Goal: Task Accomplishment & Management: Manage account settings

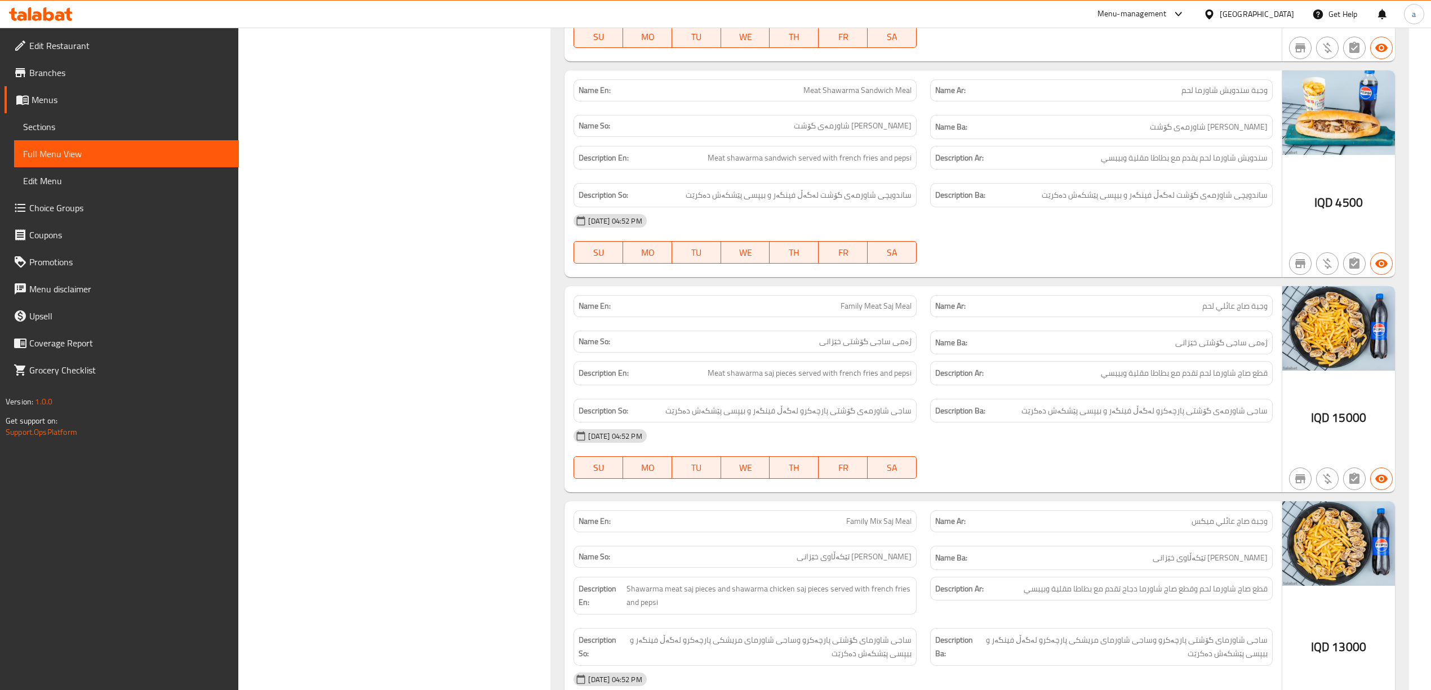
scroll to position [46, 0]
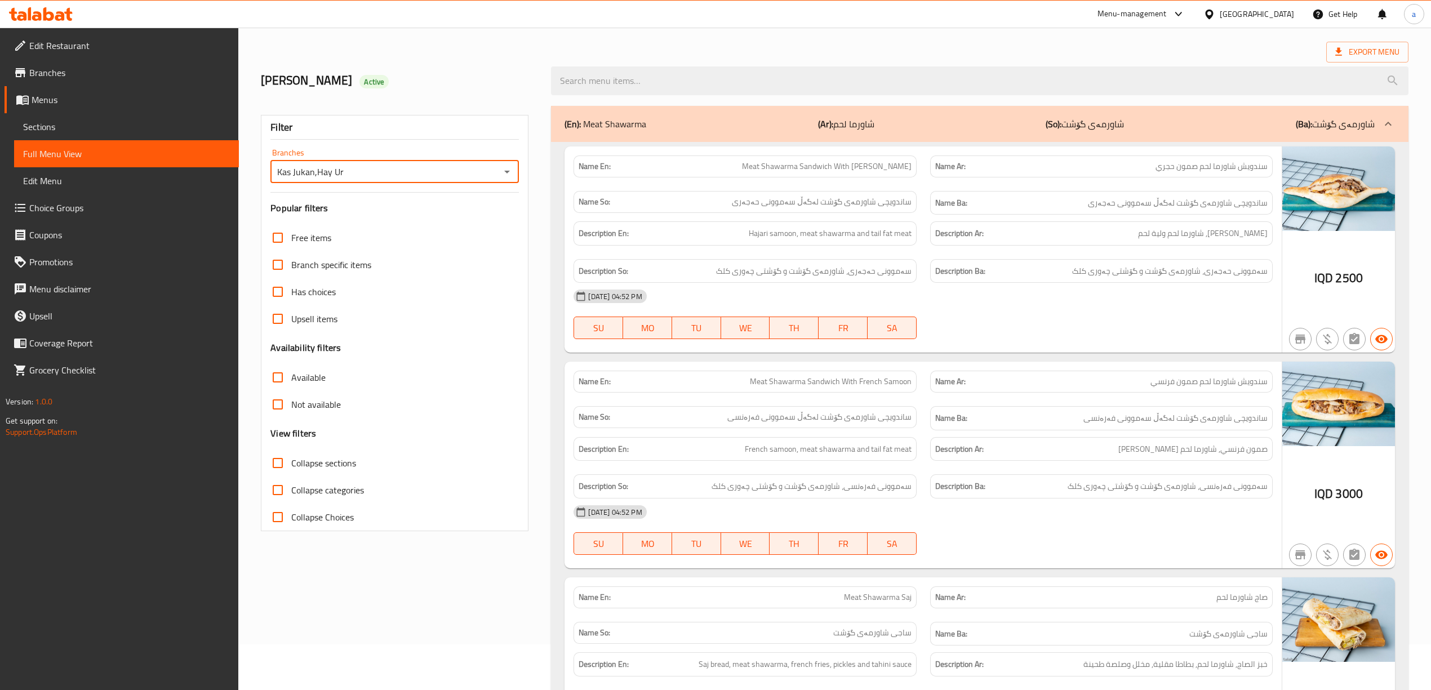
click at [70, 149] on span "Full Menu View" at bounding box center [126, 154] width 207 height 14
click at [75, 132] on span "Sections" at bounding box center [126, 127] width 207 height 14
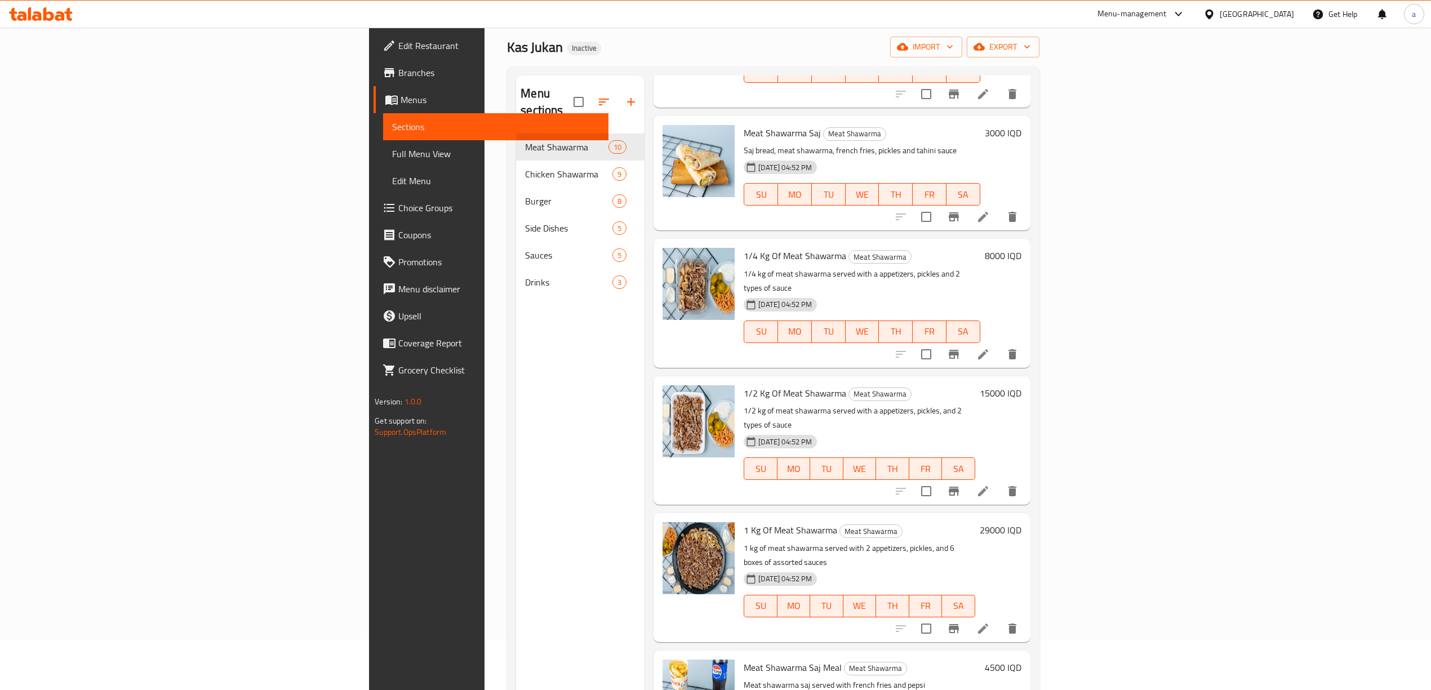
scroll to position [79, 0]
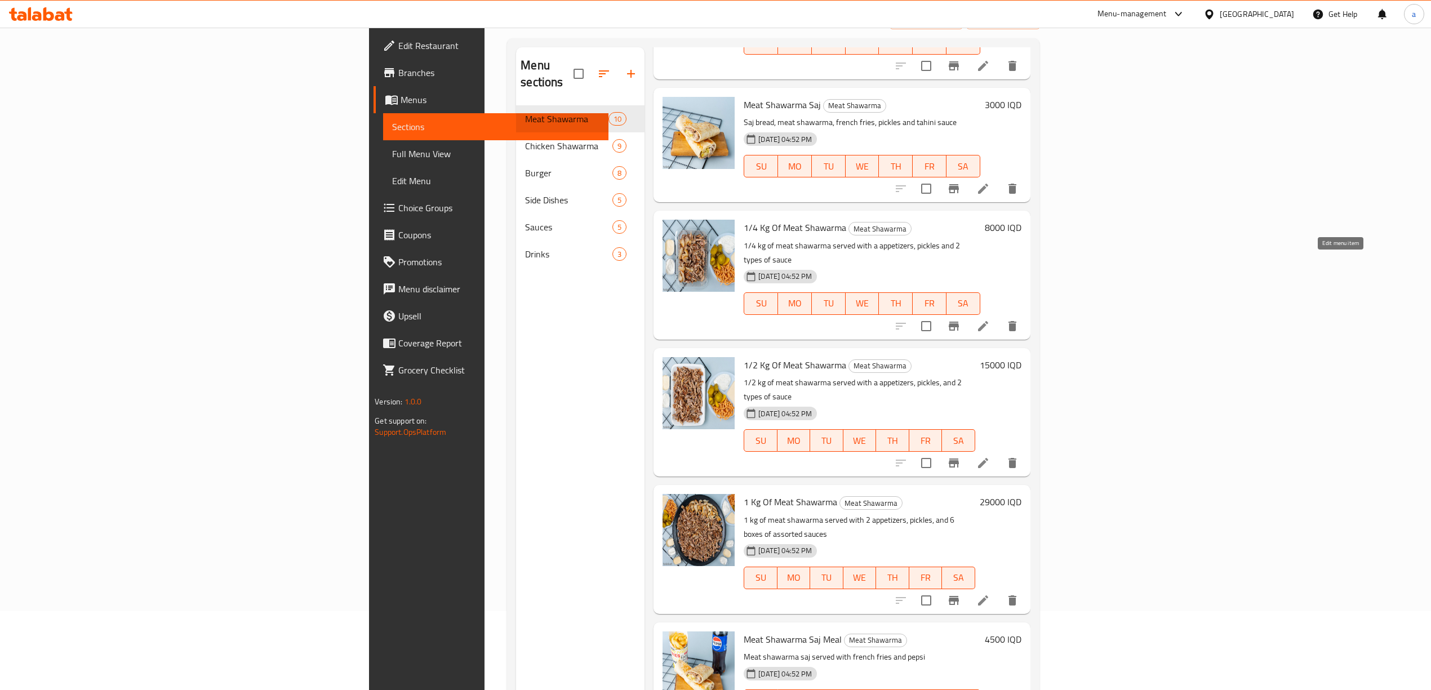
click at [988, 321] on icon at bounding box center [983, 326] width 10 height 10
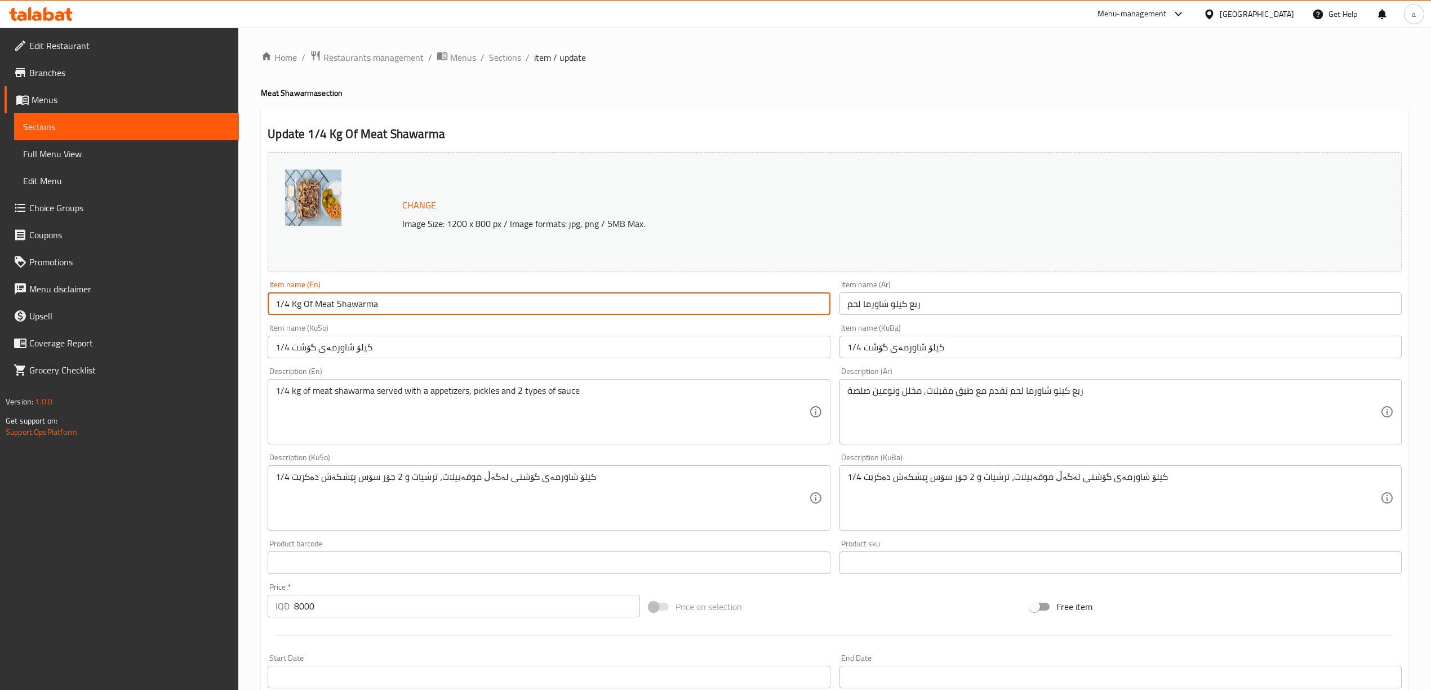
drag, startPoint x: 300, startPoint y: 305, endPoint x: 266, endPoint y: 300, distance: 34.2
click at [266, 300] on div "Item name (En) 1/4 Kg Of Meat Shawarma Item name (En)" at bounding box center [548, 297] width 571 height 43
paste input "Quarter"
type input "Quarter Of Meat Shawarma"
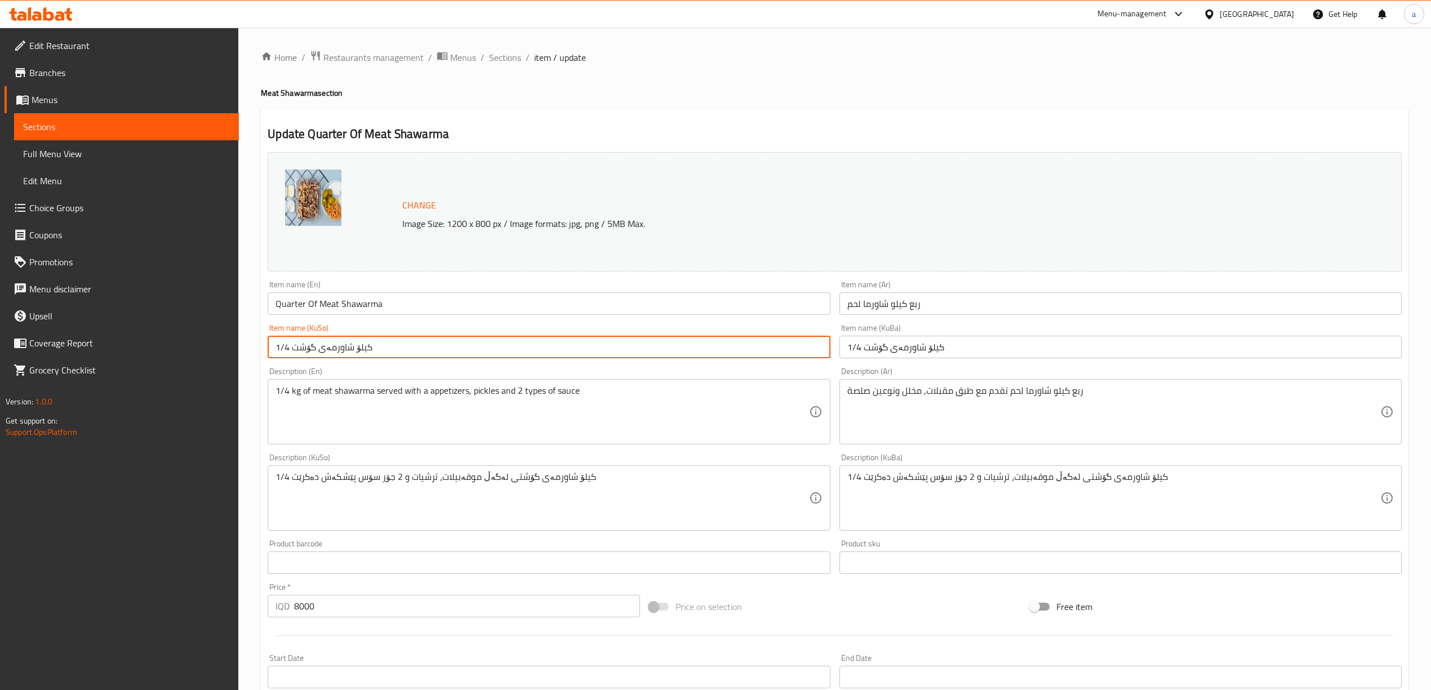
drag, startPoint x: 289, startPoint y: 345, endPoint x: 257, endPoint y: 345, distance: 32.7
click at [257, 345] on div "Home / Restaurants management / Menus / Sections / item / update Meat Shawarma …" at bounding box center [834, 485] width 1192 height 914
paste input "ربع"
drag, startPoint x: 357, startPoint y: 349, endPoint x: 404, endPoint y: 350, distance: 46.8
click at [404, 350] on input "ربع کیلۆ شاورمەی گۆشت" at bounding box center [549, 347] width 562 height 23
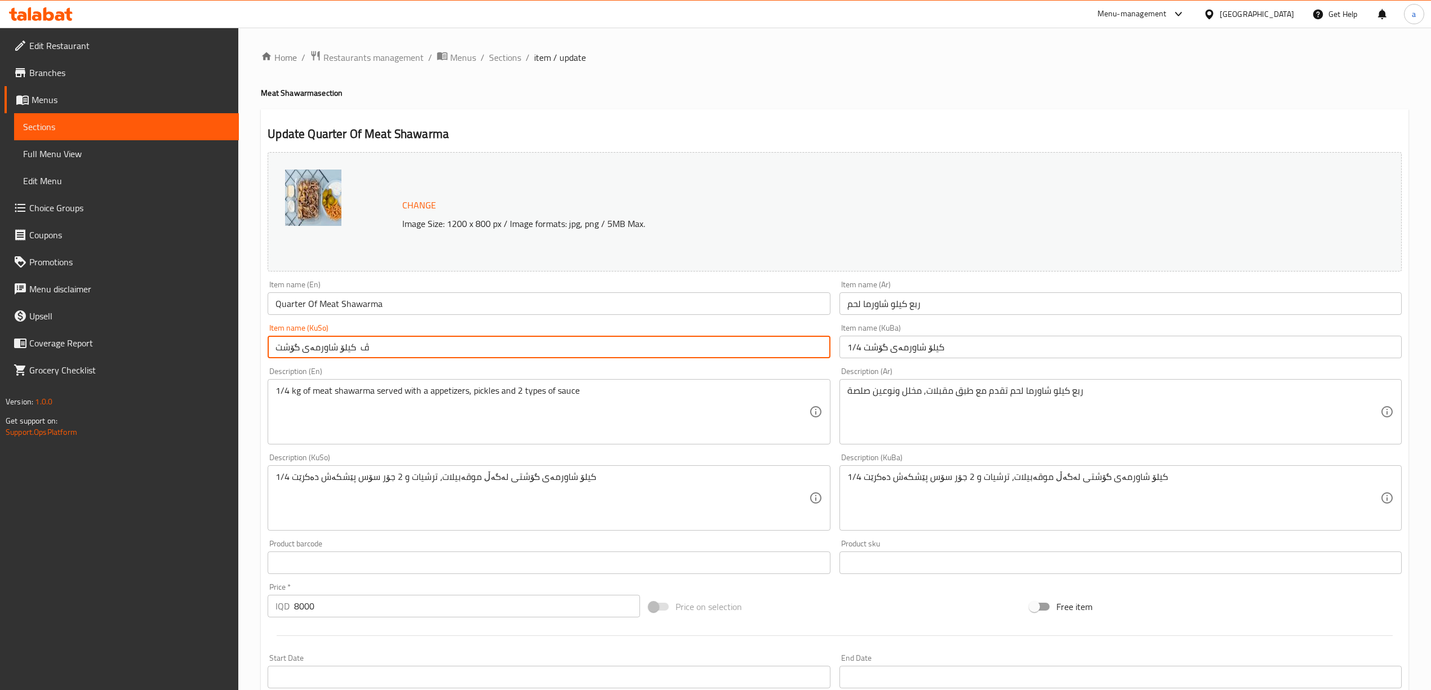
drag, startPoint x: 356, startPoint y: 350, endPoint x: 410, endPoint y: 352, distance: 54.1
click at [410, 352] on input "ڤ کیلۆ شاورمەی گۆشت" at bounding box center [549, 347] width 562 height 23
paste input "ارەگ"
drag, startPoint x: 345, startPoint y: 349, endPoint x: 381, endPoint y: 348, distance: 36.1
click at [381, 348] on input "کیلۆ شاورمەی گۆشت" at bounding box center [549, 347] width 562 height 23
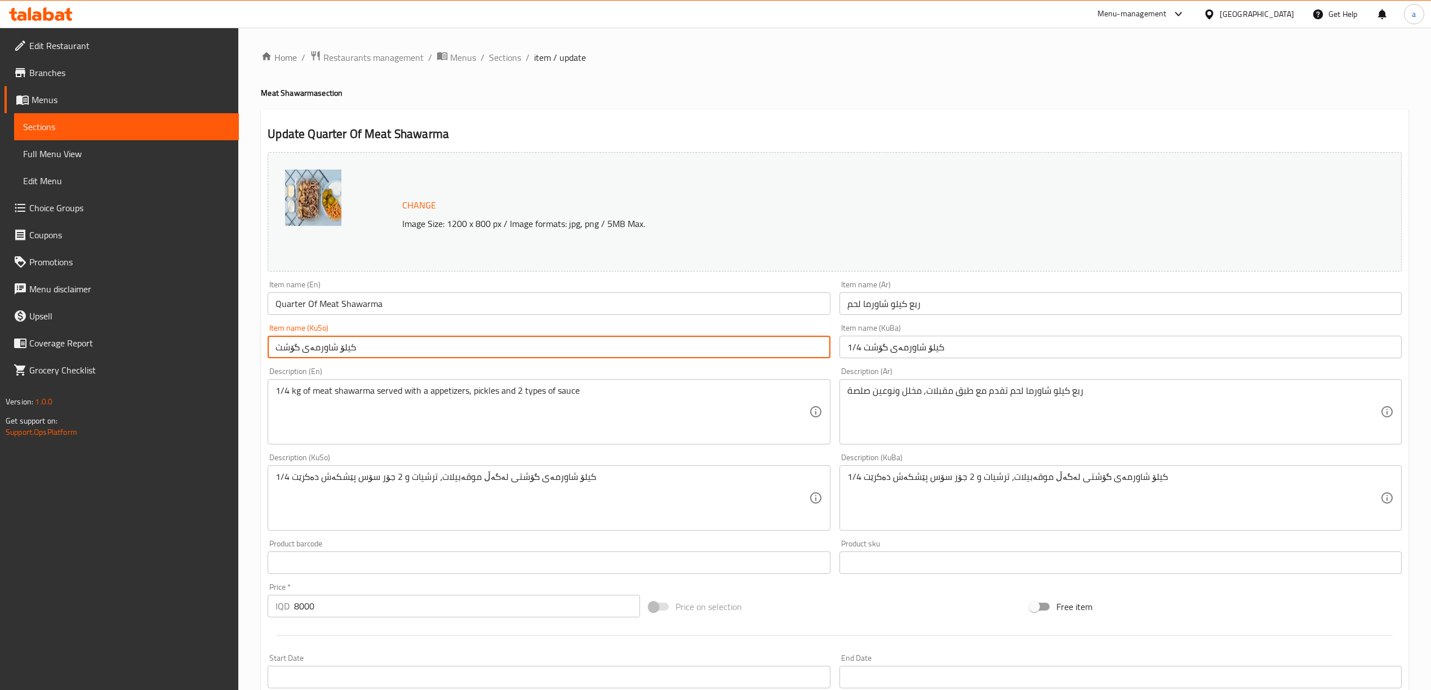
paste input "ارەگ"
type input "چارەگ شاورمەی گۆشت"
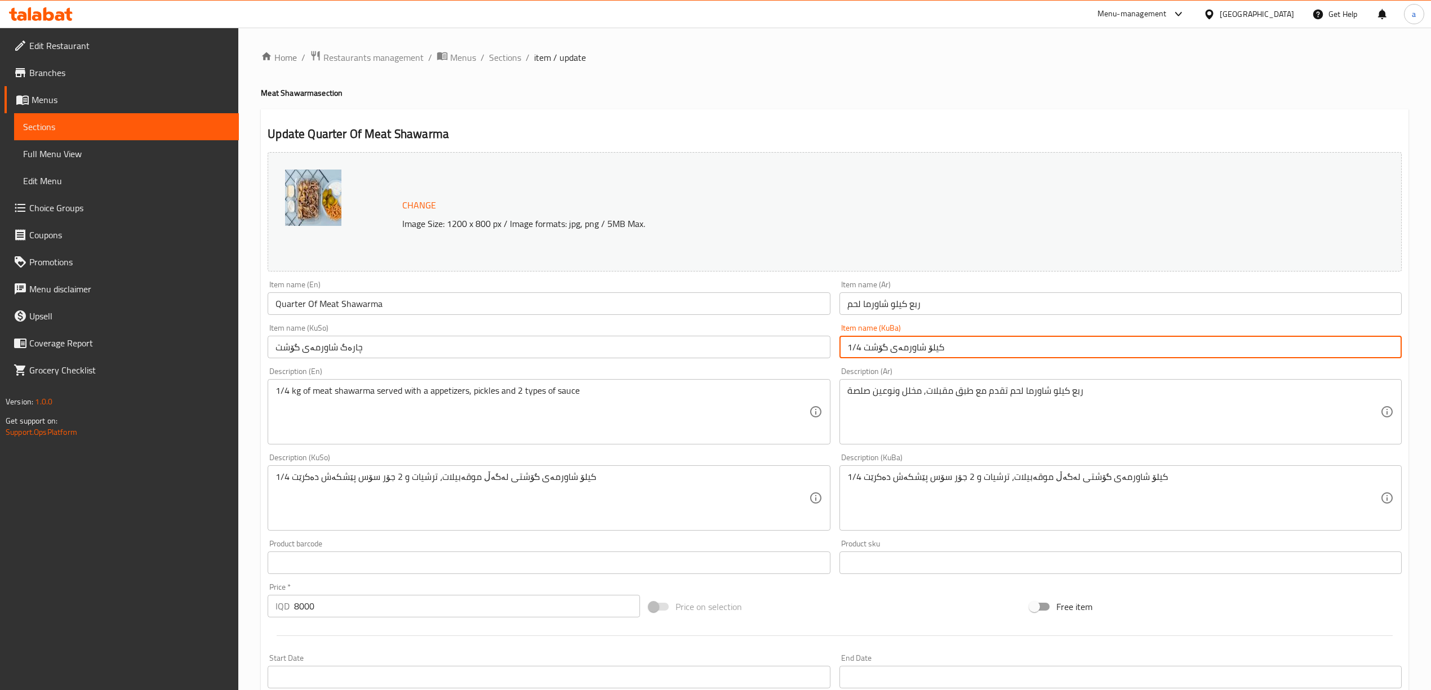
drag, startPoint x: 926, startPoint y: 349, endPoint x: 965, endPoint y: 353, distance: 39.6
click at [965, 353] on input "1/4 کیلۆ شاورمەی گۆشت" at bounding box center [1120, 347] width 562 height 23
paste input "ارەگ"
type input "1/4 چارەگ شاورمەی گۆشت"
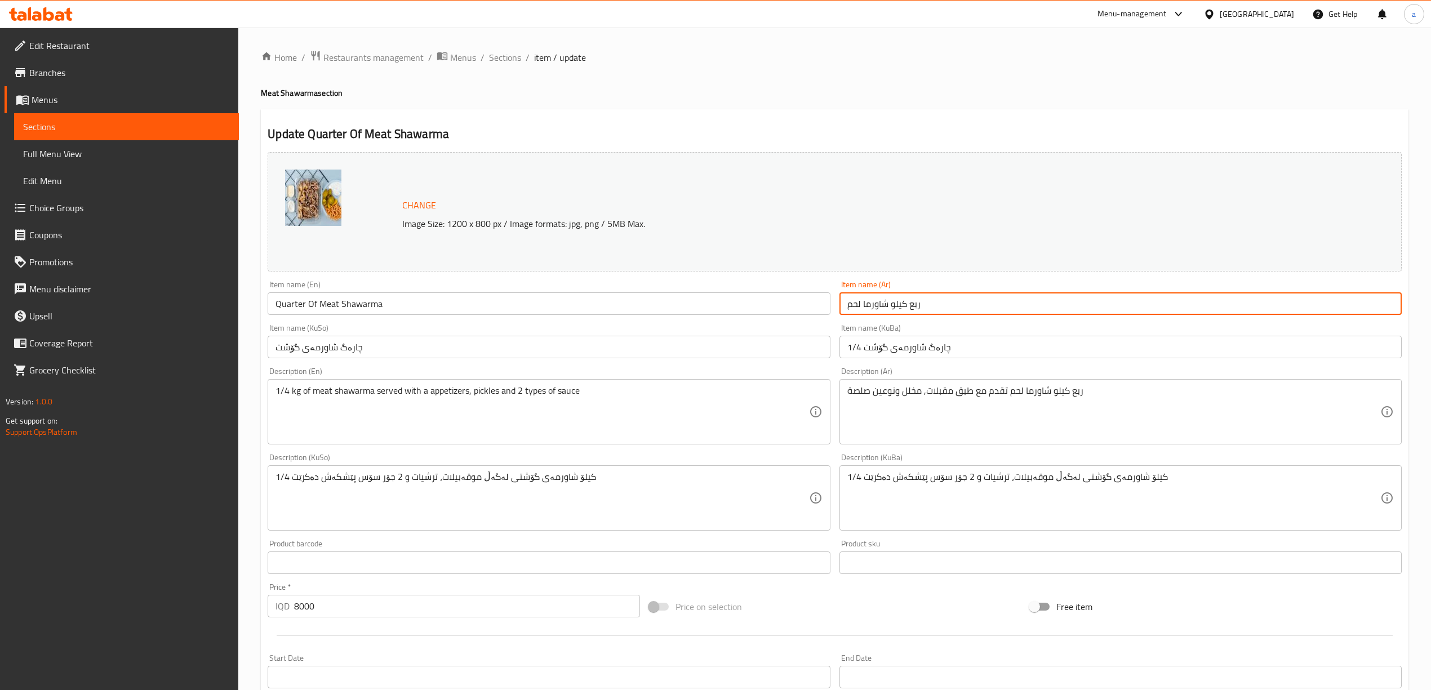
drag, startPoint x: 927, startPoint y: 308, endPoint x: 821, endPoint y: 313, distance: 106.6
click at [821, 313] on div "Change Image Size: 1200 x 800 px / Image formats: jpg, png / 5MB Max. Item name…" at bounding box center [834, 463] width 1143 height 631
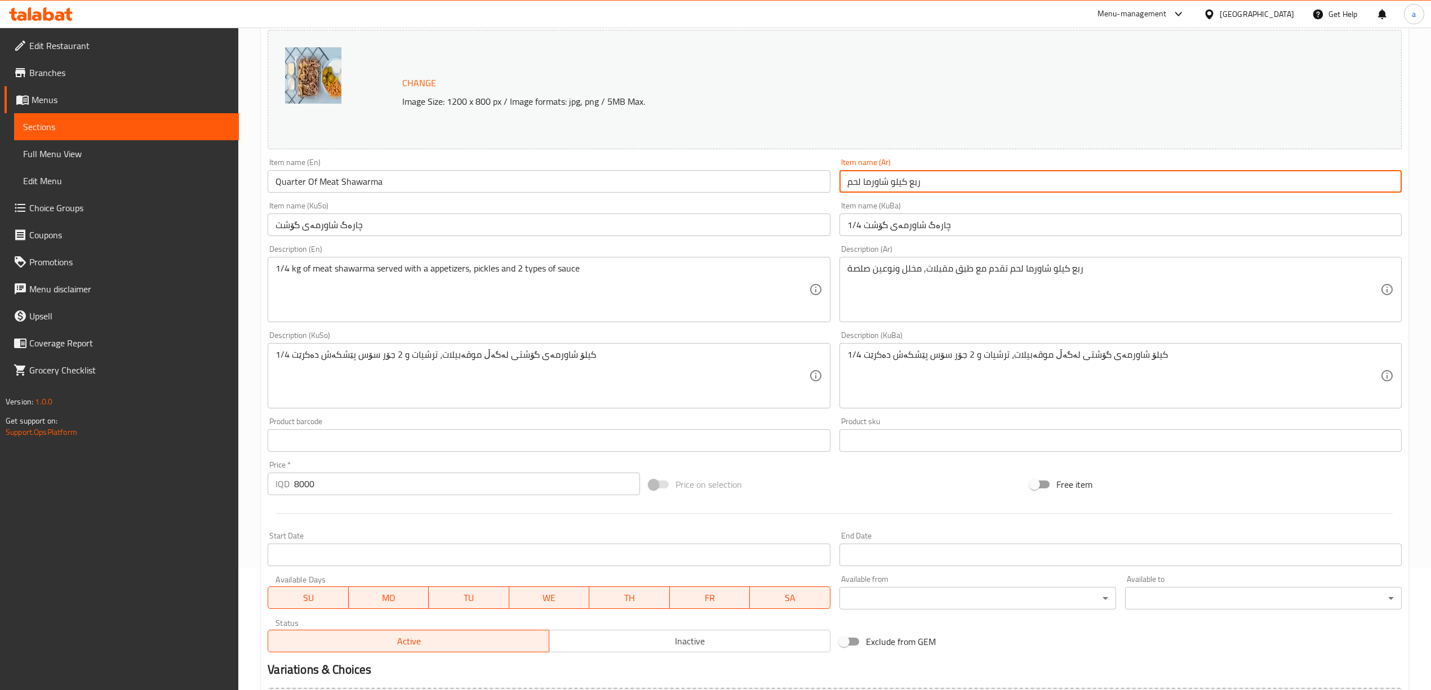
scroll to position [149, 0]
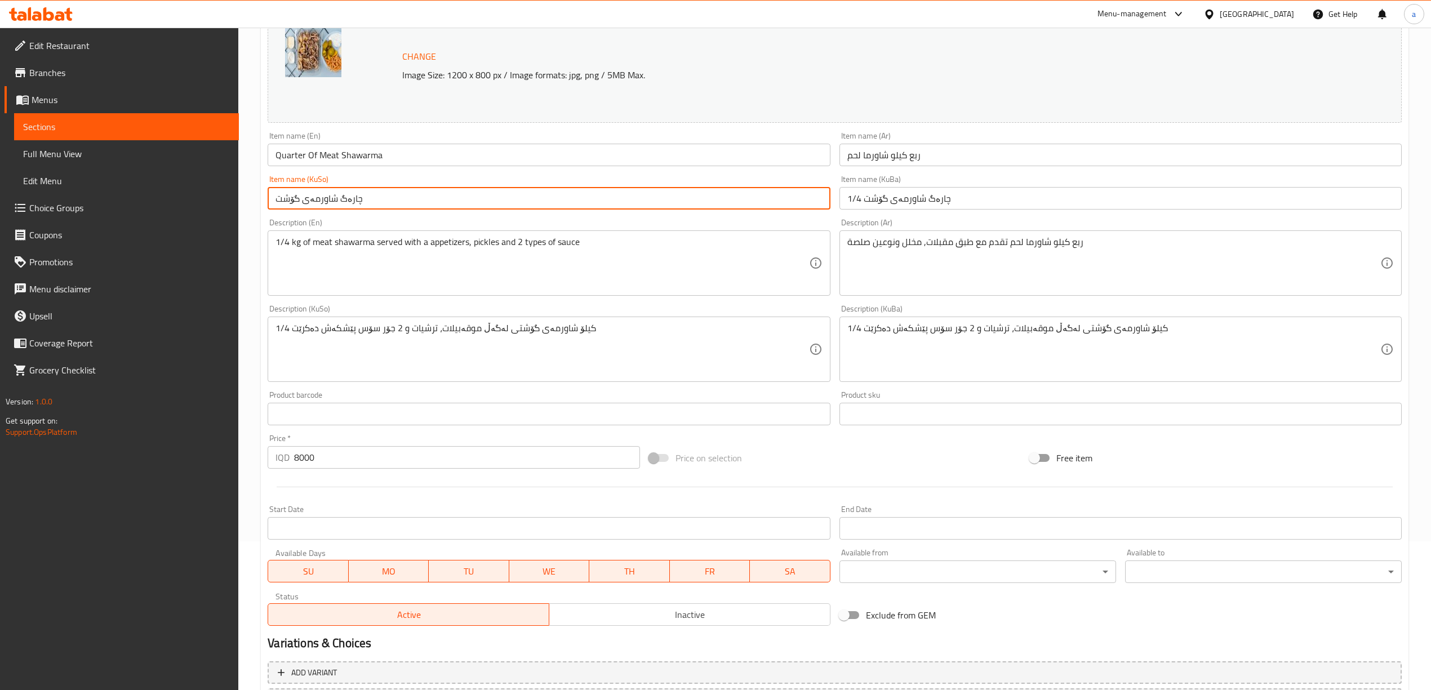
drag, startPoint x: 422, startPoint y: 207, endPoint x: 237, endPoint y: 217, distance: 185.0
click at [237, 217] on div "Edit Restaurant Branches Menus Sections Full Menu View Edit Menu Choice Groups …" at bounding box center [715, 336] width 1431 height 914
paste input "چارەگ کیلۆ گۆشت شاورمە"
click at [289, 199] on input "چارەگ کیلۆ گۆشت شاورمە" at bounding box center [549, 198] width 562 height 23
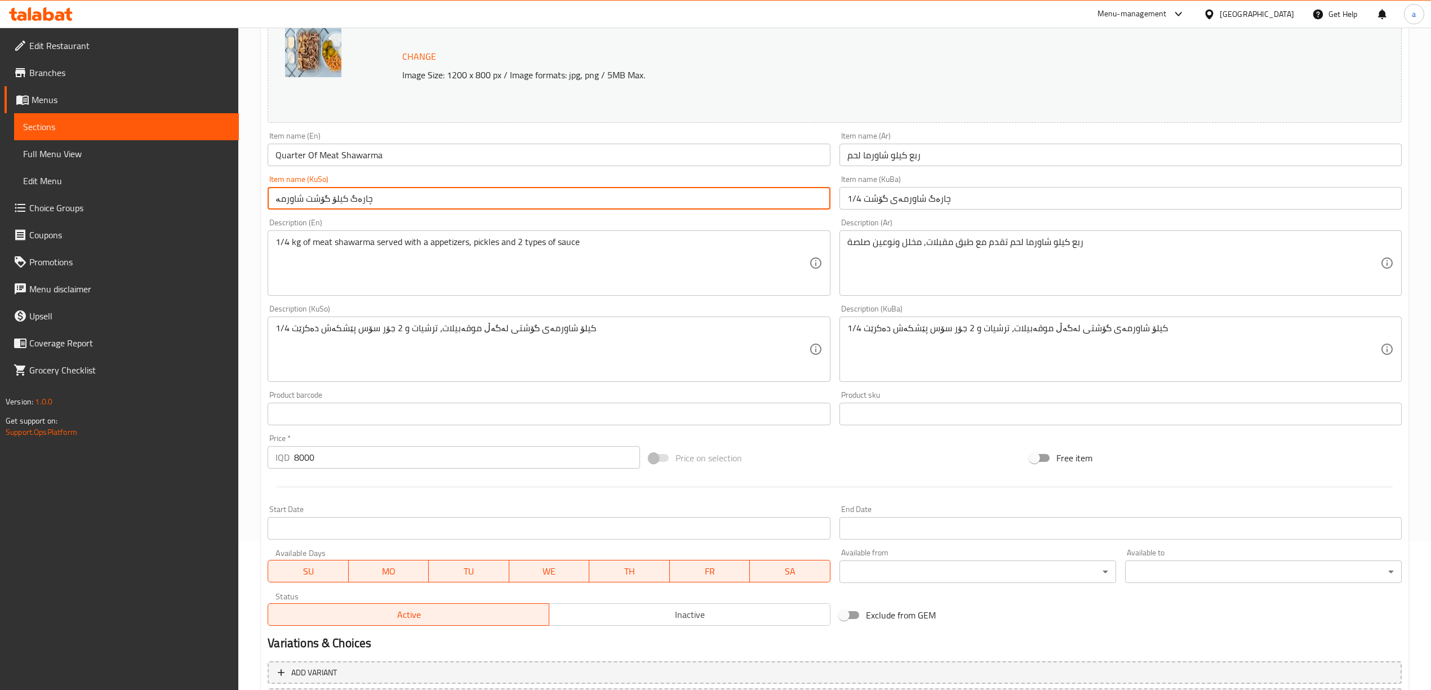
click at [289, 199] on input "چارەگ کیلۆ گۆشت شاورمە" at bounding box center [549, 198] width 562 height 23
click at [300, 203] on input "چارەگ کیلۆ گۆشت" at bounding box center [549, 198] width 562 height 23
paste input "شاورمە"
click at [359, 202] on input "چارەگ کیلۆ شاورمەی گۆشت" at bounding box center [549, 198] width 562 height 23
drag, startPoint x: 456, startPoint y: 201, endPoint x: 302, endPoint y: 196, distance: 153.3
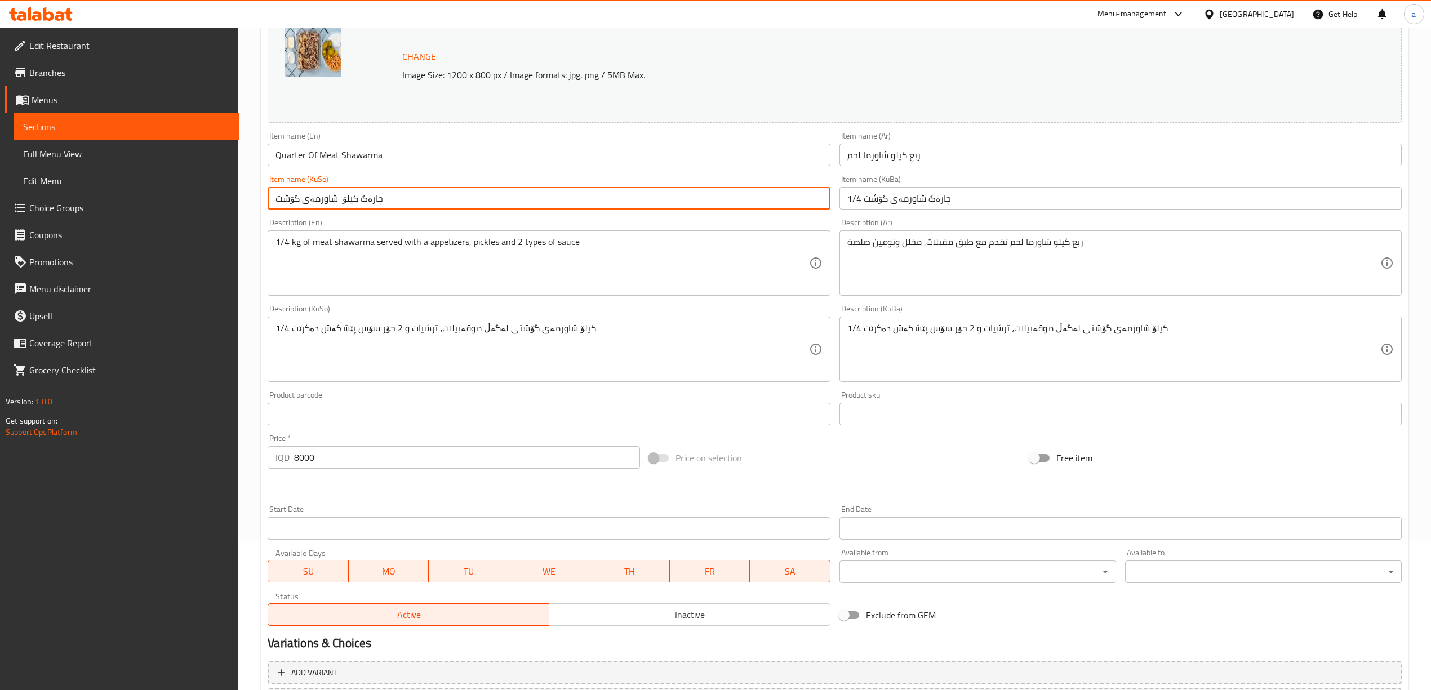
click at [296, 199] on input "چارەگ کیلۆ شاورمەی گۆشت" at bounding box center [549, 198] width 562 height 23
type input "چارەگ کیلۆ شاورمەی گۆشت"
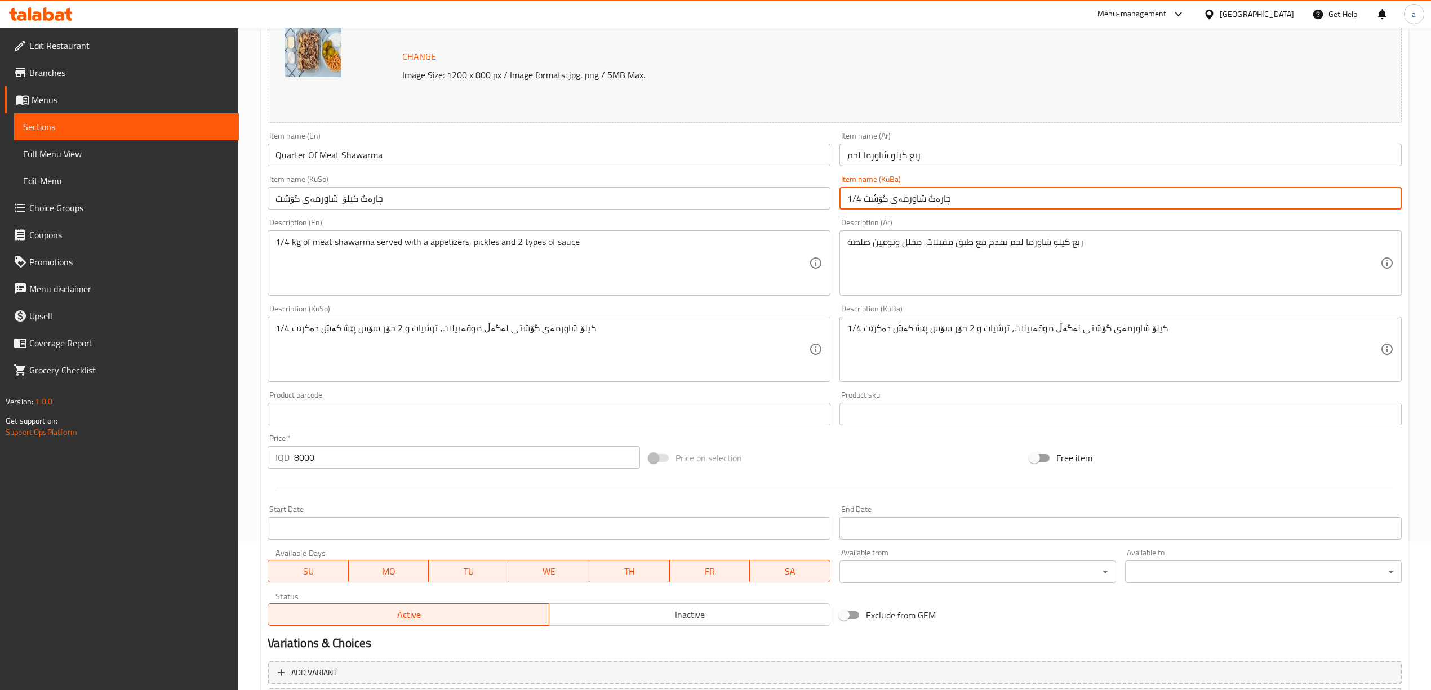
drag, startPoint x: 989, startPoint y: 197, endPoint x: 613, endPoint y: 212, distance: 376.0
click at [613, 212] on div "Change Image Size: 1200 x 800 px / Image formats: jpg, png / 5MB Max. Item name…" at bounding box center [834, 314] width 1143 height 631
paste input "چارەگ کیلۆ شاورمەی گۆشت"
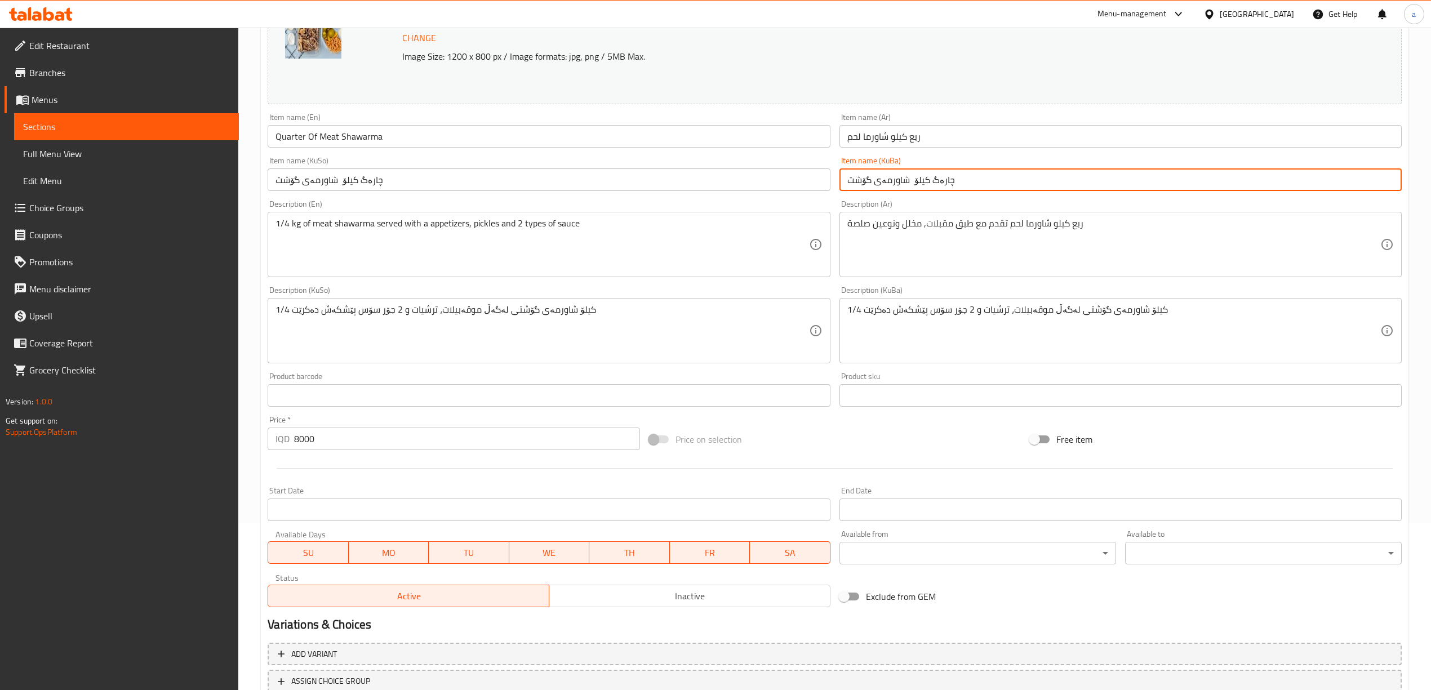
type input "چارەگ کیلۆ شاورمەی گۆشت"
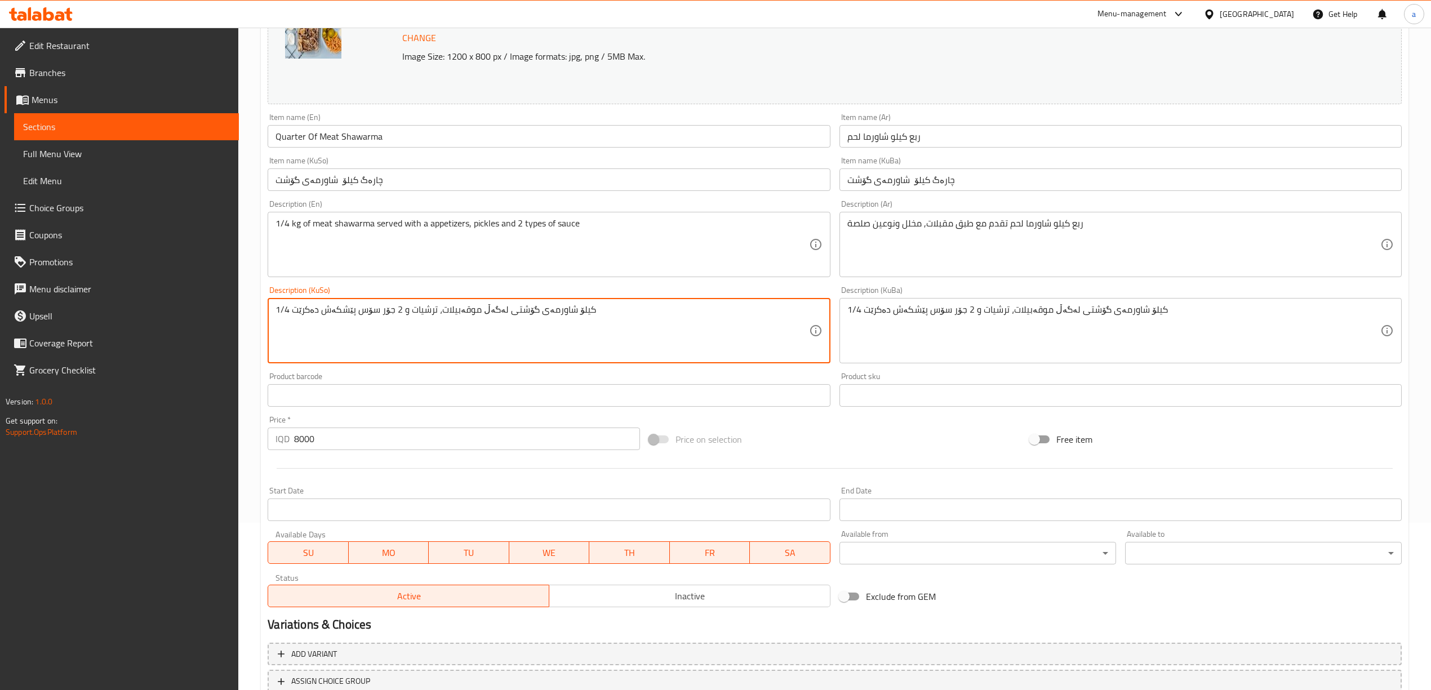
drag, startPoint x: 288, startPoint y: 306, endPoint x: 252, endPoint y: 305, distance: 36.1
paste textarea "چارەگ"
type textarea "چارەگ کیلۆ شاورمەی گۆشتی لەگەڵ موقەبیلات، ترشیات و 2 جۆر سۆس پێشکەش دەکرێت"
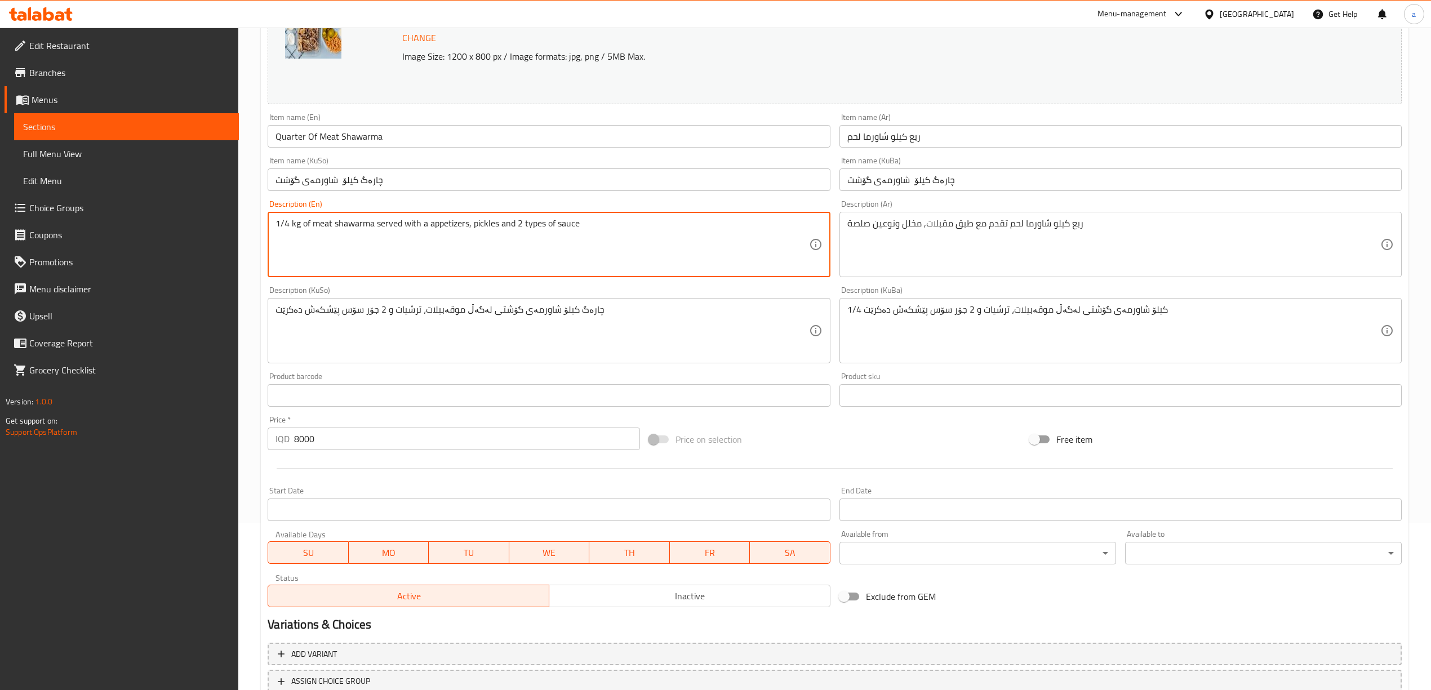
drag, startPoint x: 300, startPoint y: 224, endPoint x: 253, endPoint y: 224, distance: 46.8
paste textarea "Quarter"
type textarea "Quarter of meat shawarma served with a appetizers, pickles and 2 types of sauce"
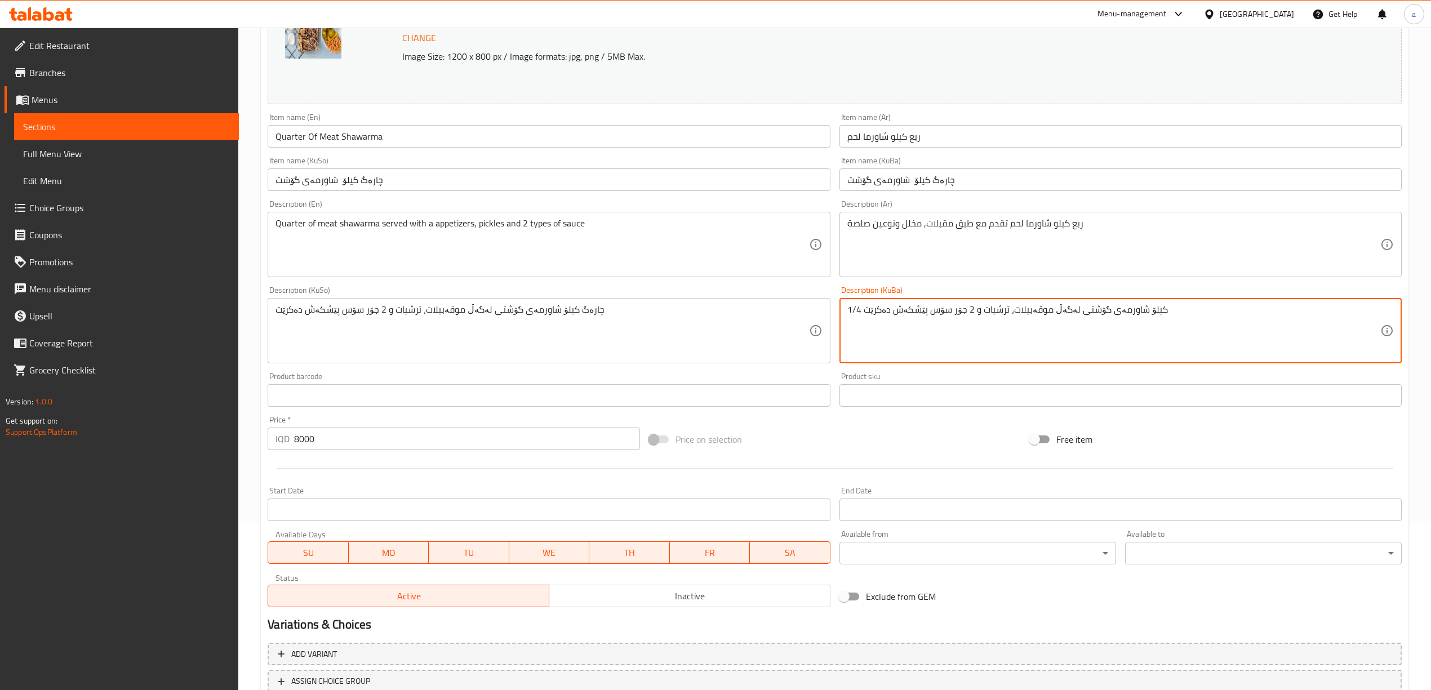
drag, startPoint x: 863, startPoint y: 315, endPoint x: 836, endPoint y: 315, distance: 26.5
paste textarea "چارەگ"
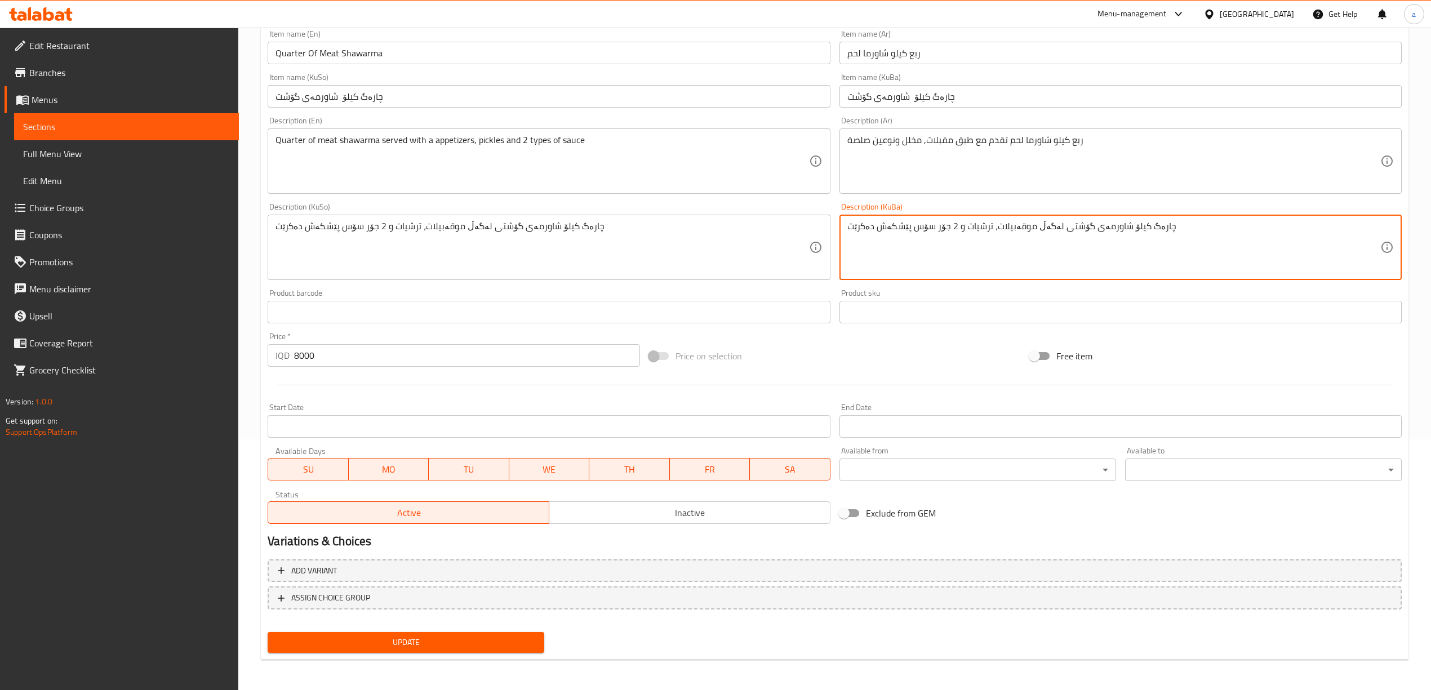
type textarea "چارەگ کیلۆ شاورمەی گۆشتی لەگەڵ موقەبیلات، ترشیات و 2 جۆر سۆس پێشکەش دەکرێت"
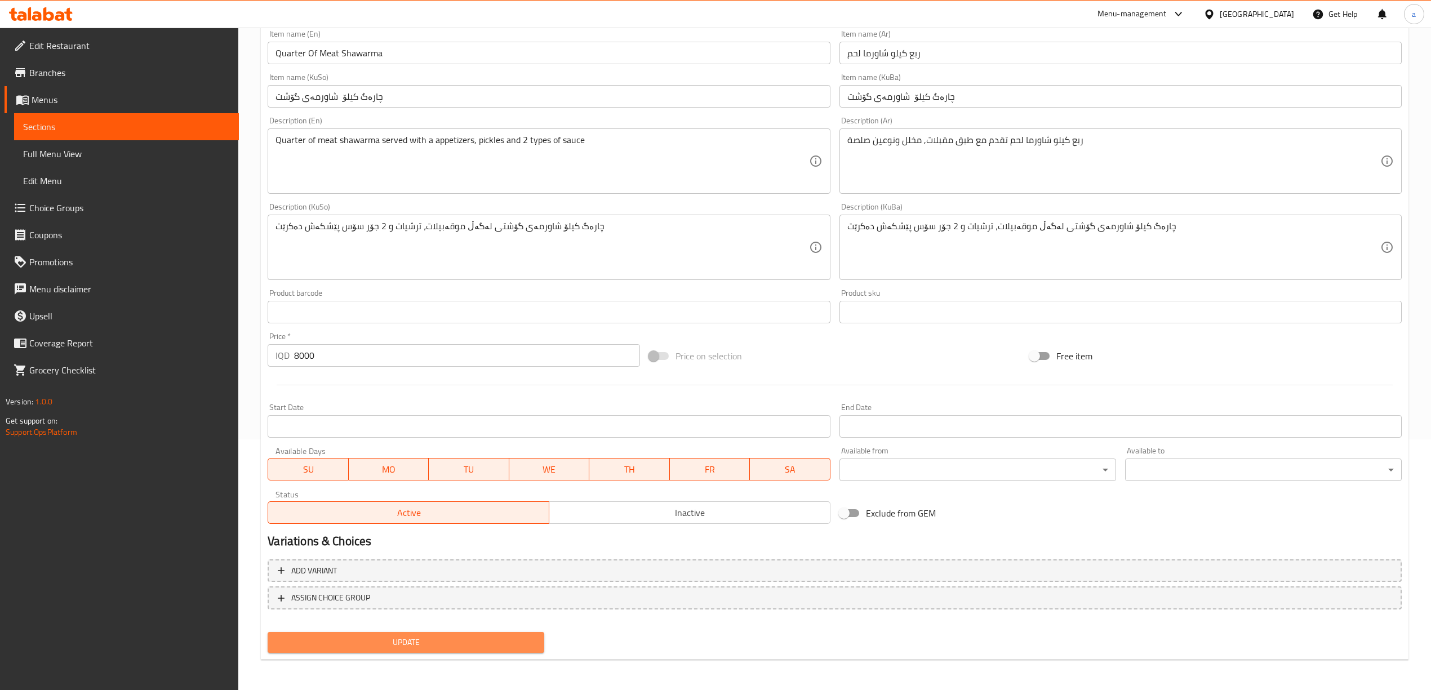
click at [466, 640] on span "Update" at bounding box center [406, 642] width 259 height 14
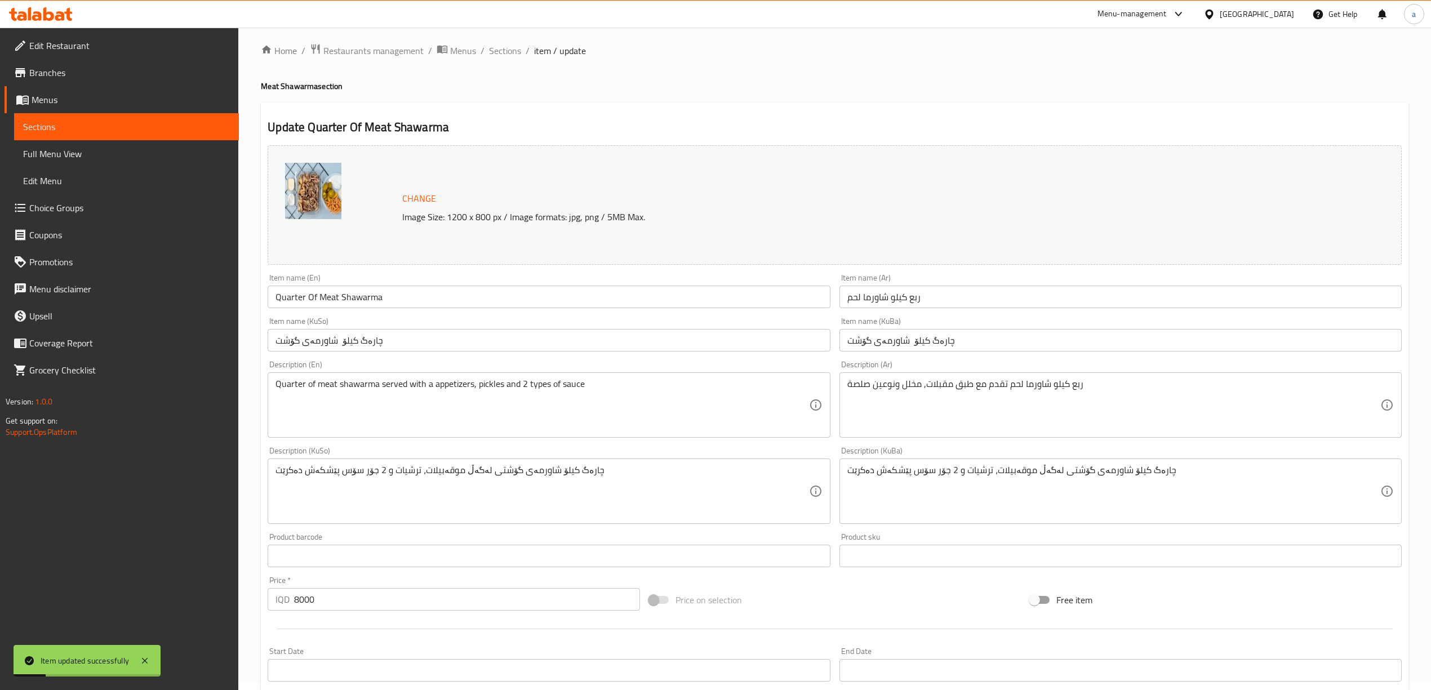
scroll to position [0, 0]
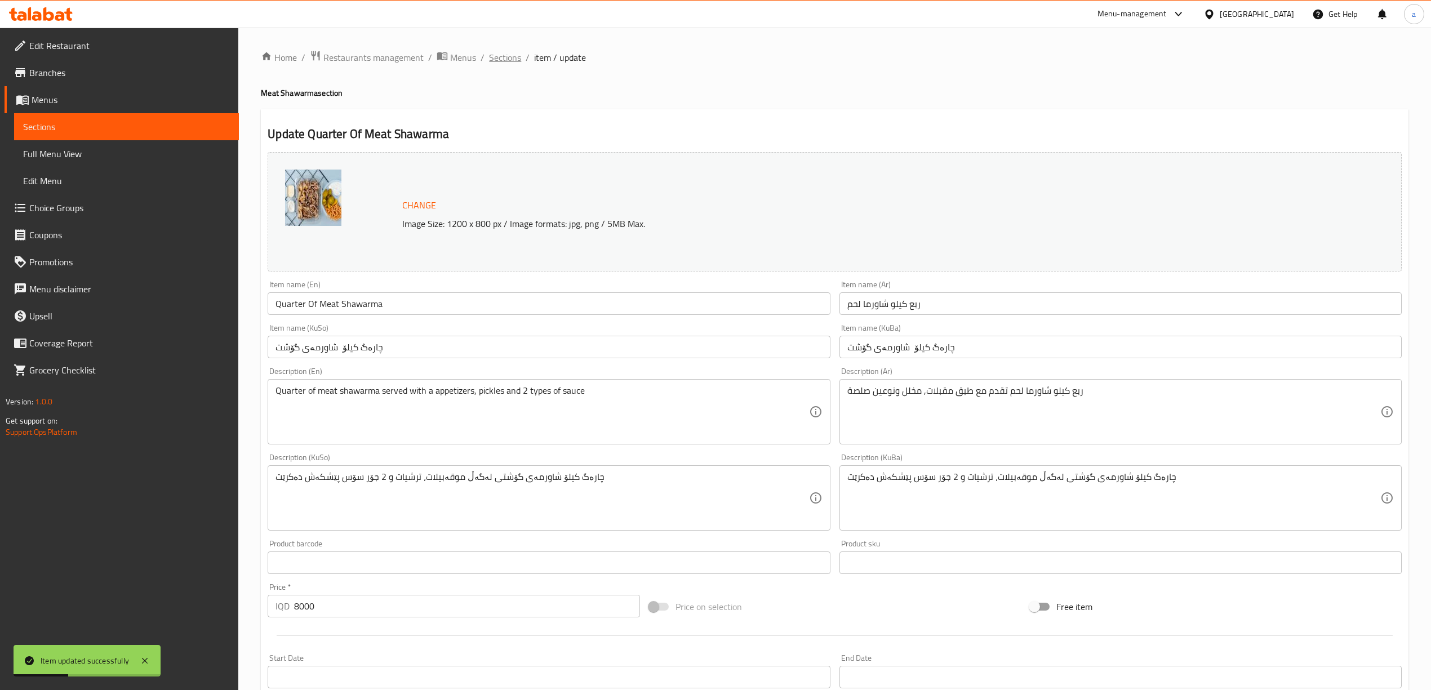
click at [499, 55] on span "Sections" at bounding box center [505, 58] width 32 height 14
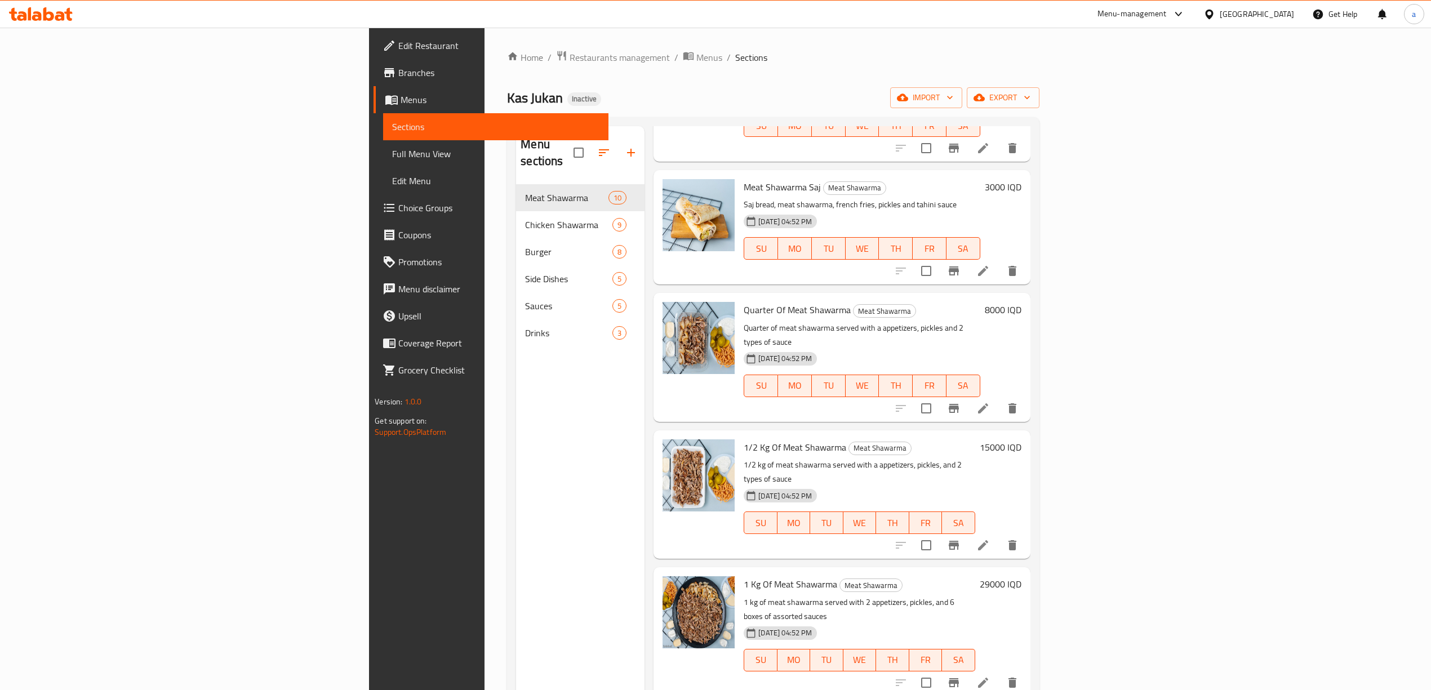
scroll to position [291, 0]
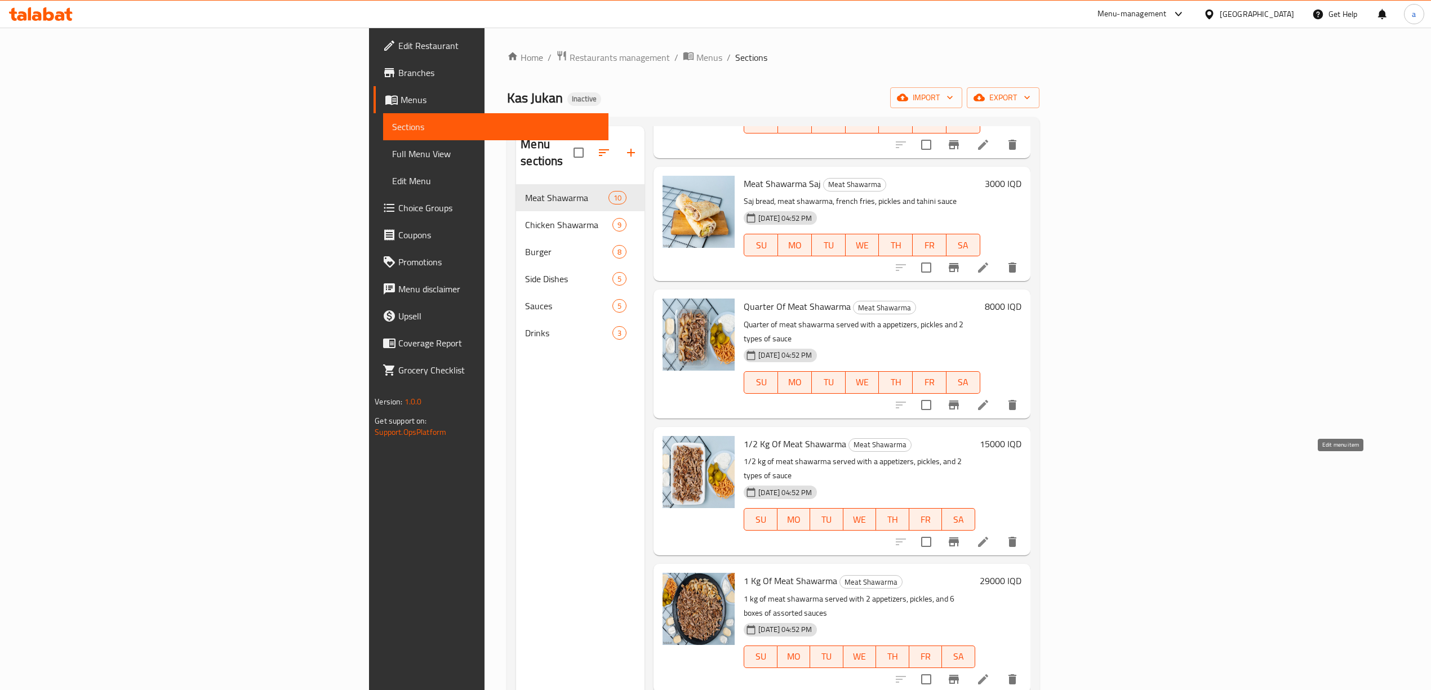
click at [990, 535] on icon at bounding box center [983, 542] width 14 height 14
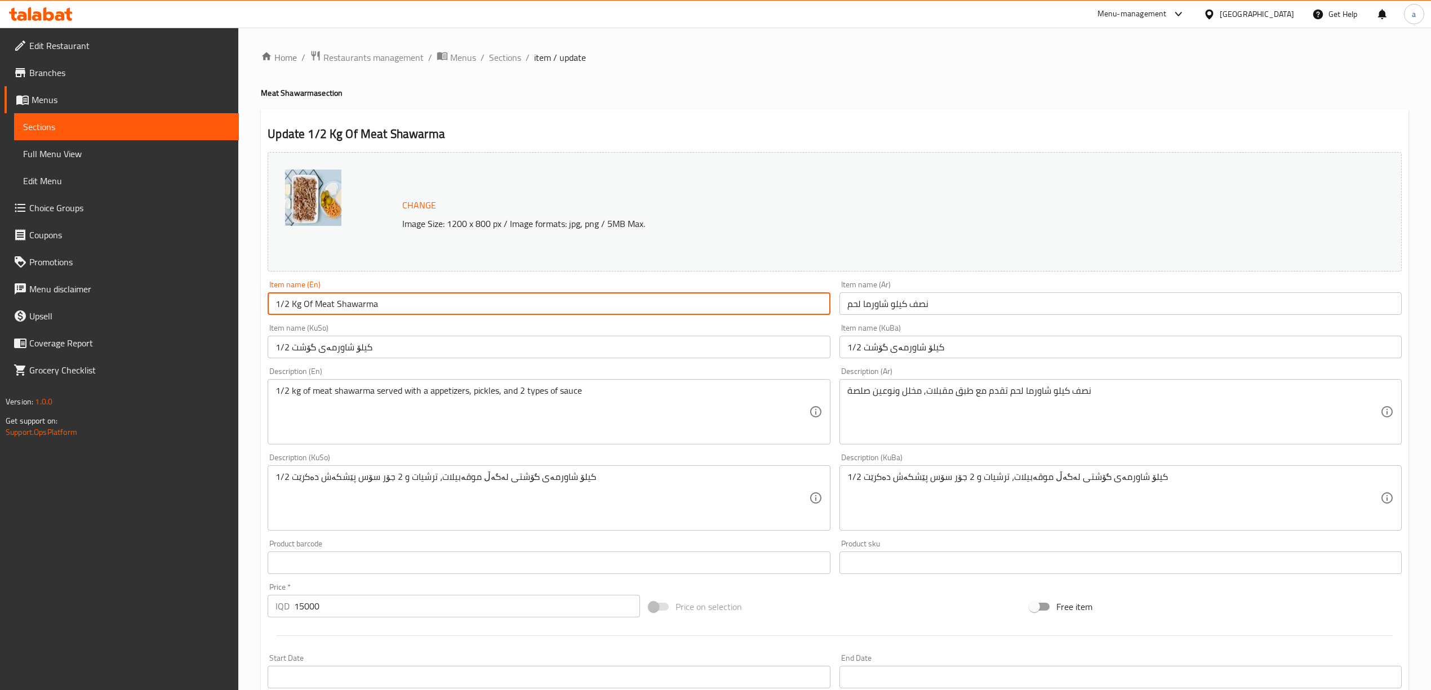
drag, startPoint x: 304, startPoint y: 302, endPoint x: 257, endPoint y: 307, distance: 47.5
click at [257, 307] on div "Home / Restaurants management / Menus / Sections / item / update Meat Shawarma …" at bounding box center [834, 485] width 1192 height 914
paste input "Half"
click at [291, 305] on input "1/2 Kg Of Meat Shawarma" at bounding box center [549, 303] width 562 height 23
drag, startPoint x: 291, startPoint y: 305, endPoint x: 275, endPoint y: 305, distance: 15.2
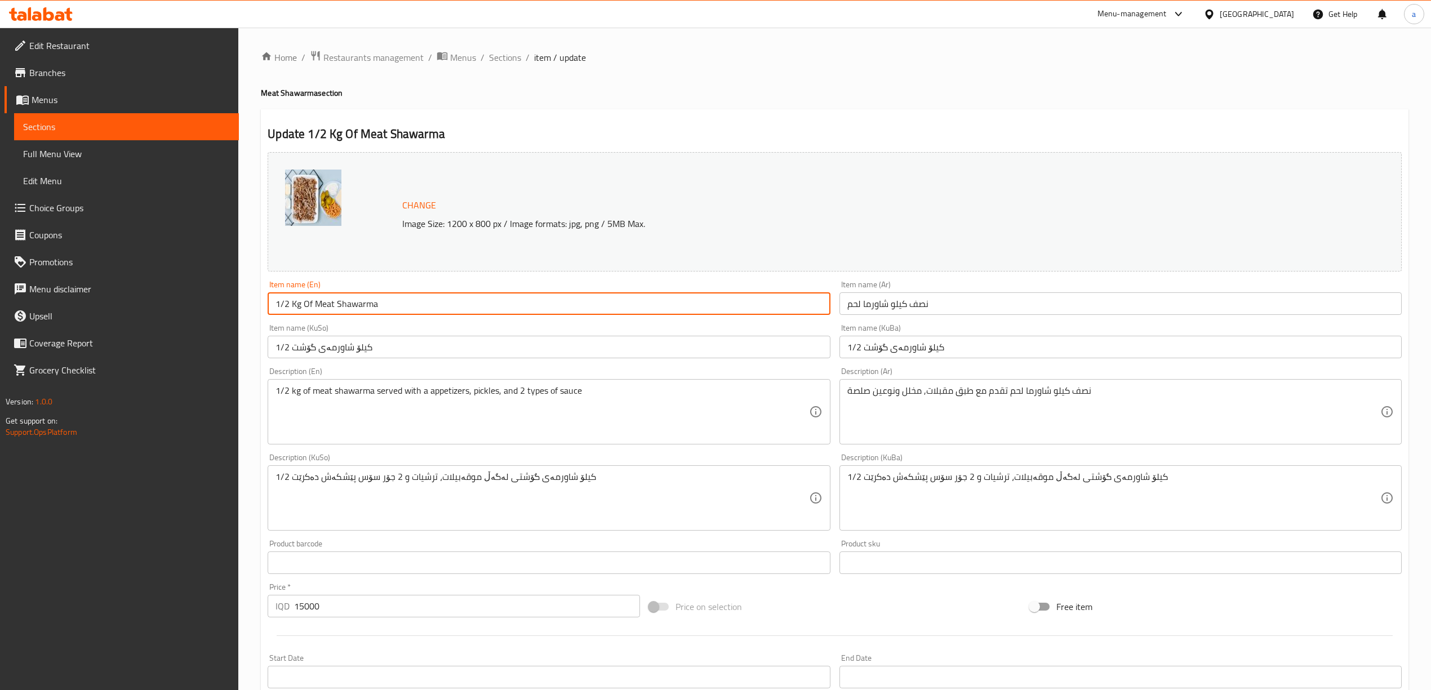
click at [275, 305] on input "1/2 Kg Of Meat Shawarma" at bounding box center [549, 303] width 562 height 23
click at [283, 304] on input "1/2 Kg Of Meat Shawarma" at bounding box center [549, 303] width 562 height 23
click at [293, 302] on input "1/2 Kg Of Meat Shawarma" at bounding box center [549, 303] width 562 height 23
drag, startPoint x: 287, startPoint y: 304, endPoint x: 274, endPoint y: 307, distance: 13.8
click at [274, 307] on input "1/2 Kg Of Meat Shawarma" at bounding box center [549, 303] width 562 height 23
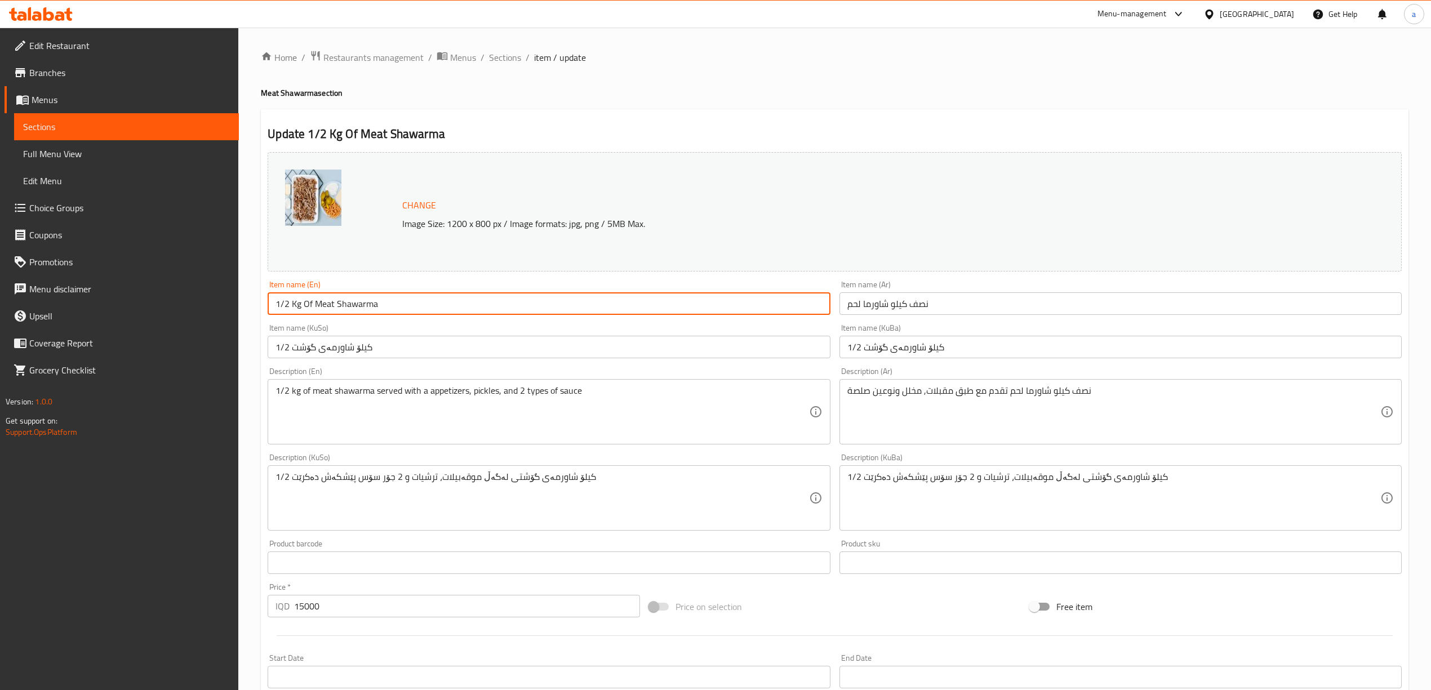
paste input "Half"
type input "Half Kg Of Meat Shawarma"
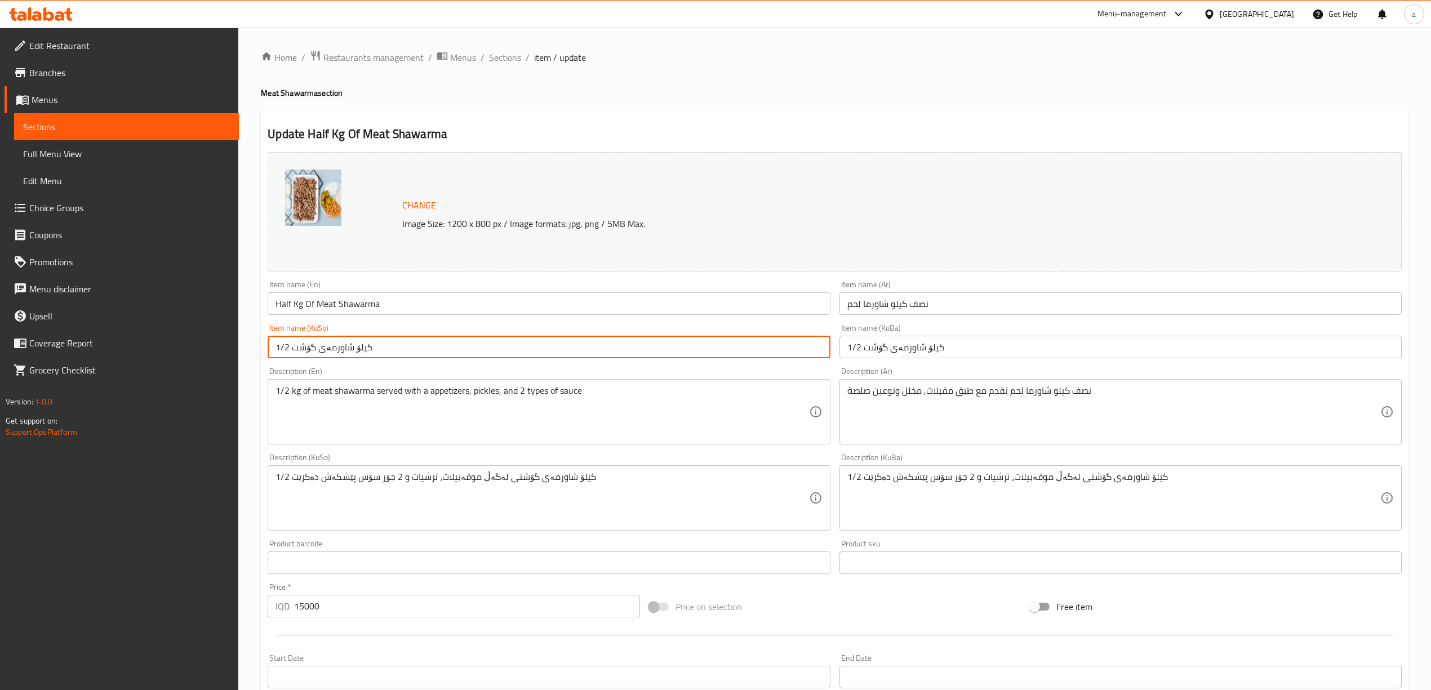
drag, startPoint x: 291, startPoint y: 350, endPoint x: 271, endPoint y: 349, distance: 19.2
click at [273, 349] on input "1/2 کیلۆ شاورمەی گۆشت" at bounding box center [549, 347] width 562 height 23
paste input "نیو"
type input "نیو کیلۆ شاورمەی گۆشت"
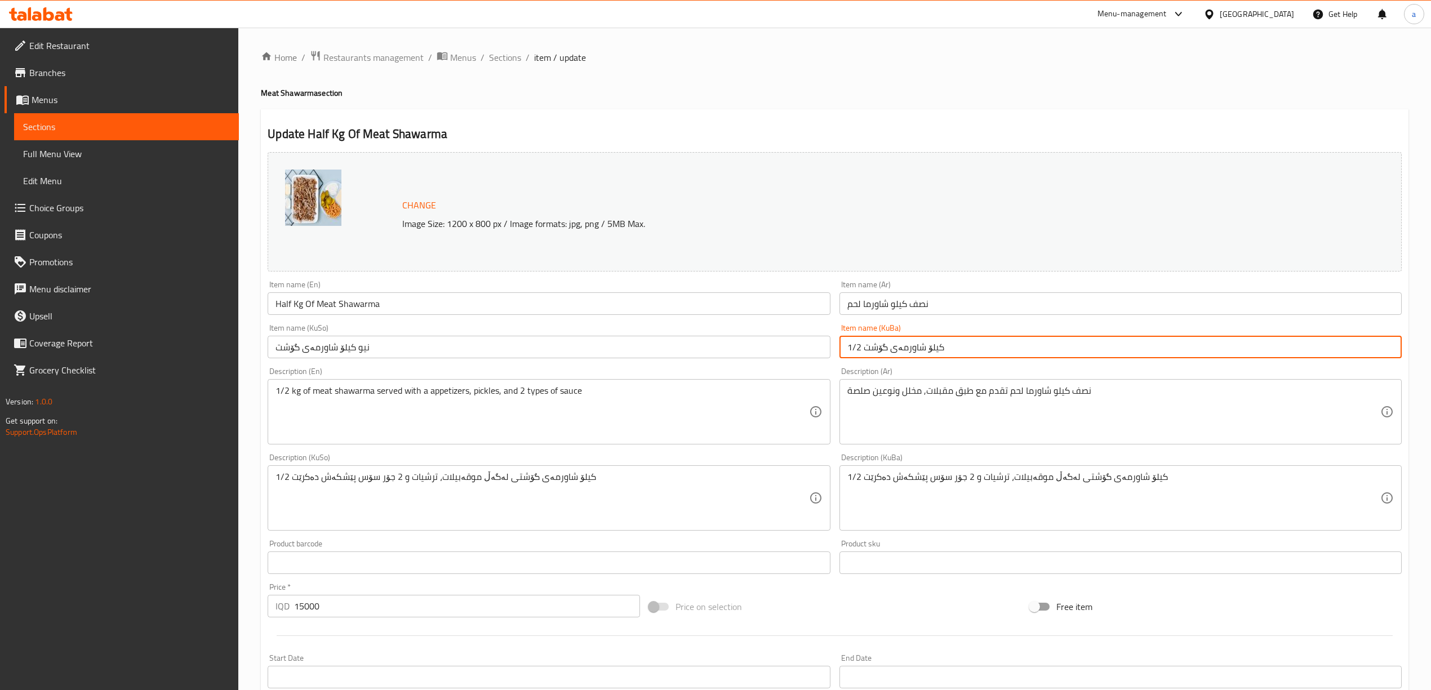
drag, startPoint x: 859, startPoint y: 348, endPoint x: 837, endPoint y: 349, distance: 22.0
click at [838, 349] on div "Item name (KuBa) 1/2 کیلۆ شاورمەی گۆشت Item name (KuBa)" at bounding box center [1120, 340] width 571 height 43
paste input "نیو"
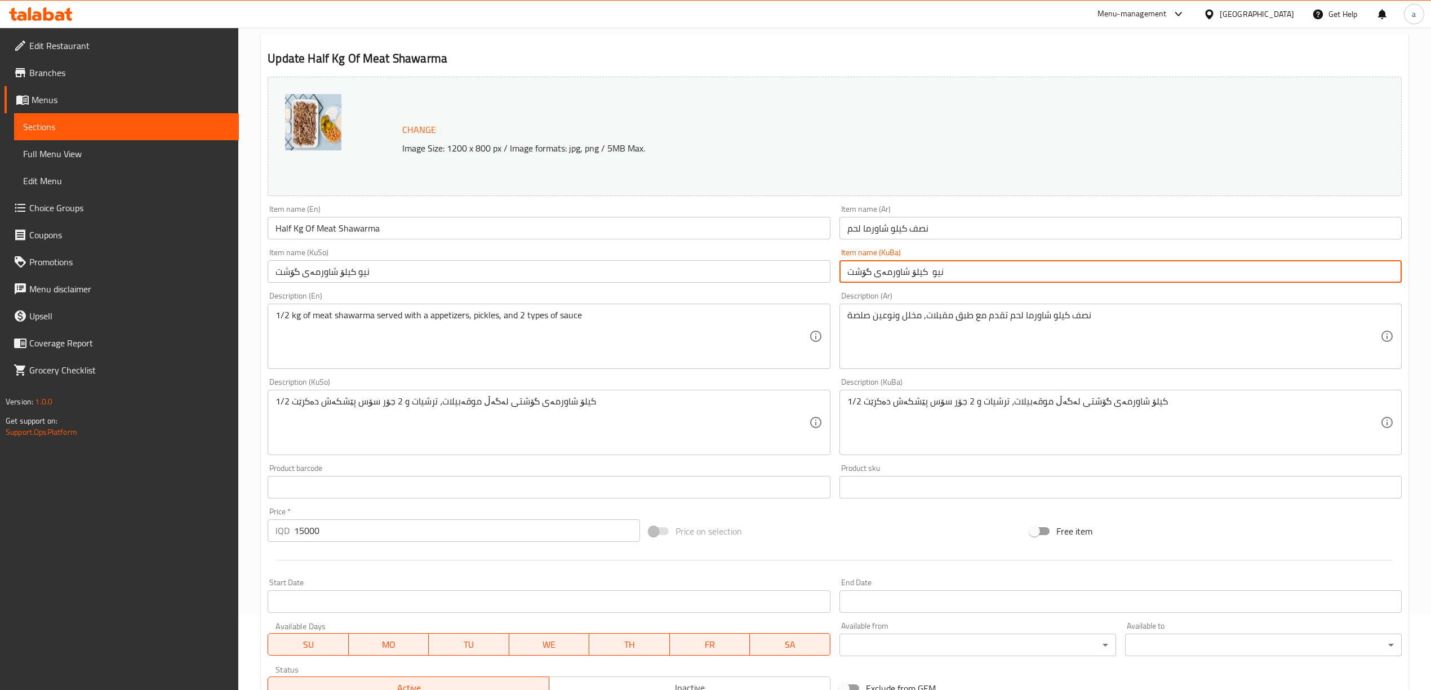
scroll to position [77, 0]
type input "نیو کیلۆ شاورمەی گۆشت"
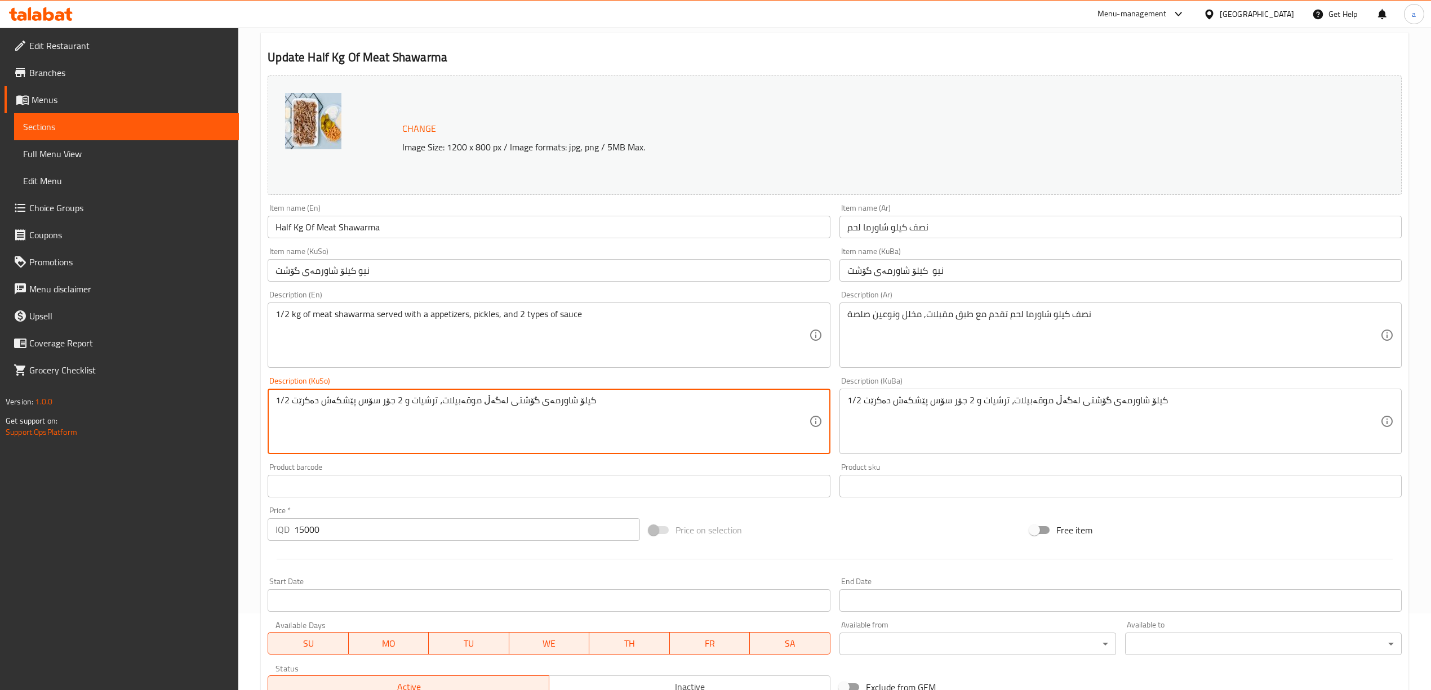
drag, startPoint x: 289, startPoint y: 395, endPoint x: 265, endPoint y: 402, distance: 25.1
paste textarea "نیو"
type textarea "نیو کیلۆ شاورمەی گۆشتی لەگەڵ موقەبیلات، ترشیات و 2 جۆر سۆس پێشکەش دەکرێت"
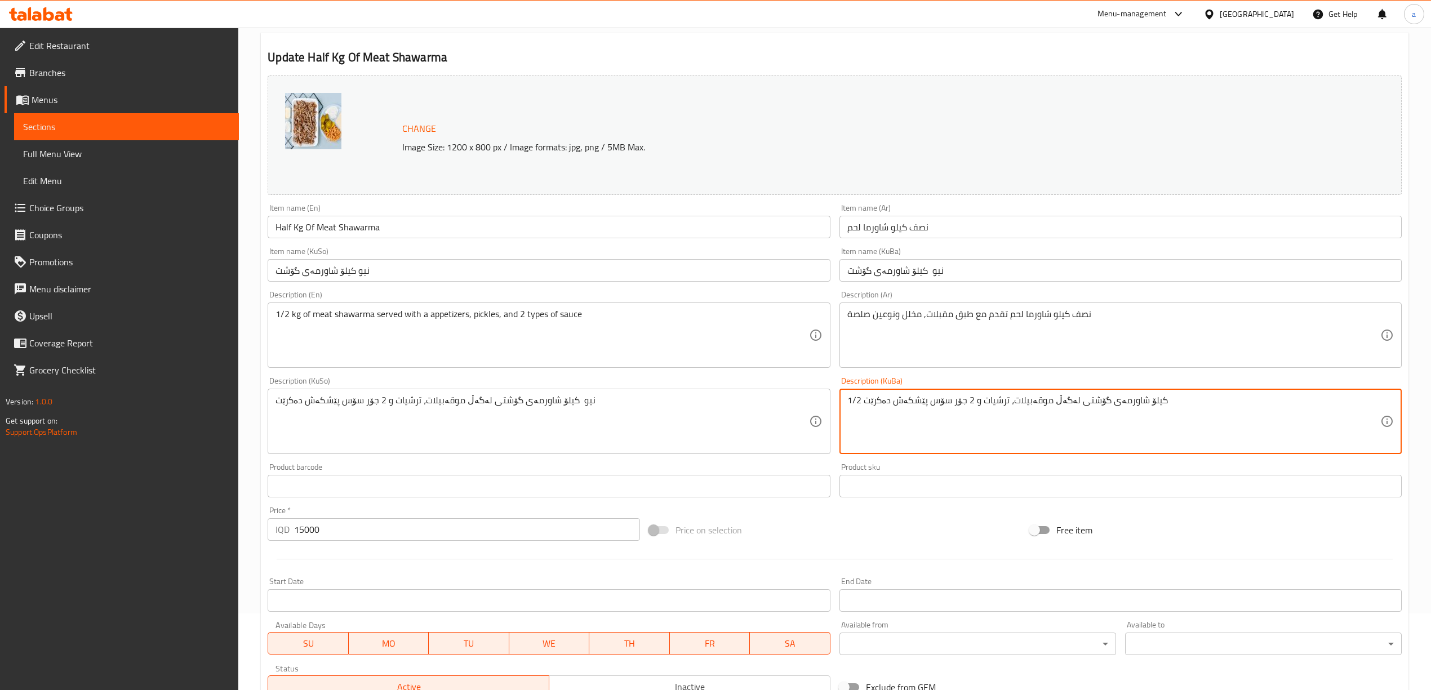
drag, startPoint x: 861, startPoint y: 402, endPoint x: 820, endPoint y: 402, distance: 40.6
paste textarea "نیو"
type textarea "نیو کیلۆ شاورمەی گۆشتی لەگەڵ موقەبیلات، ترشیات و 2 جۆر سۆس پێشکەش دەکرێت"
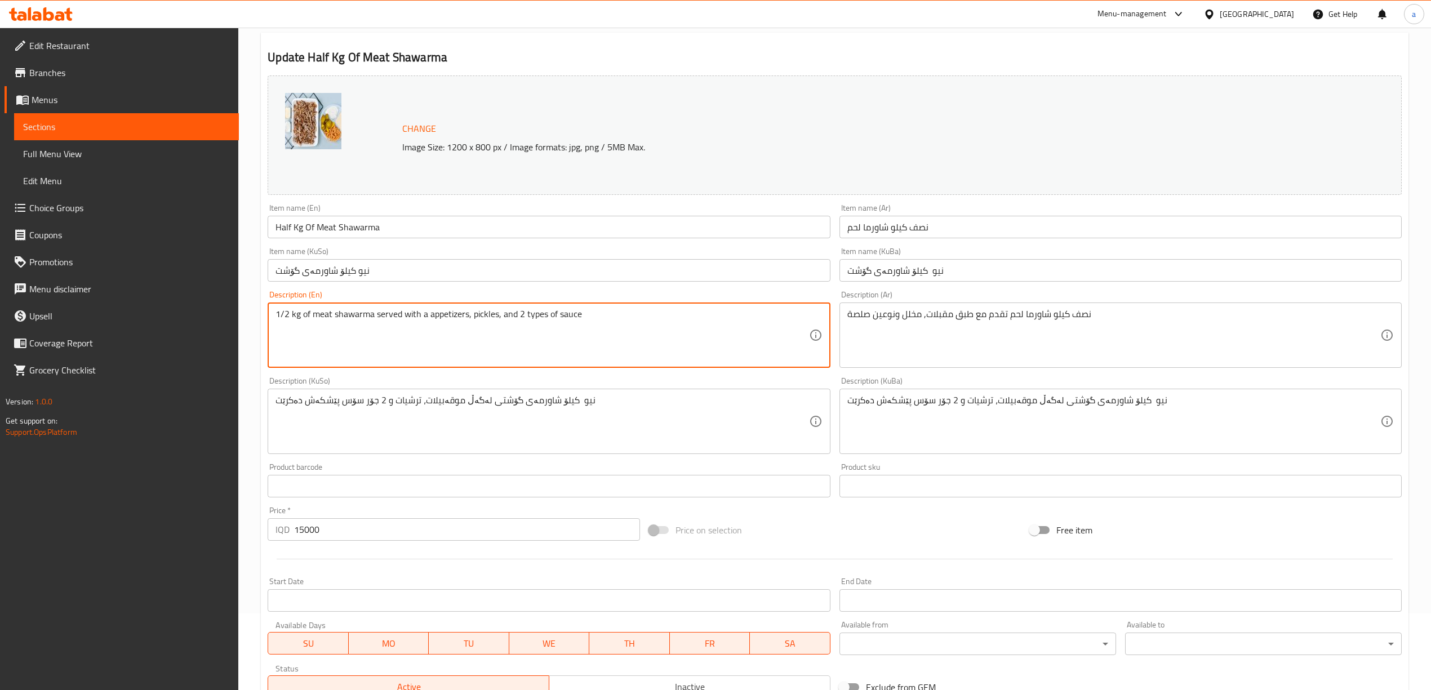
drag, startPoint x: 286, startPoint y: 316, endPoint x: 276, endPoint y: 316, distance: 10.1
drag, startPoint x: 287, startPoint y: 318, endPoint x: 266, endPoint y: 315, distance: 21.0
click at [266, 315] on div "Description (En) 1/2 kg of meat shawarma served with a appetizers, pickles, and…" at bounding box center [548, 329] width 571 height 86
paste textarea "Half"
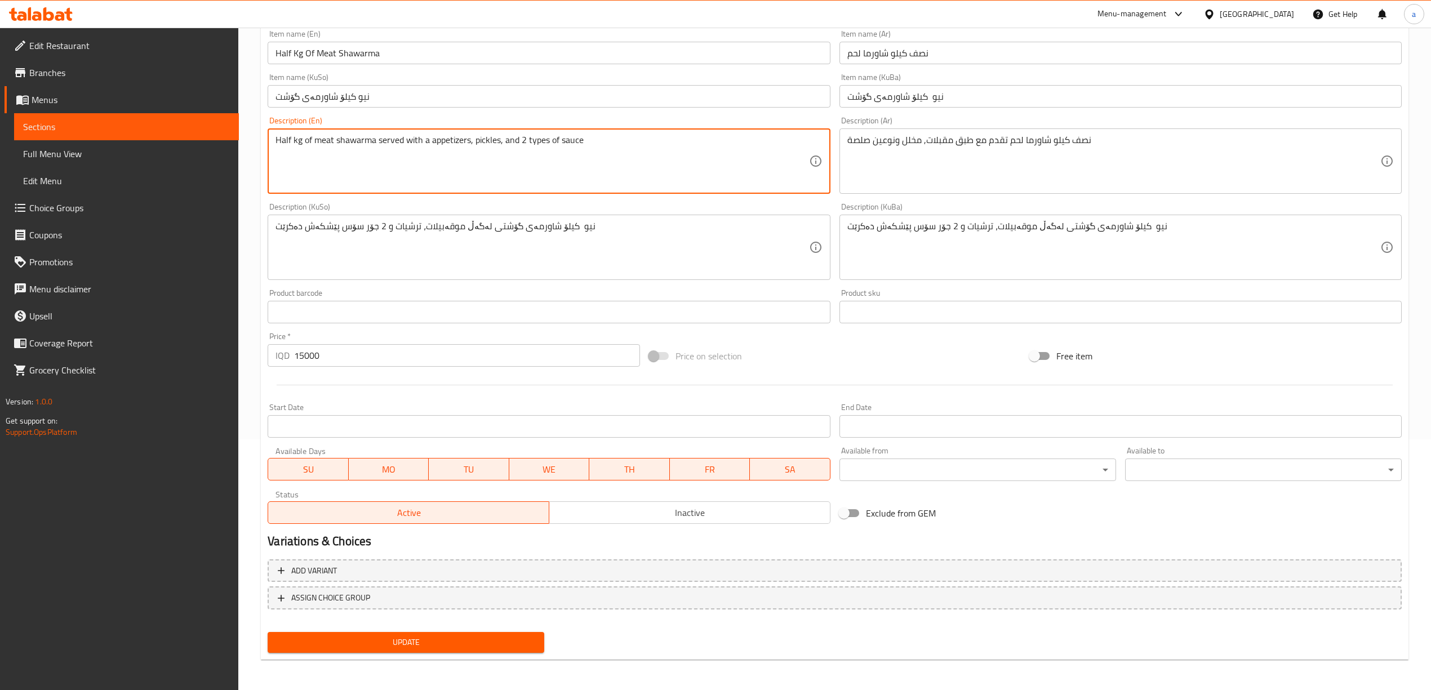
type textarea "Half kg of meat shawarma served with a appetizers, pickles, and 2 types of sauce"
click at [494, 644] on span "Update" at bounding box center [406, 642] width 259 height 14
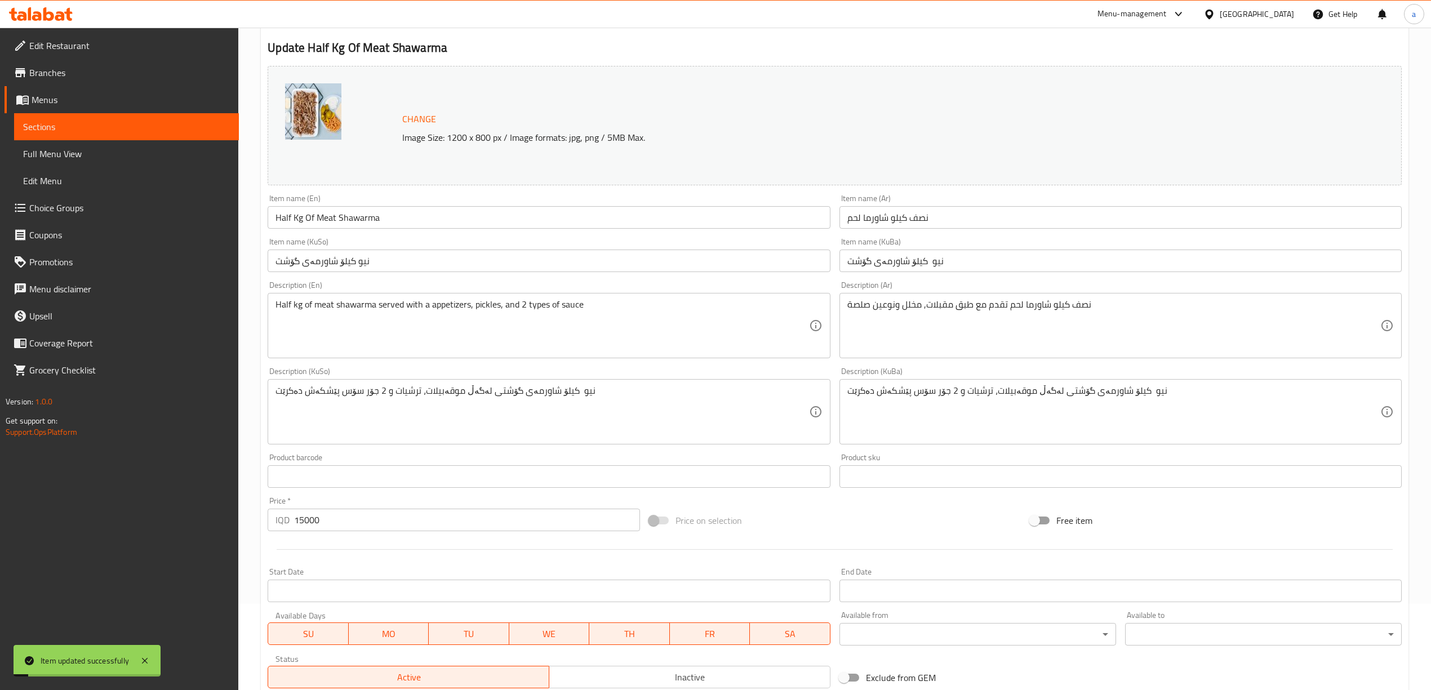
scroll to position [0, 0]
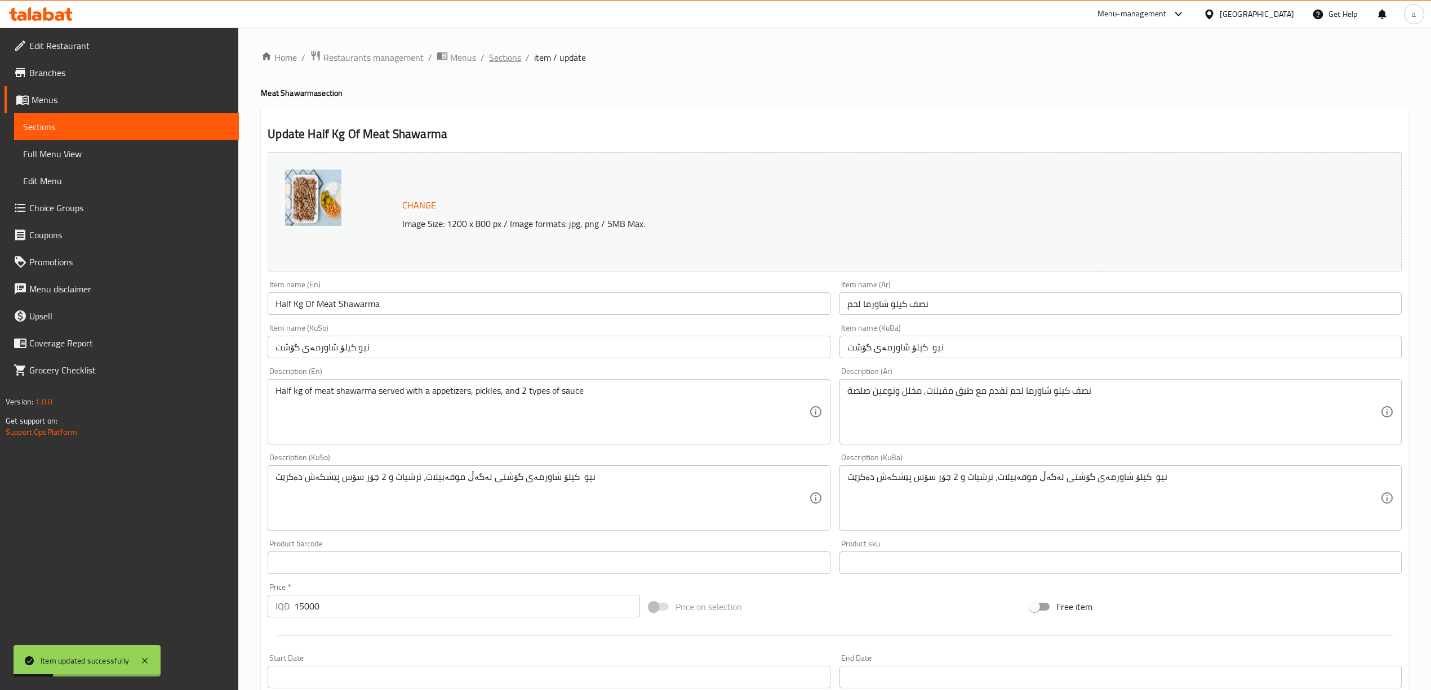
click at [506, 52] on span "Sections" at bounding box center [505, 58] width 32 height 14
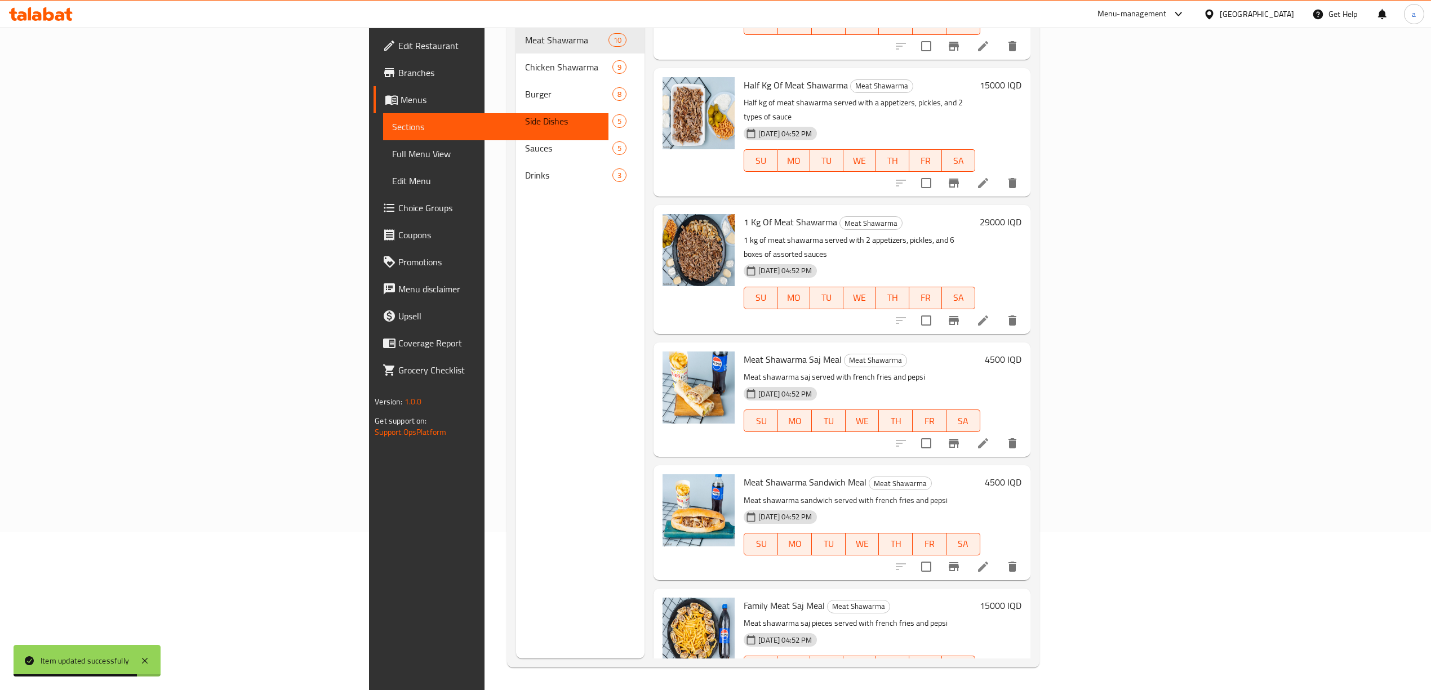
scroll to position [492, 0]
click at [990, 313] on icon at bounding box center [983, 320] width 14 height 14
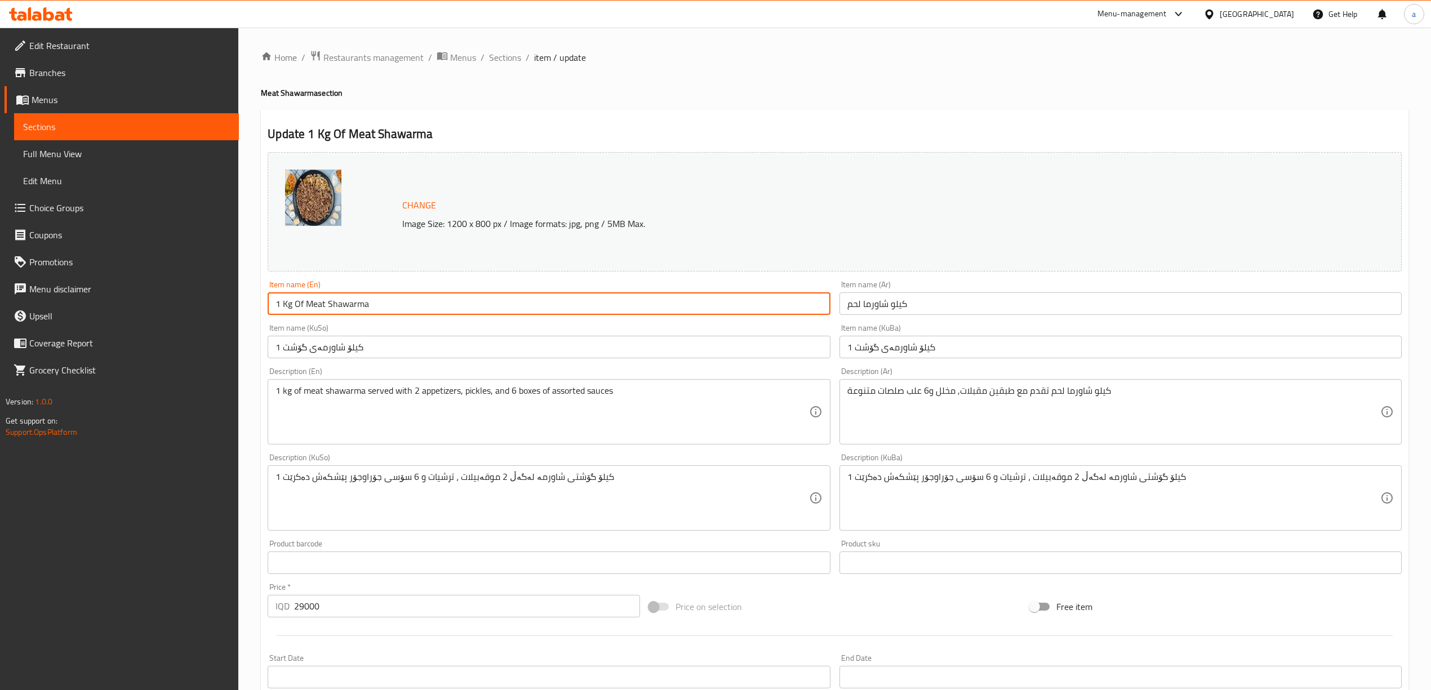
drag, startPoint x: 293, startPoint y: 306, endPoint x: 260, endPoint y: 307, distance: 32.7
click at [261, 307] on div "Update 1 Kg Of Meat Shawarma Change Image Size: 1200 x 800 px / Image formats: …" at bounding box center [834, 509] width 1147 height 801
paste input "kilo"
type input "kilo Of Meat Shawarma"
click at [897, 305] on input "كيلو شاورما لحم" at bounding box center [1120, 303] width 562 height 23
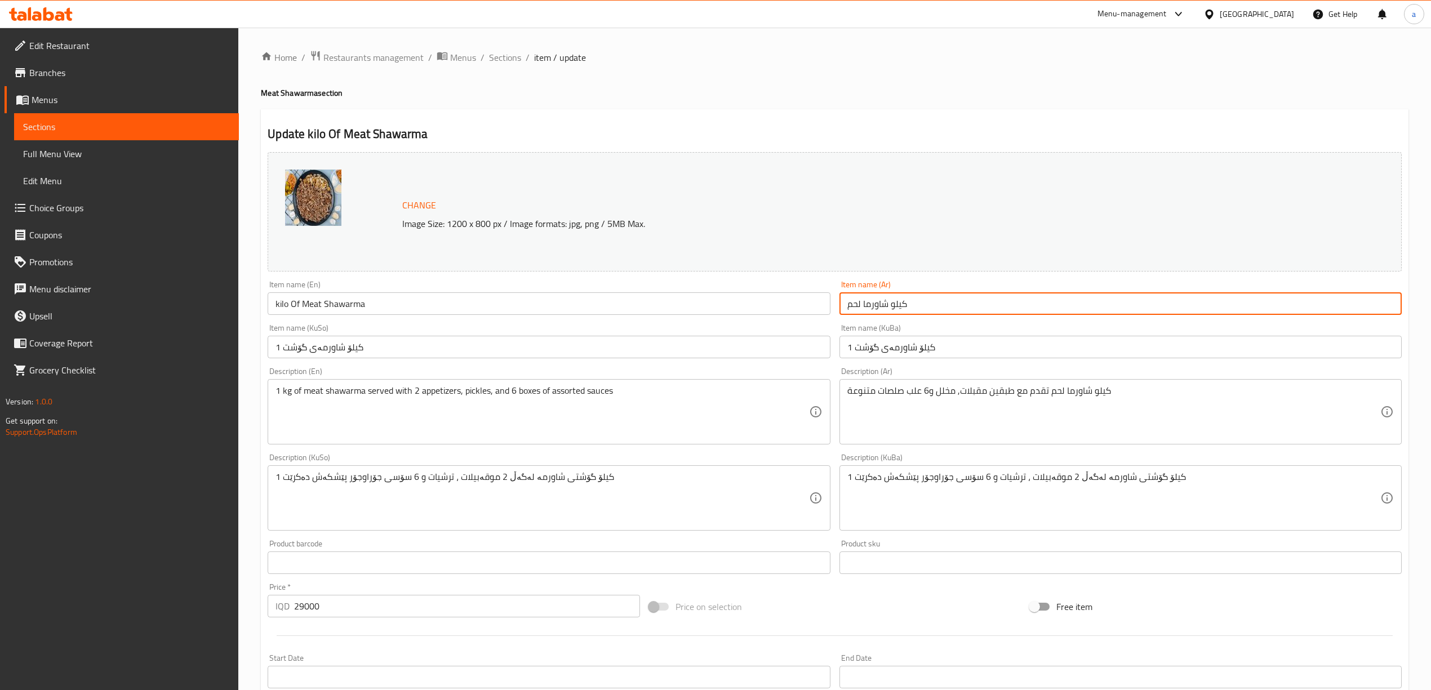
click at [897, 305] on input "كيلو شاورما لحم" at bounding box center [1120, 303] width 562 height 23
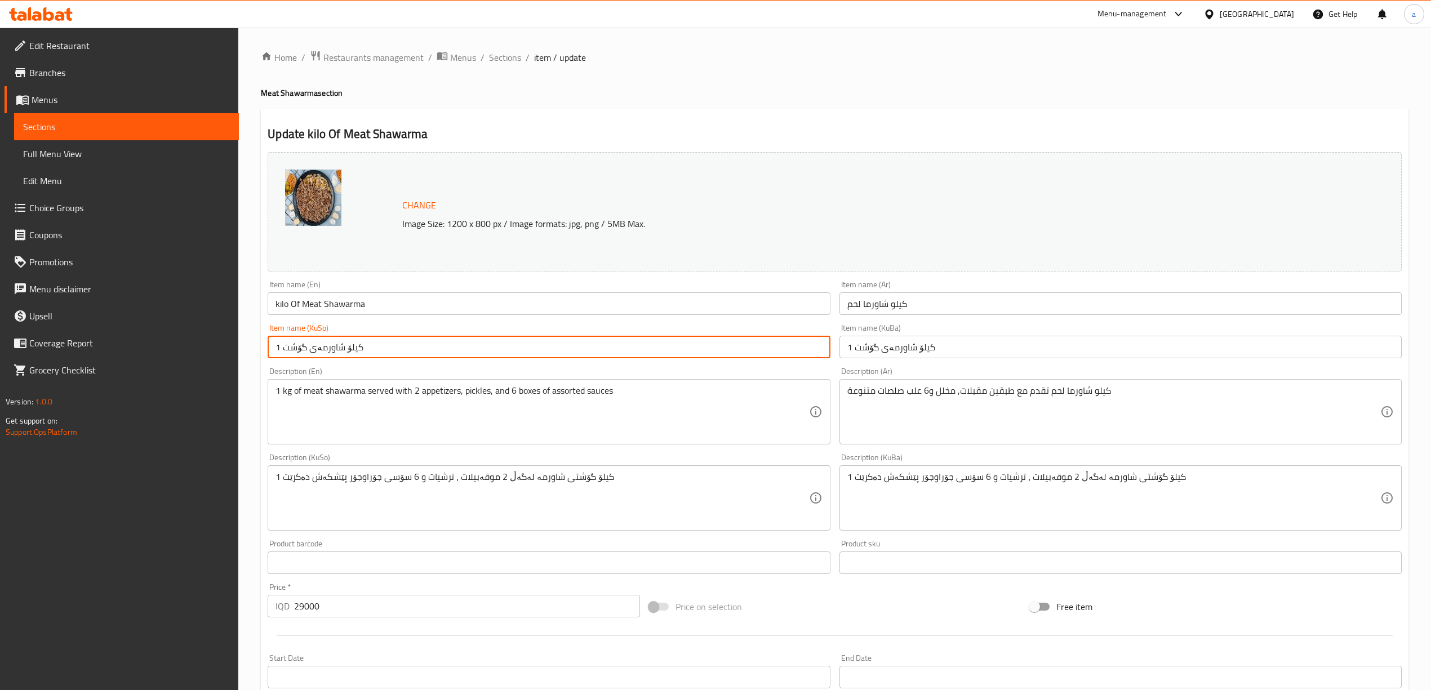
drag, startPoint x: 278, startPoint y: 347, endPoint x: 270, endPoint y: 346, distance: 8.0
click at [270, 346] on input "1 کیلۆ شاورمەی گۆشت" at bounding box center [549, 347] width 562 height 23
type input "کیلۆ شاورمەی گۆشت"
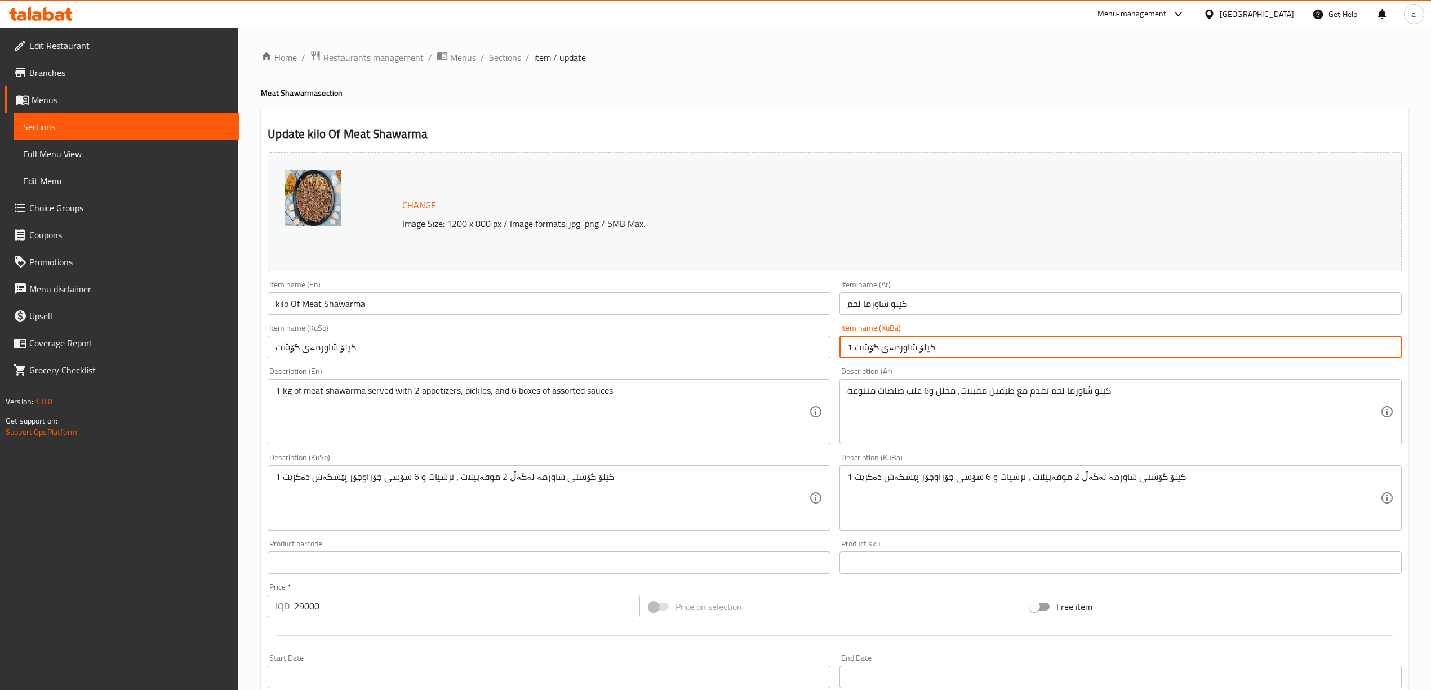
drag, startPoint x: 852, startPoint y: 353, endPoint x: 836, endPoint y: 353, distance: 15.8
click at [836, 353] on div "Item name (KuBa) 1 کیلۆ شاورمەی گۆشت Item name (KuBa)" at bounding box center [1120, 340] width 571 height 43
type input "کیلۆ شاورمەی گۆشت"
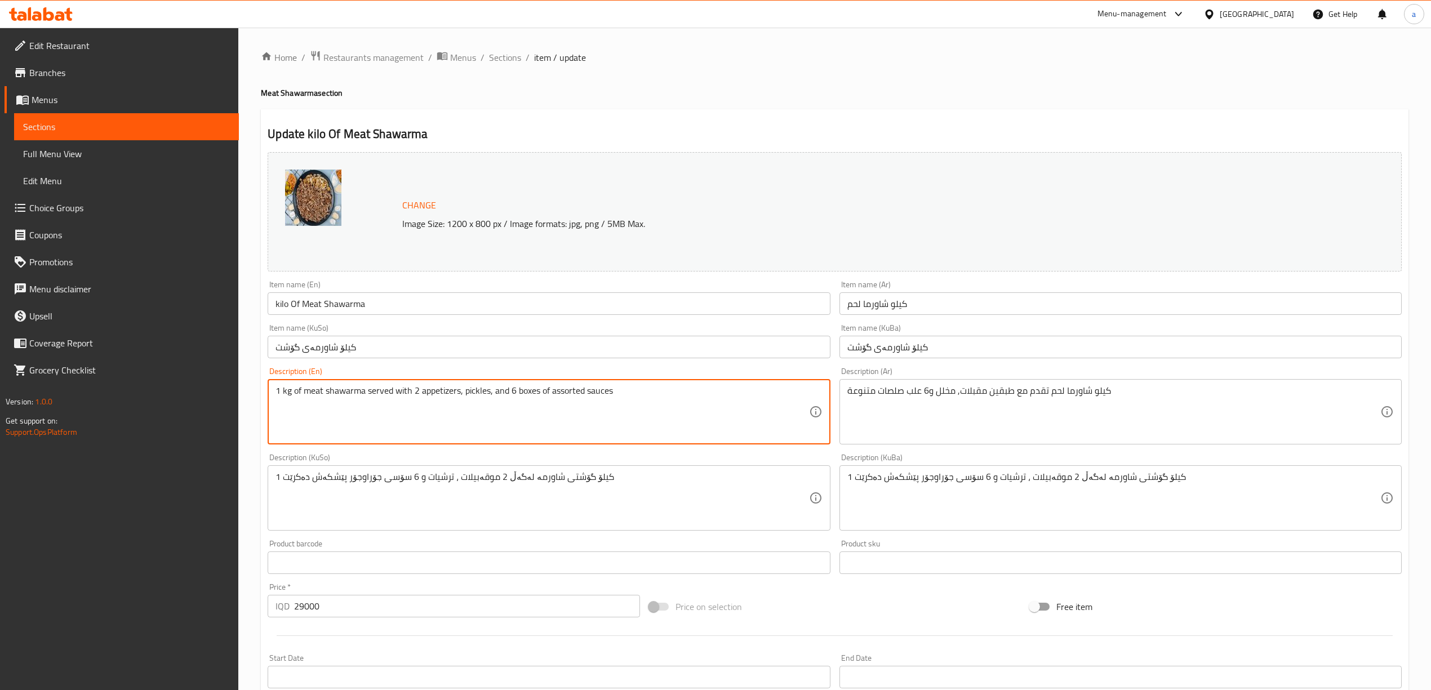
drag, startPoint x: 291, startPoint y: 392, endPoint x: 264, endPoint y: 388, distance: 27.3
paste textarea "kilo"
type textarea "kilo of meat shawarma served with 2 appetizers, pickles, and 6 boxes of assorte…"
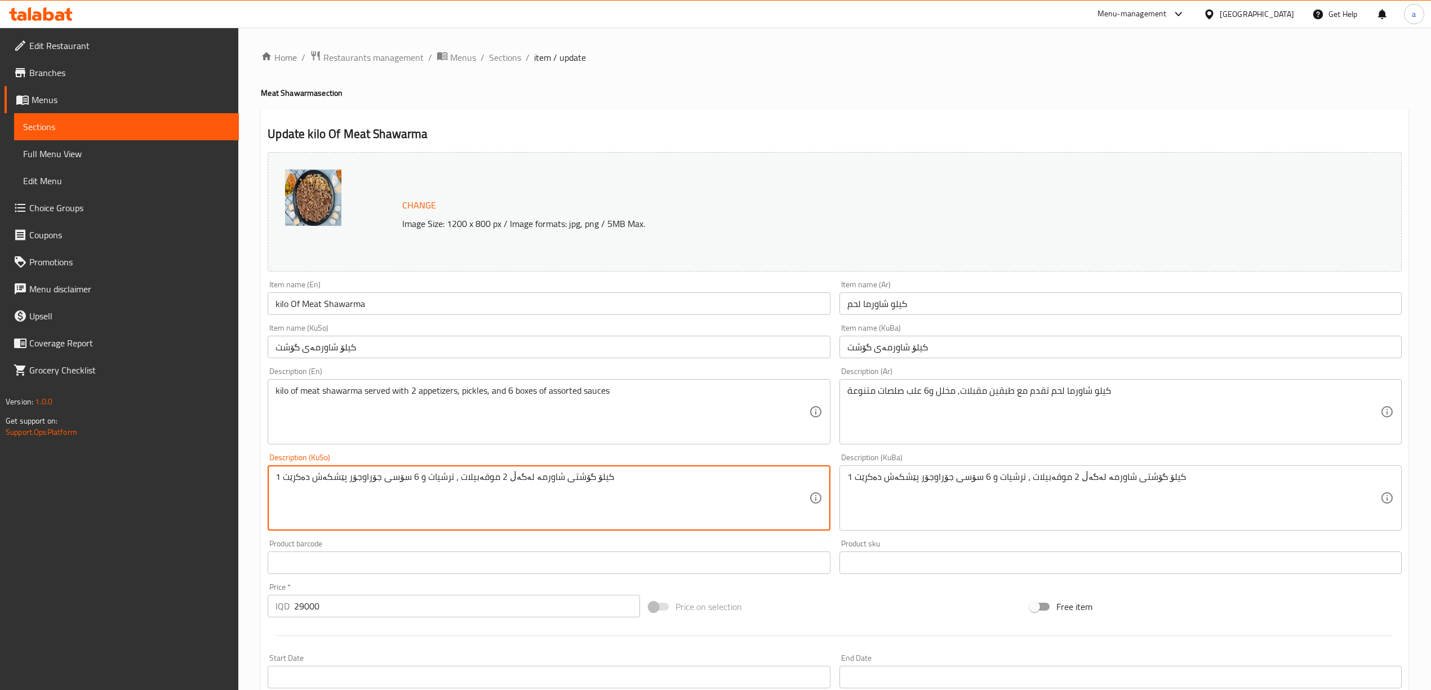
drag, startPoint x: 280, startPoint y: 476, endPoint x: 261, endPoint y: 476, distance: 19.2
type textarea "کیلۆ گۆشتی شاورمە لەگەڵ 2 موقەبیلات ، ترشیات و 6 سۆسی جۆراوجۆر پێشکەش دەکرێت"
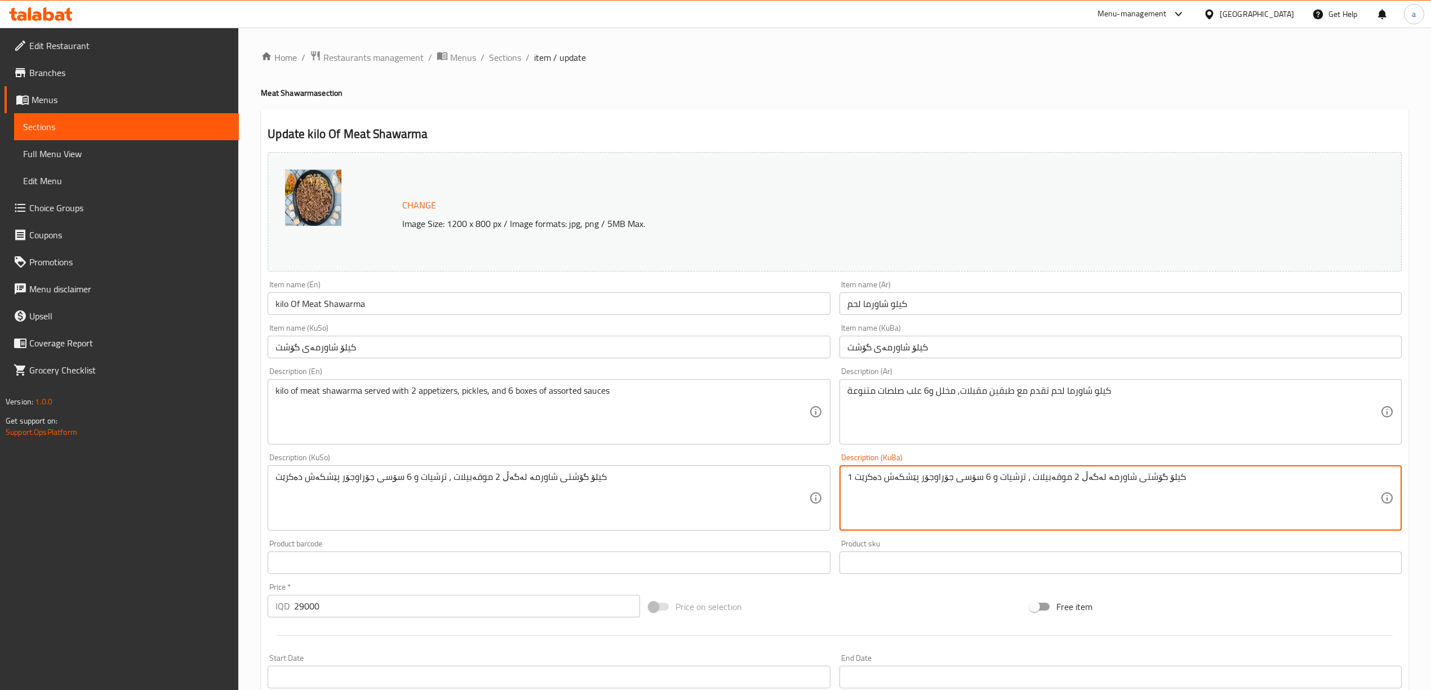
drag, startPoint x: 850, startPoint y: 475, endPoint x: 805, endPoint y: 471, distance: 45.8
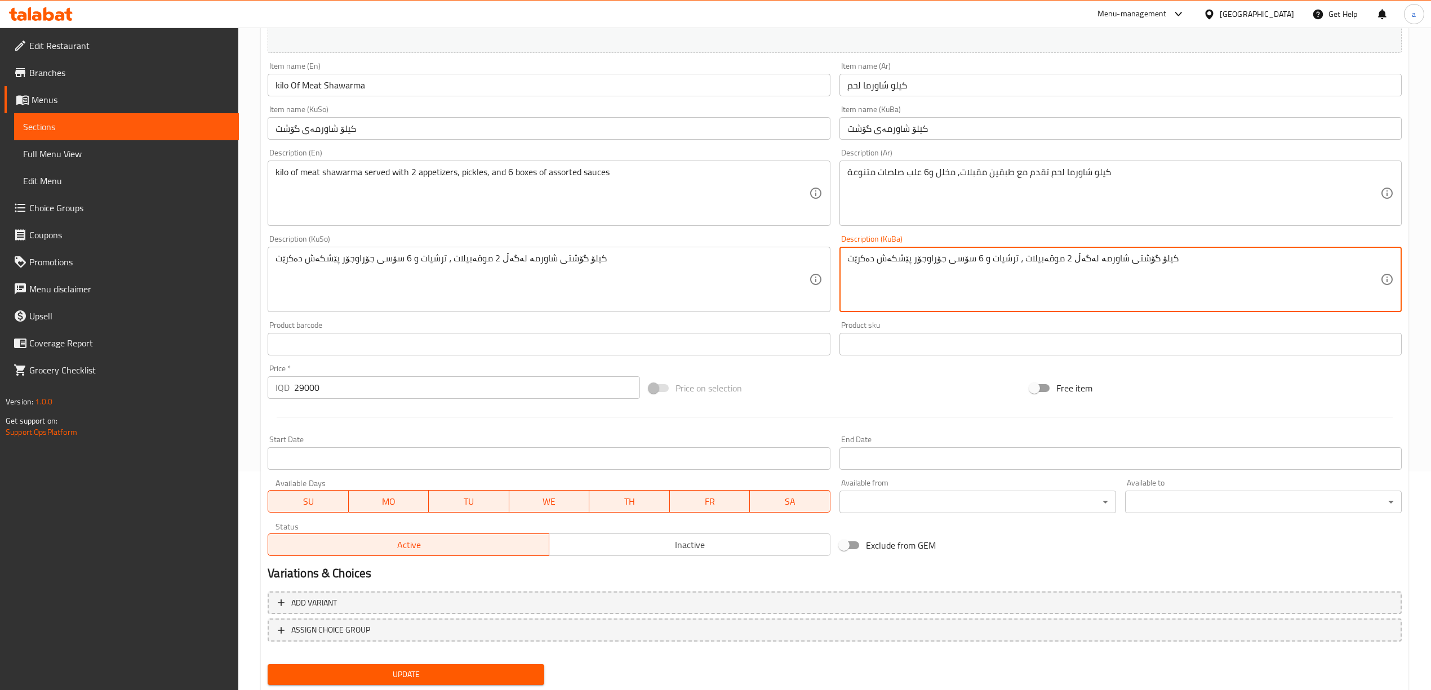
scroll to position [251, 0]
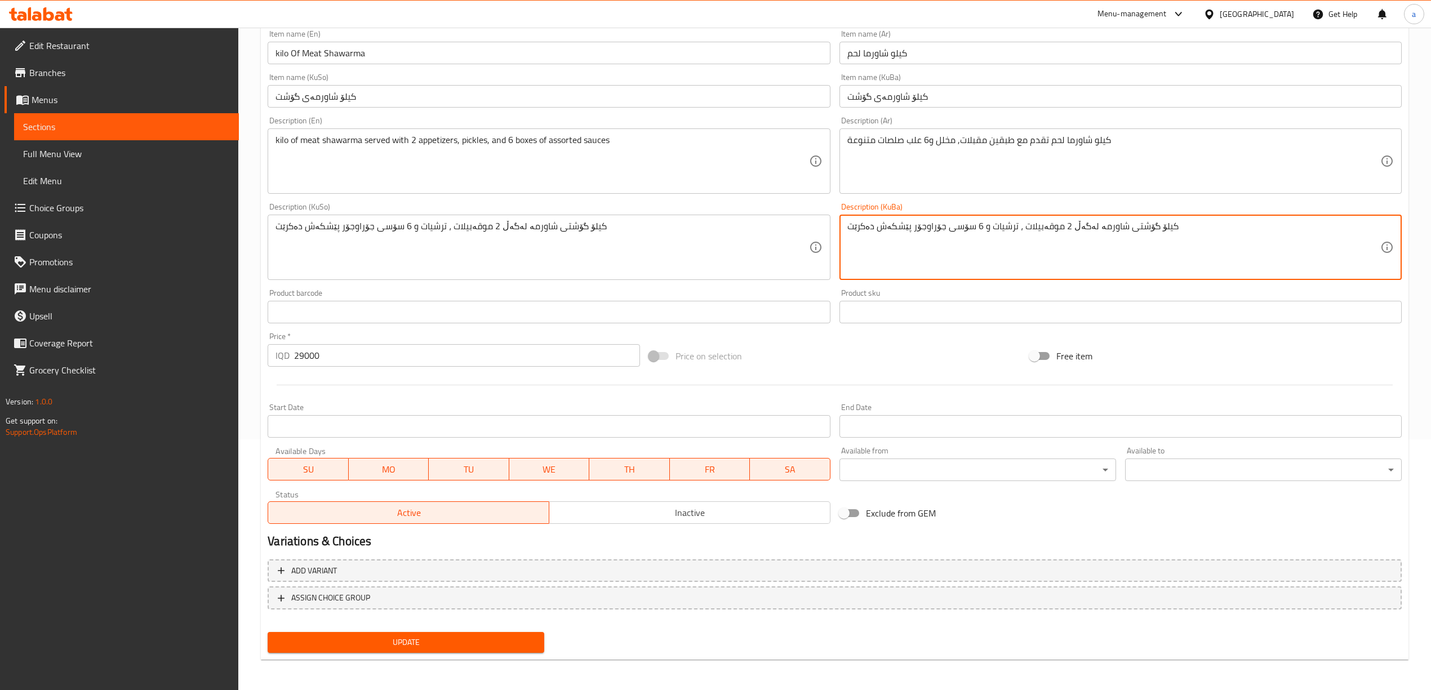
type textarea "کیلۆ گۆشتی شاورمە لەگەڵ 2 موقەبیلات ، ترشیات و 6 سۆسی جۆراوجۆر پێشکەش دەکرێت"
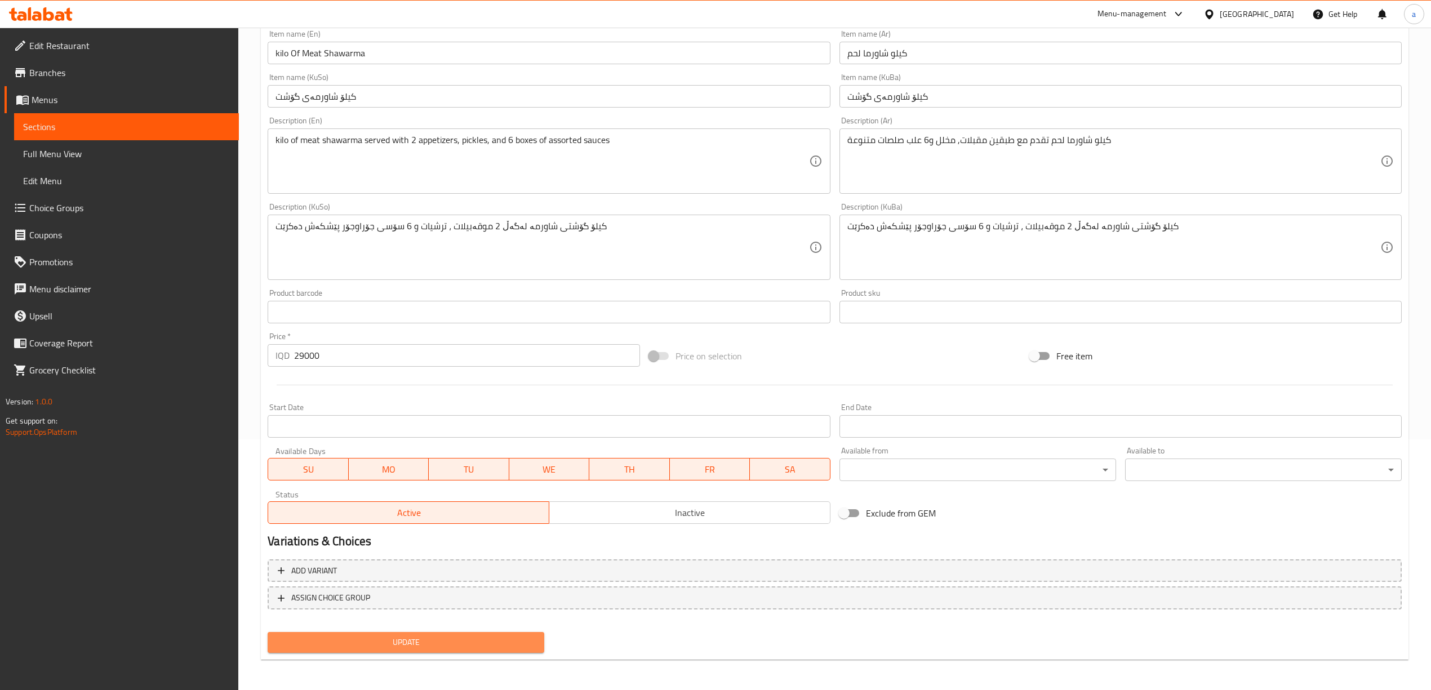
click at [452, 648] on span "Update" at bounding box center [406, 642] width 259 height 14
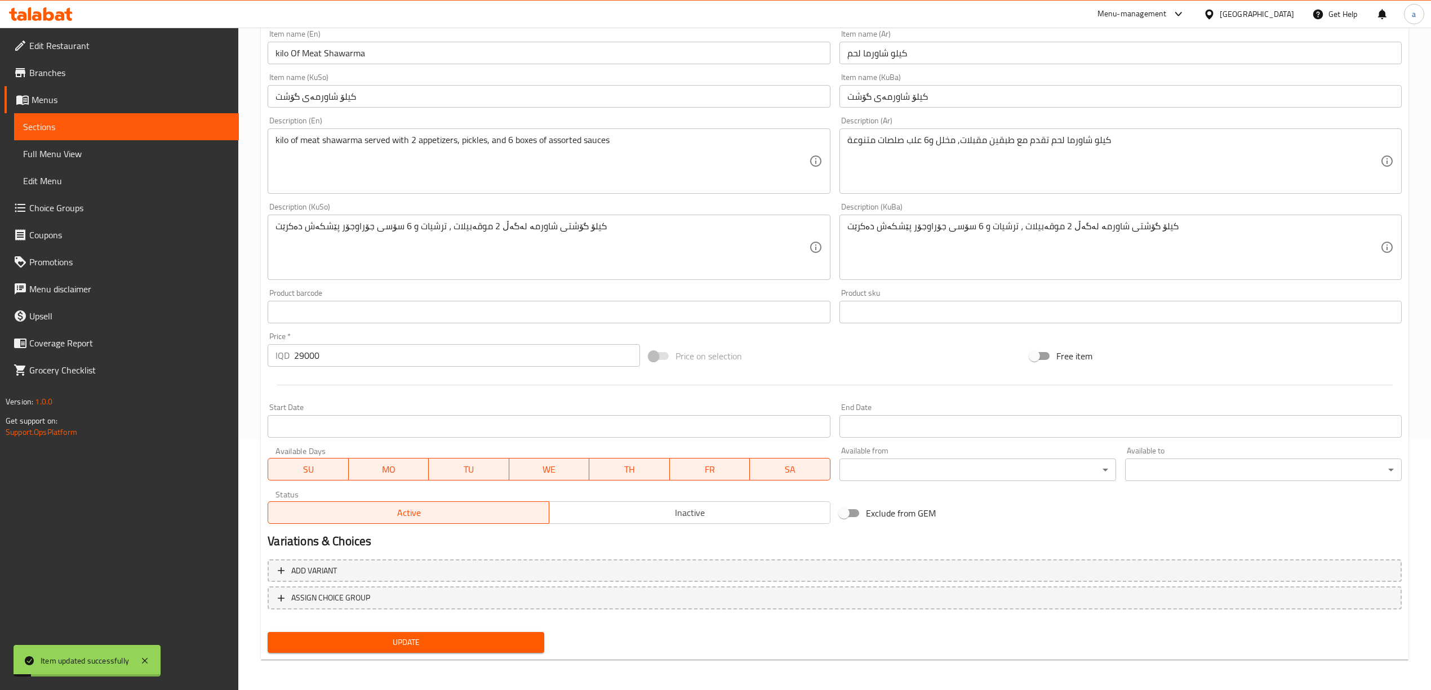
scroll to position [0, 0]
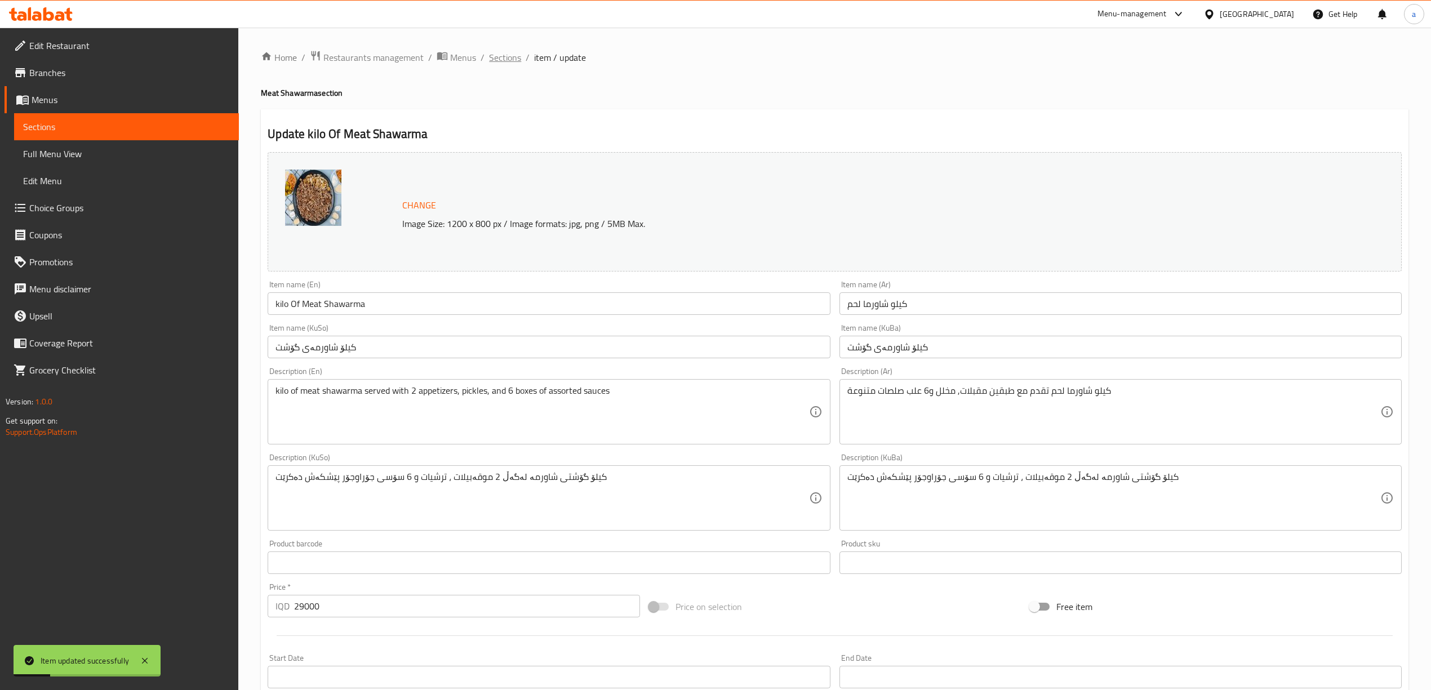
click at [498, 57] on span "Sections" at bounding box center [505, 58] width 32 height 14
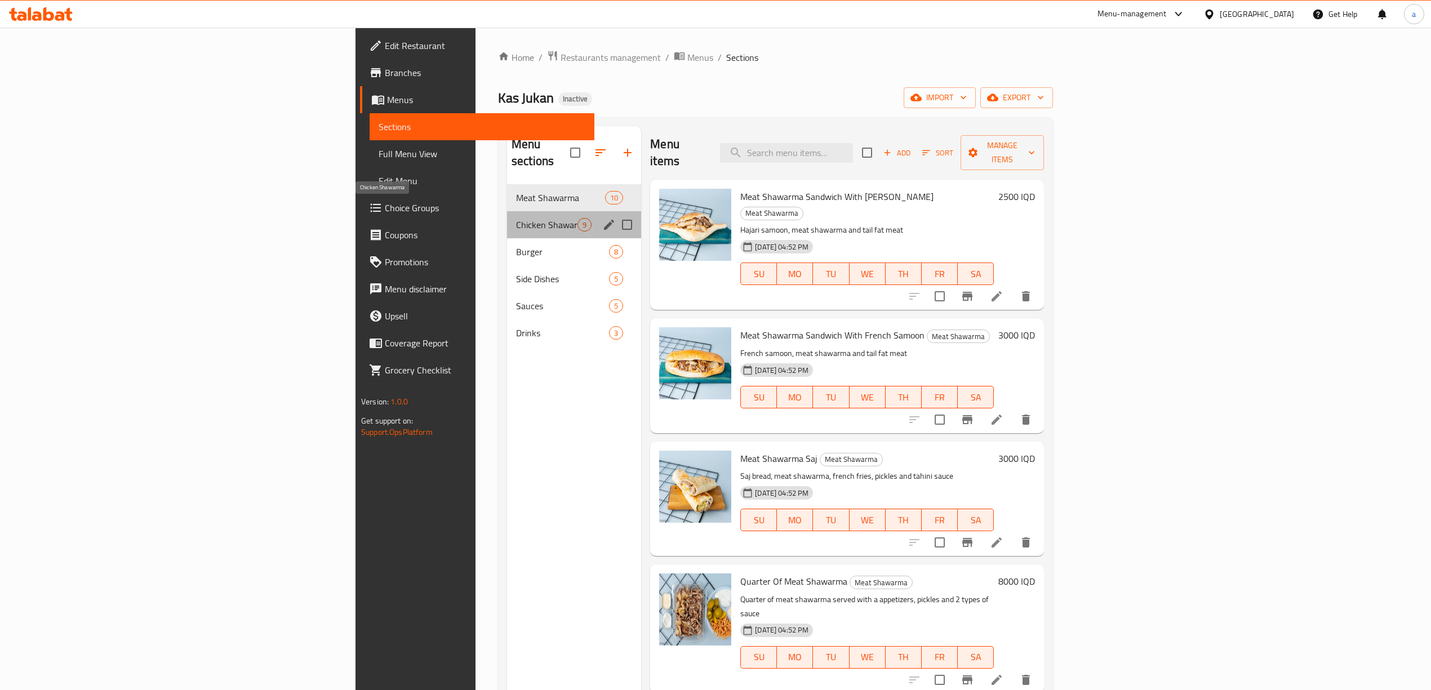
click at [516, 218] on span "Chicken Shawarma" at bounding box center [546, 225] width 61 height 14
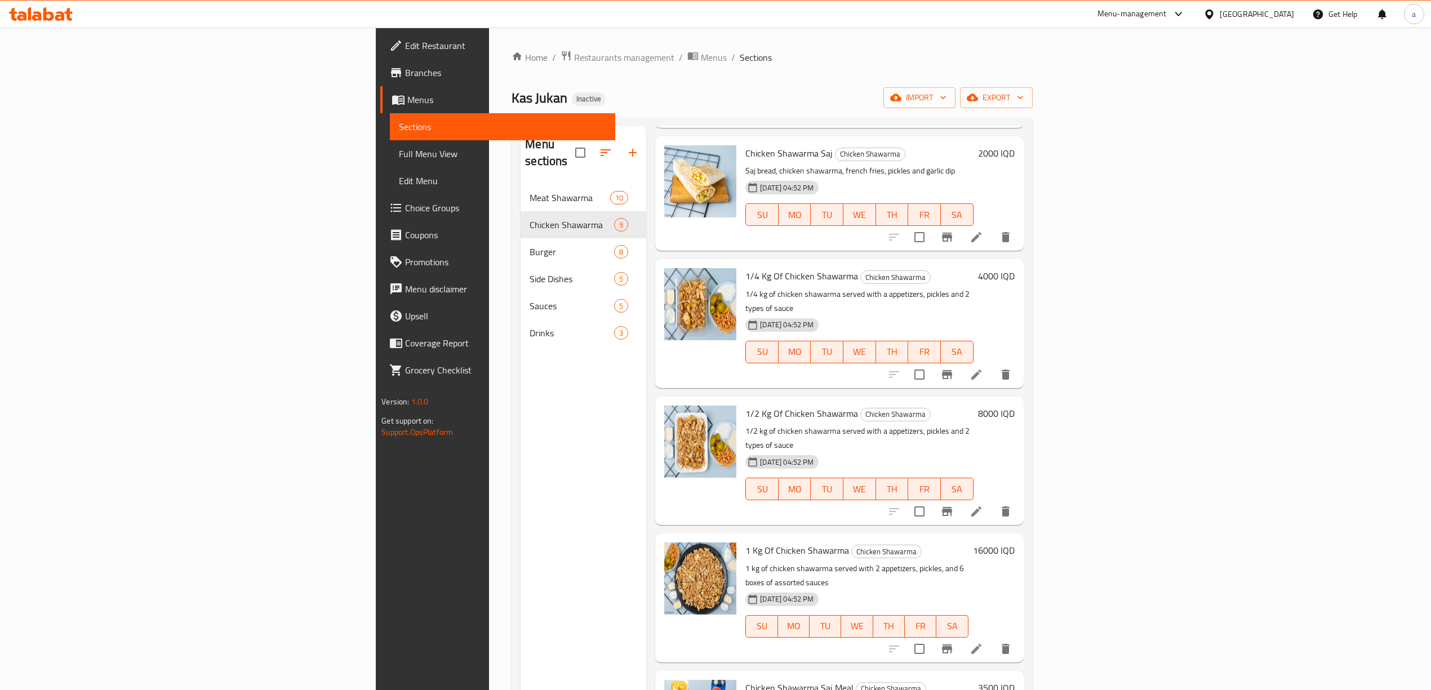
scroll to position [324, 0]
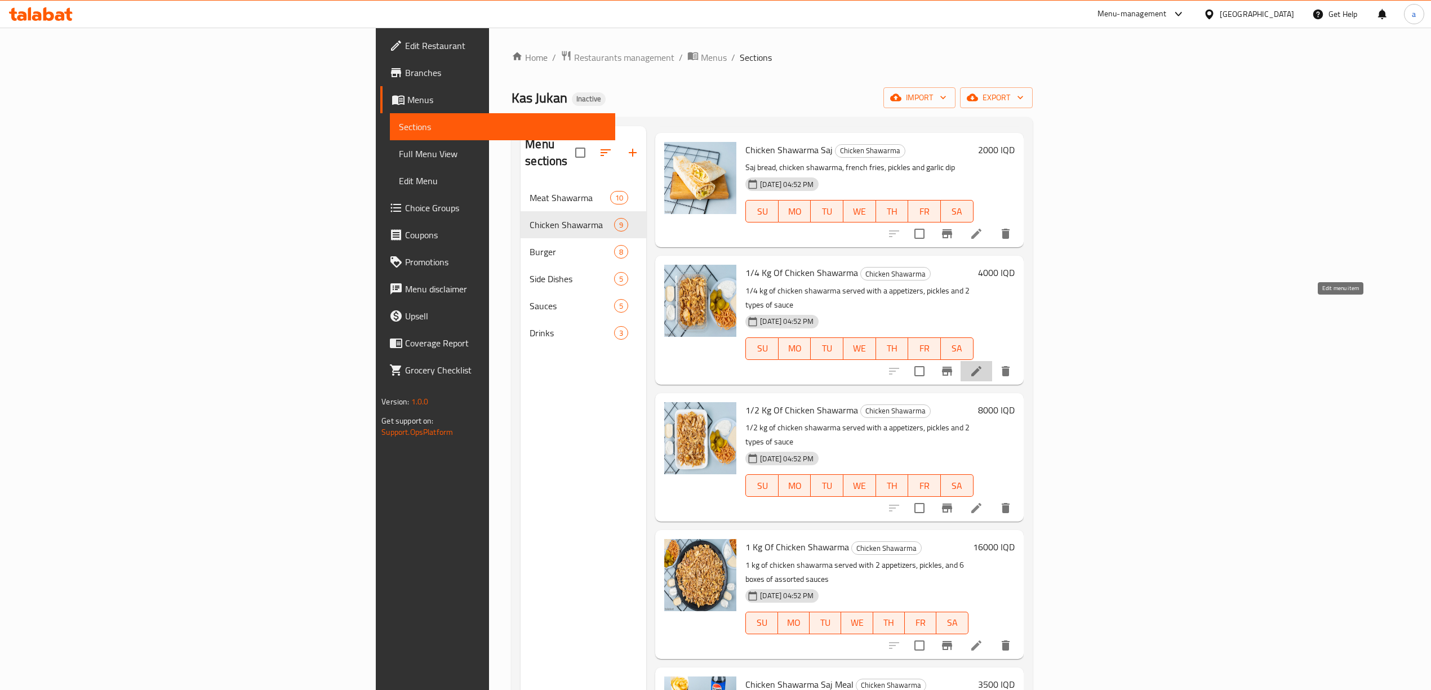
click at [983, 364] on icon at bounding box center [976, 371] width 14 height 14
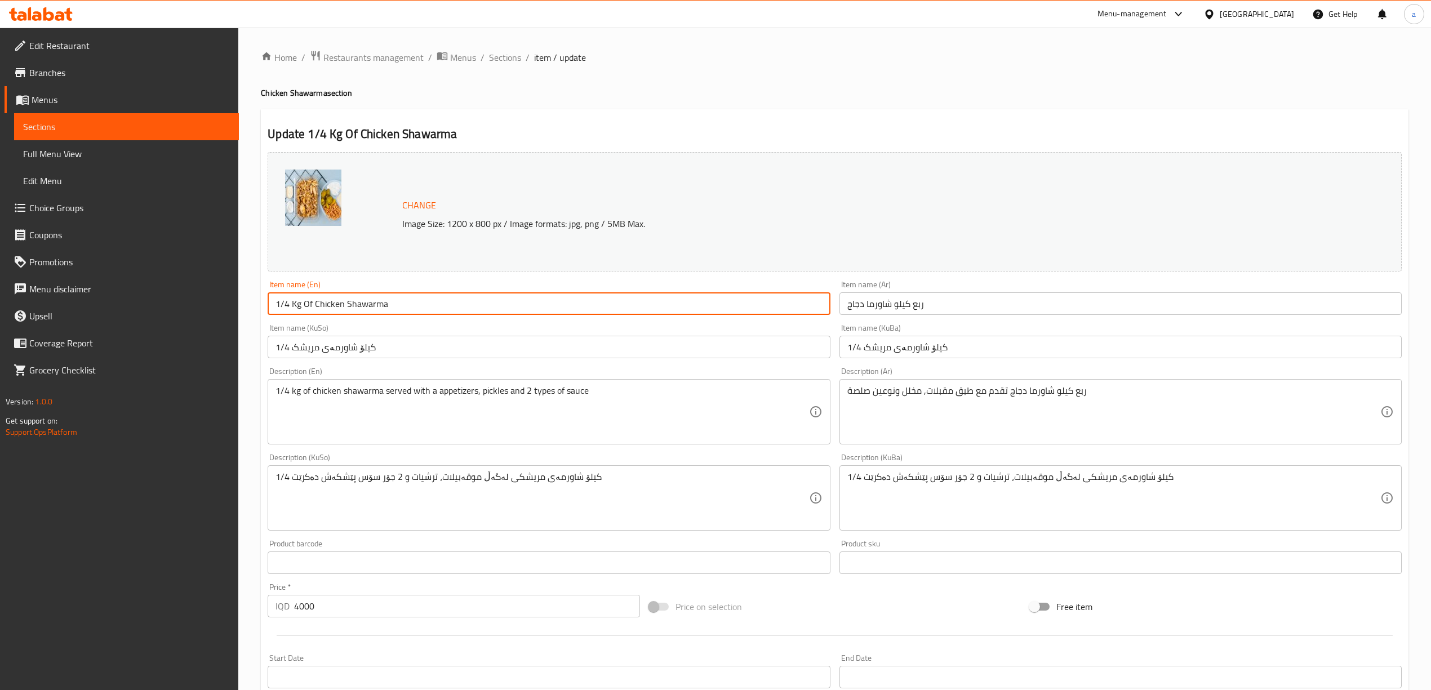
drag, startPoint x: 301, startPoint y: 305, endPoint x: 225, endPoint y: 294, distance: 76.2
click at [225, 294] on div "Edit Restaurant Branches Menus Sections Full Menu View Edit Menu Choice Groups …" at bounding box center [715, 485] width 1431 height 914
paste input "Quarter"
type input "Quarter Of Chicken Shawarma"
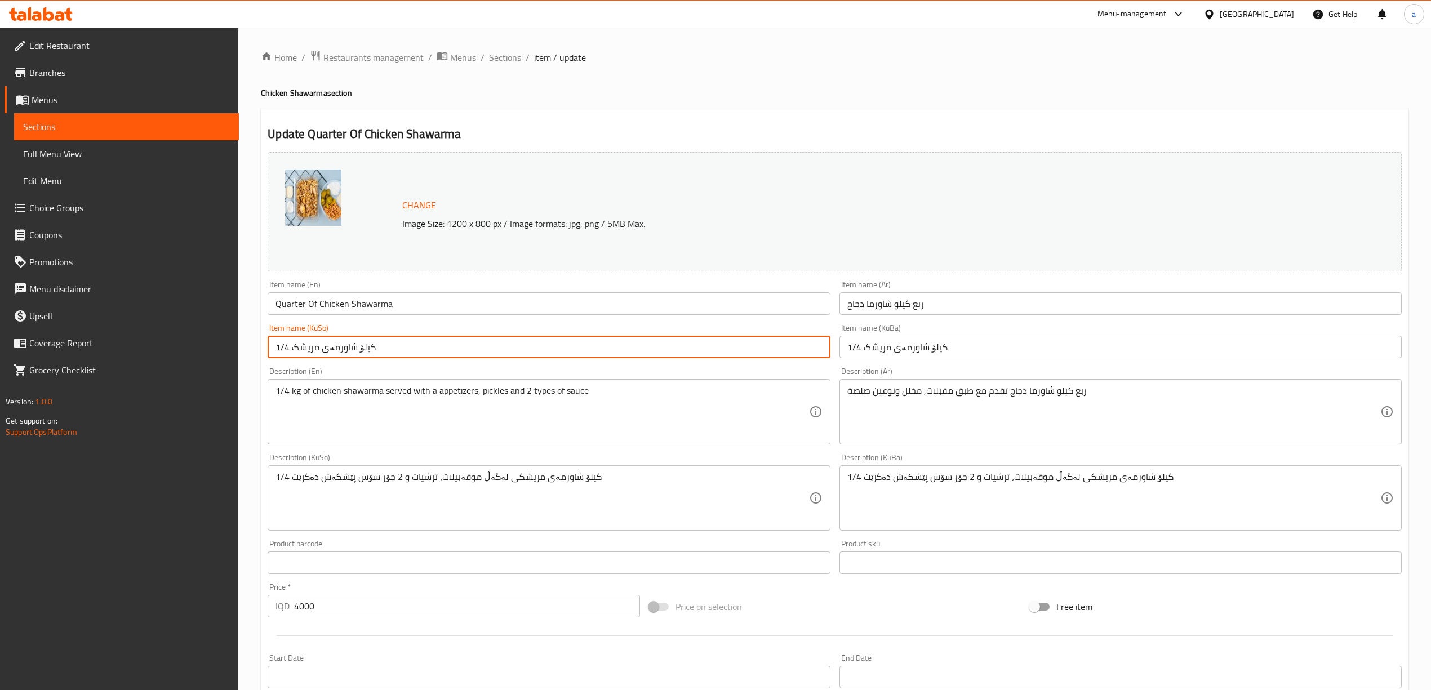
drag, startPoint x: 289, startPoint y: 348, endPoint x: 252, endPoint y: 347, distance: 37.2
click at [252, 347] on div "Home / Restaurants management / Menus / Sections / item / update Chicken Shawar…" at bounding box center [834, 485] width 1192 height 914
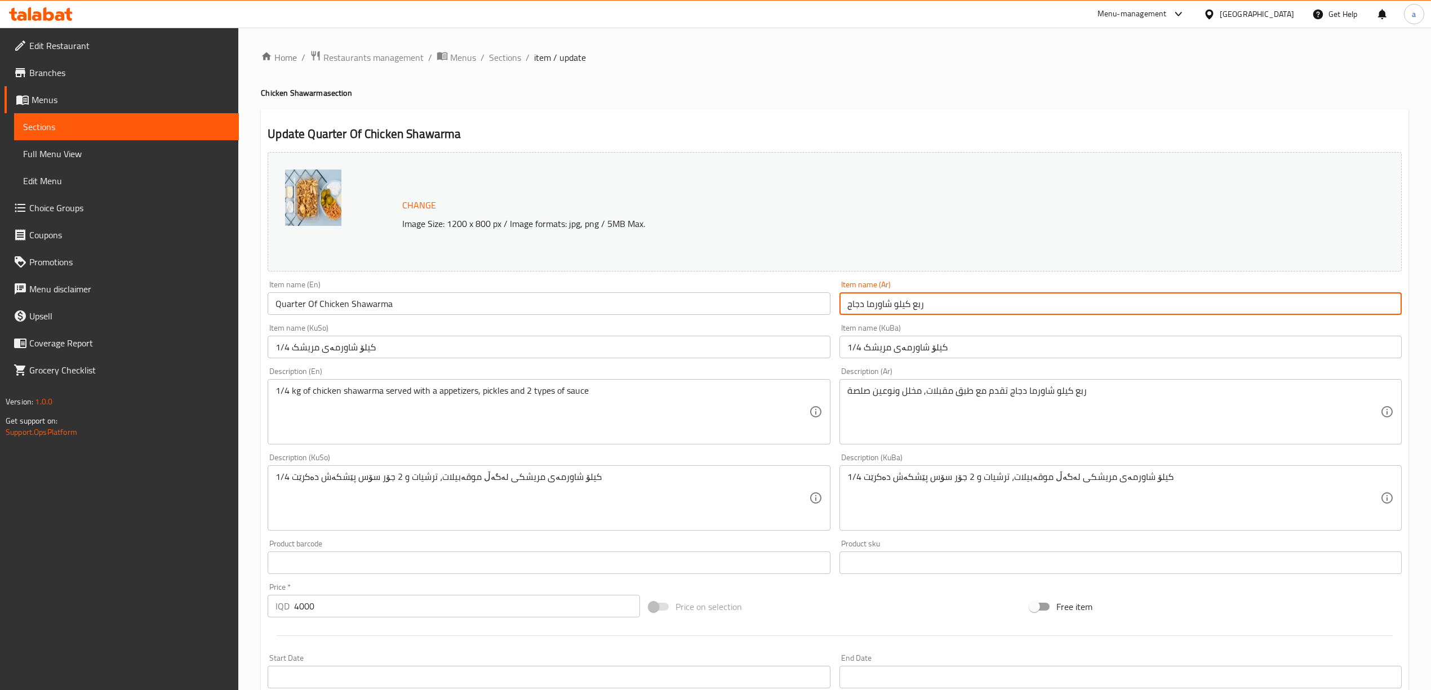
drag, startPoint x: 911, startPoint y: 306, endPoint x: 949, endPoint y: 307, distance: 37.7
click at [949, 307] on input "ربع كيلو شاورما دجاج" at bounding box center [1120, 303] width 562 height 23
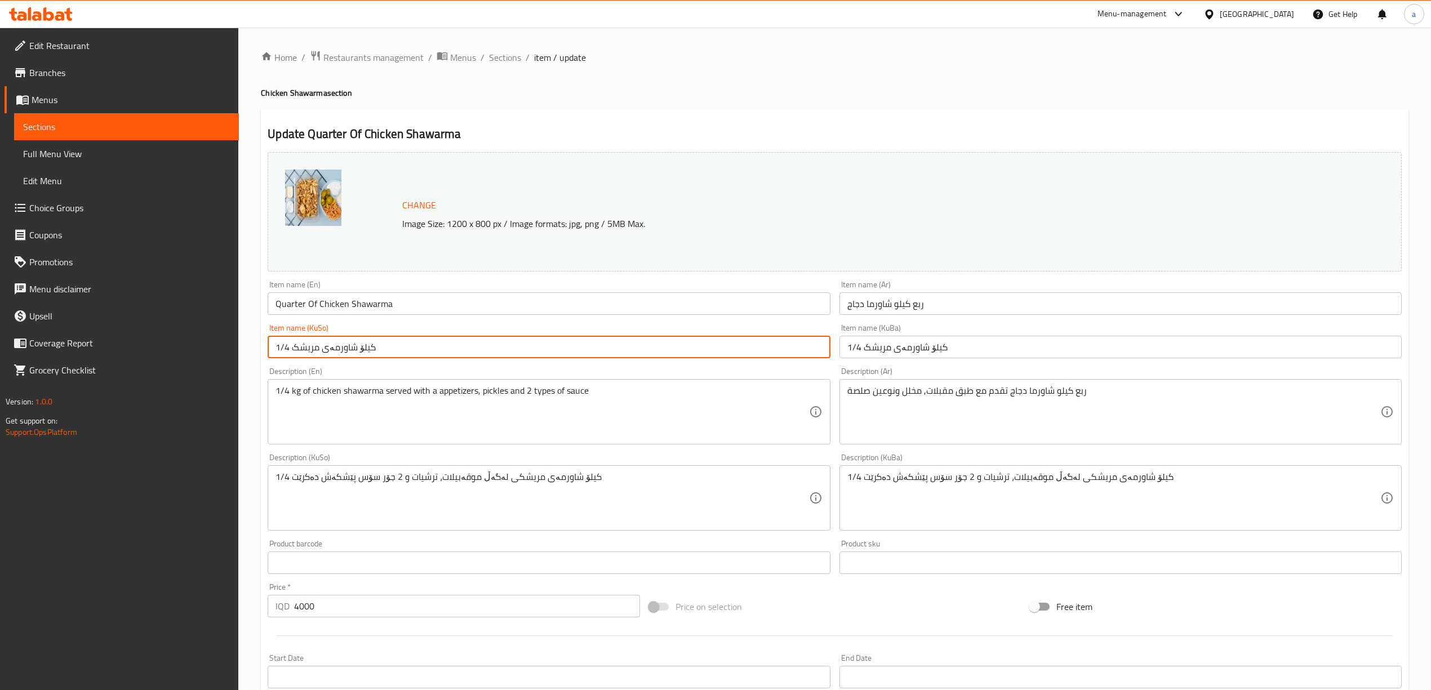
drag, startPoint x: 291, startPoint y: 347, endPoint x: 268, endPoint y: 347, distance: 23.1
click at [268, 347] on input "1/4 کیلۆ شاورمەی مریشک" at bounding box center [549, 347] width 562 height 23
paste input "چارەگ"
type input "چارەگ کیلۆ شاورمەی مریشک"
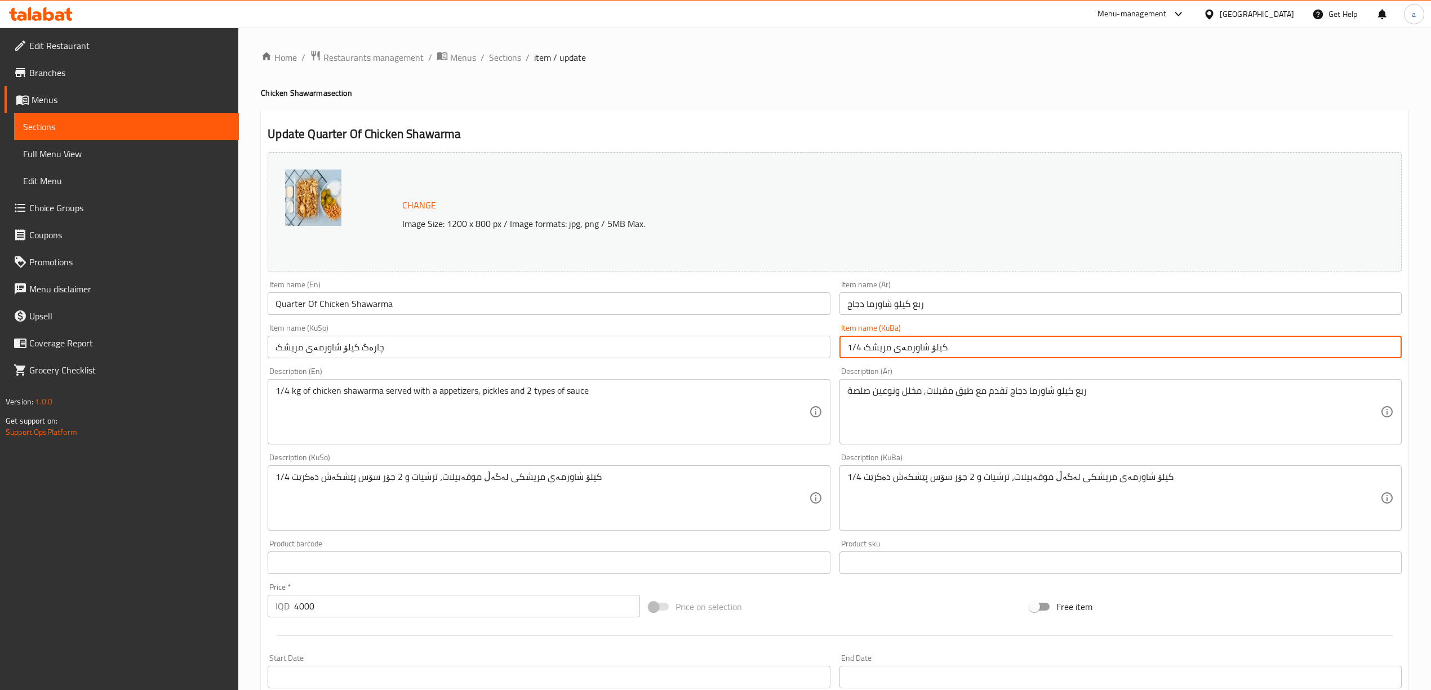
drag, startPoint x: 862, startPoint y: 350, endPoint x: 819, endPoint y: 355, distance: 43.1
click at [819, 355] on div "Change Image Size: 1200 x 800 px / Image formats: jpg, png / 5MB Max. Item name…" at bounding box center [834, 463] width 1143 height 631
paste input "چارەگ"
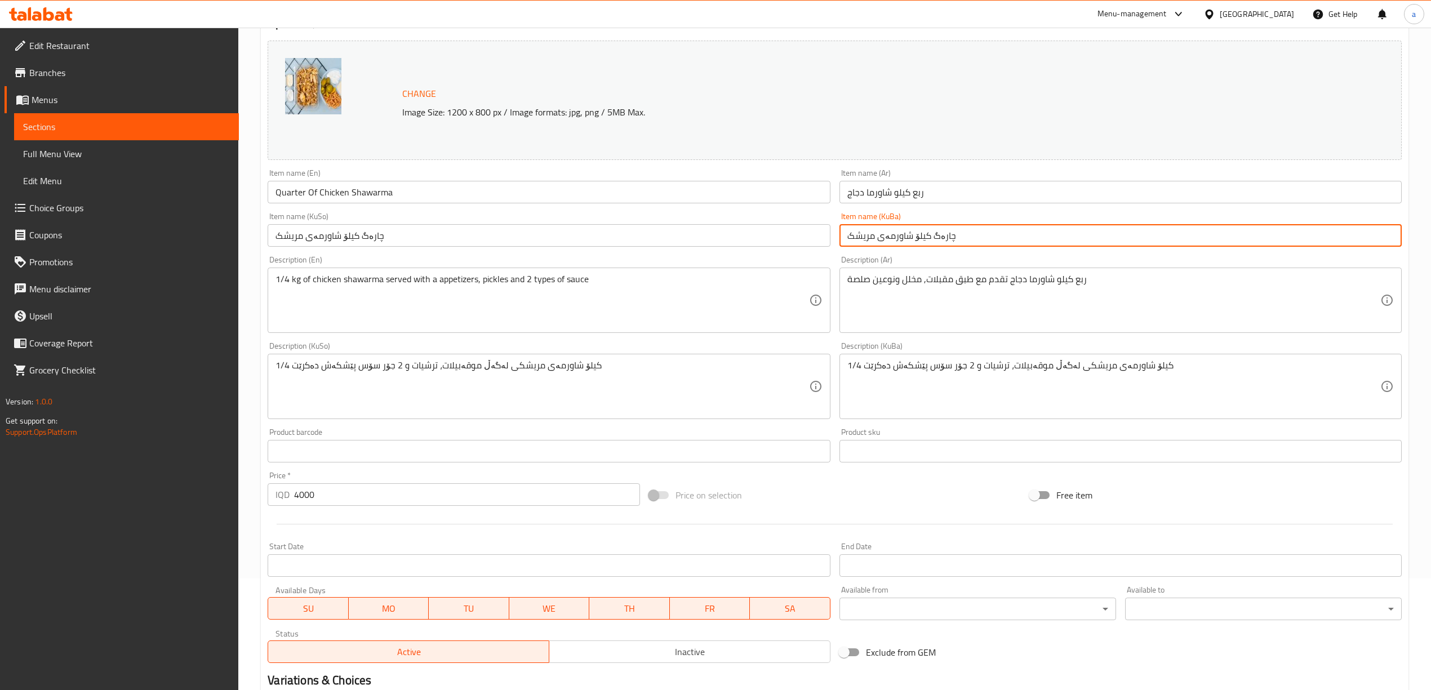
scroll to position [131, 0]
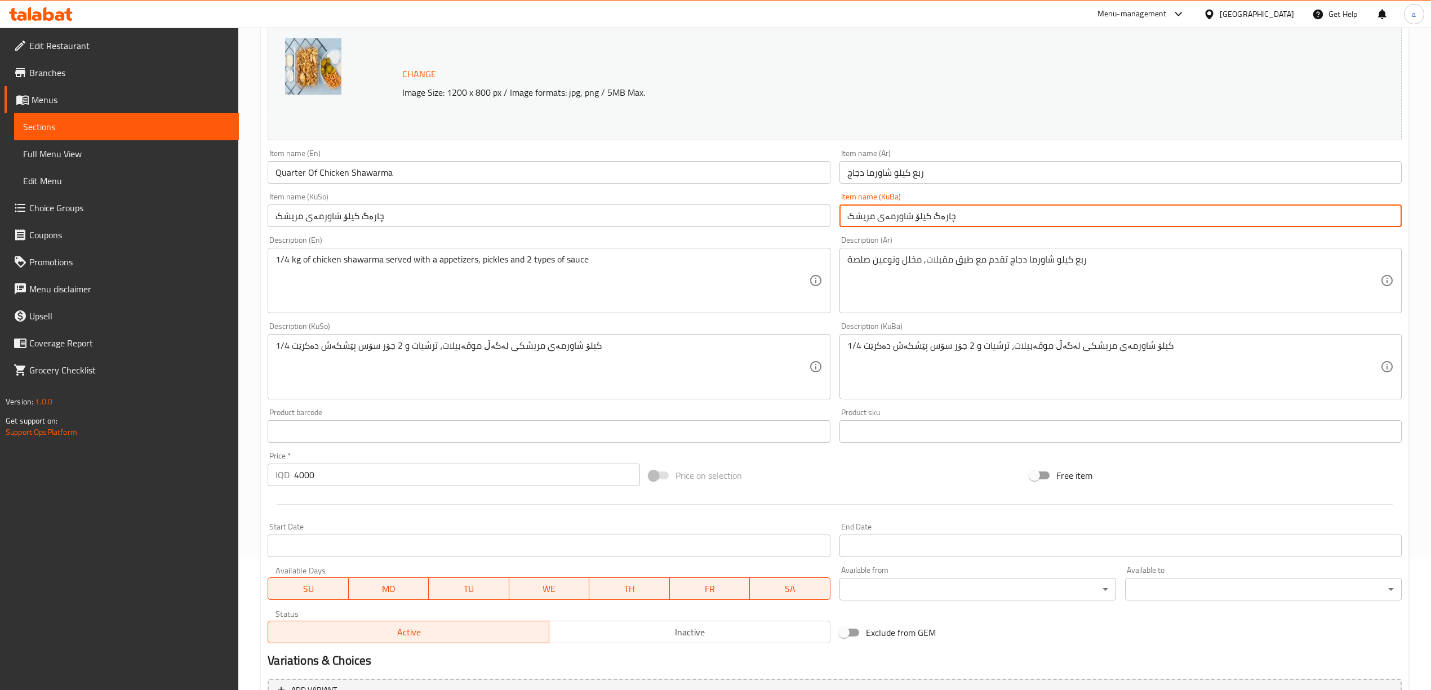
type input "چارەگ کیلۆ شاورمەی مریشک"
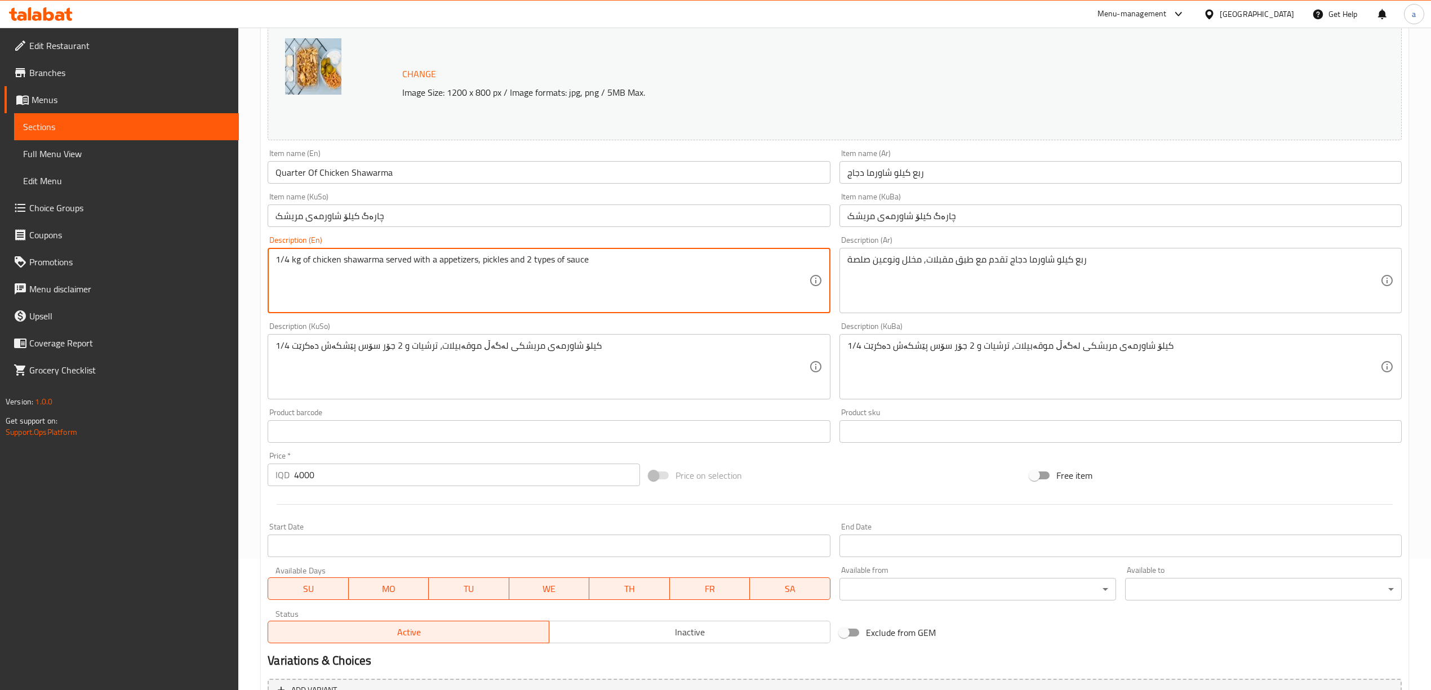
drag, startPoint x: 287, startPoint y: 262, endPoint x: 242, endPoint y: 253, distance: 46.4
paste textarea "quarter"
type textarea "quarter kg of chicken shawarma served with a appetizers, pickles and 2 types of…"
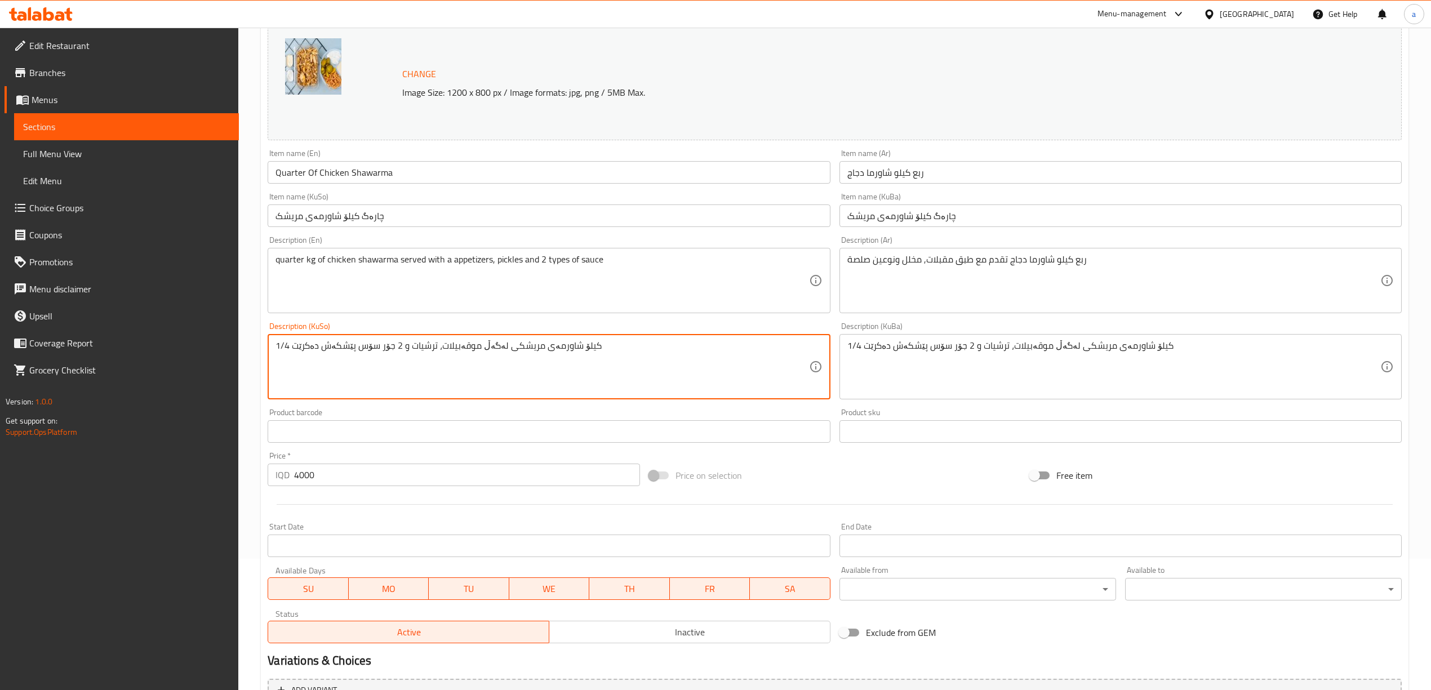
drag, startPoint x: 292, startPoint y: 345, endPoint x: 247, endPoint y: 346, distance: 45.1
paste textarea "چارەگ"
type textarea "چارەگ کیلۆ شاورمەی مریشکی لەگەڵ موقەبیلات، ترشیات و 2 جۆر سۆس پێشکەش دەکرێت"
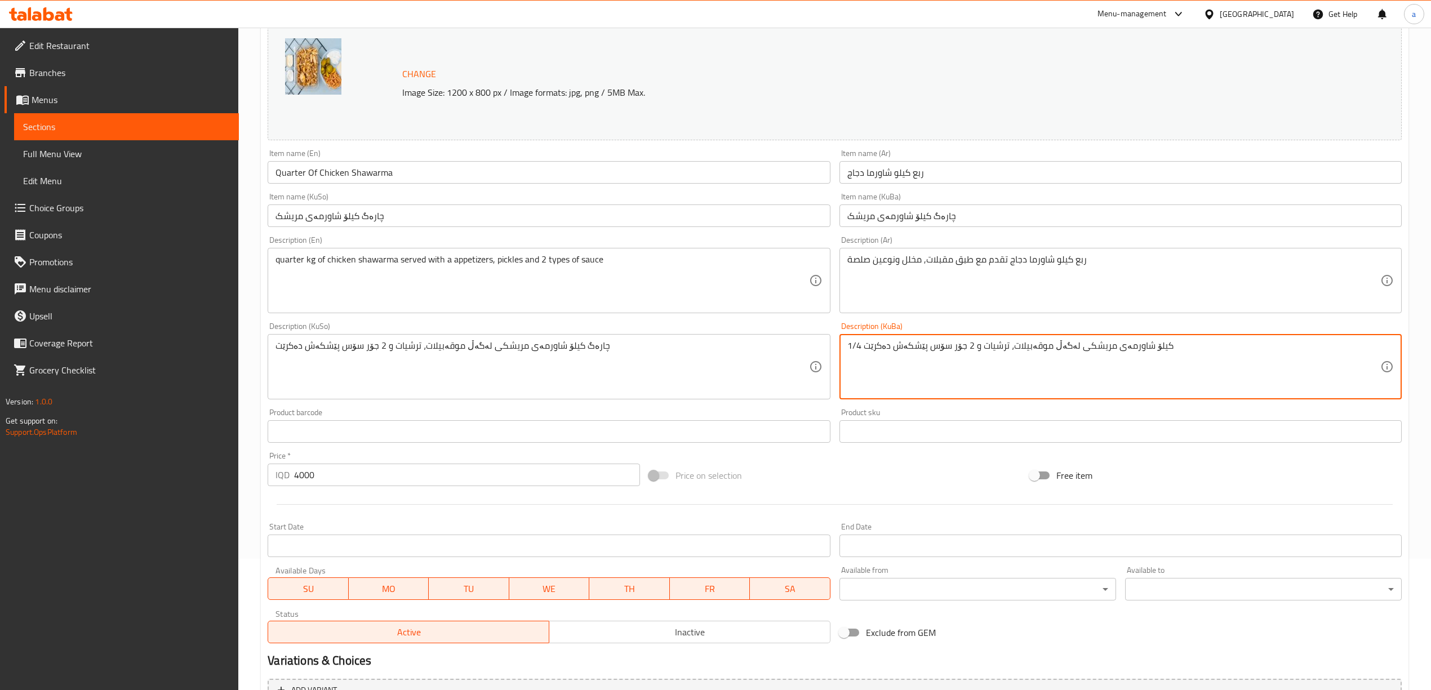
drag, startPoint x: 859, startPoint y: 348, endPoint x: 727, endPoint y: 433, distance: 157.0
paste textarea "چارەگ"
type textarea "چارەگ کیلۆ شاورمەی مریشکی لەگەڵ موقەبیلات، ترشیات و 2 جۆر سۆس پێشکەش دەکرێت"
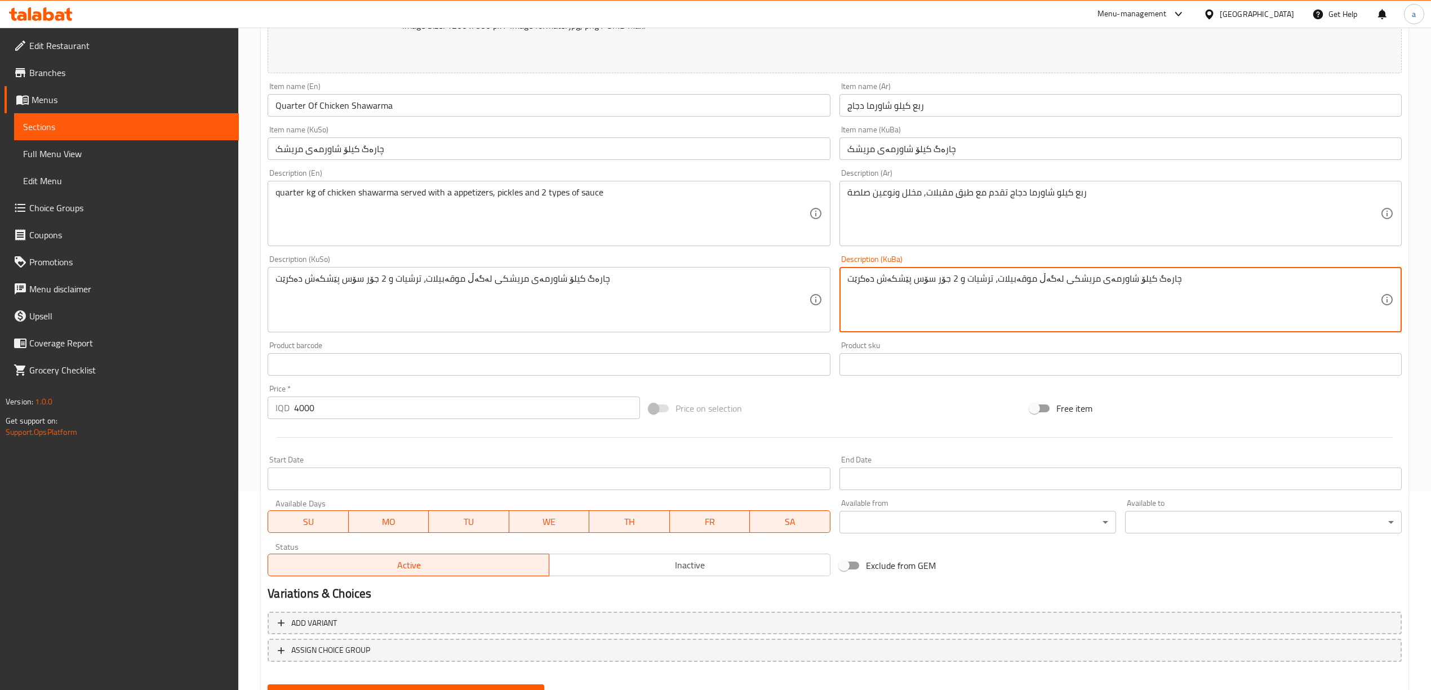
scroll to position [251, 0]
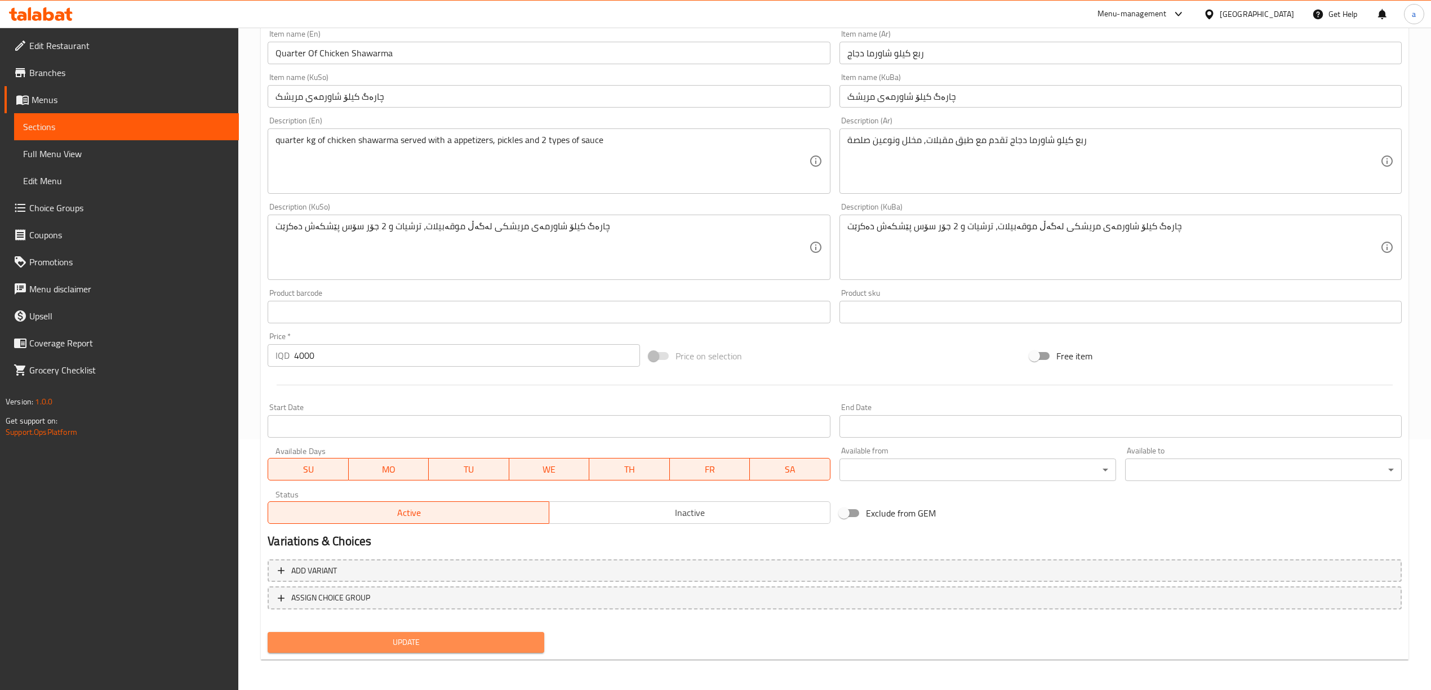
click at [533, 641] on span "Update" at bounding box center [406, 642] width 259 height 14
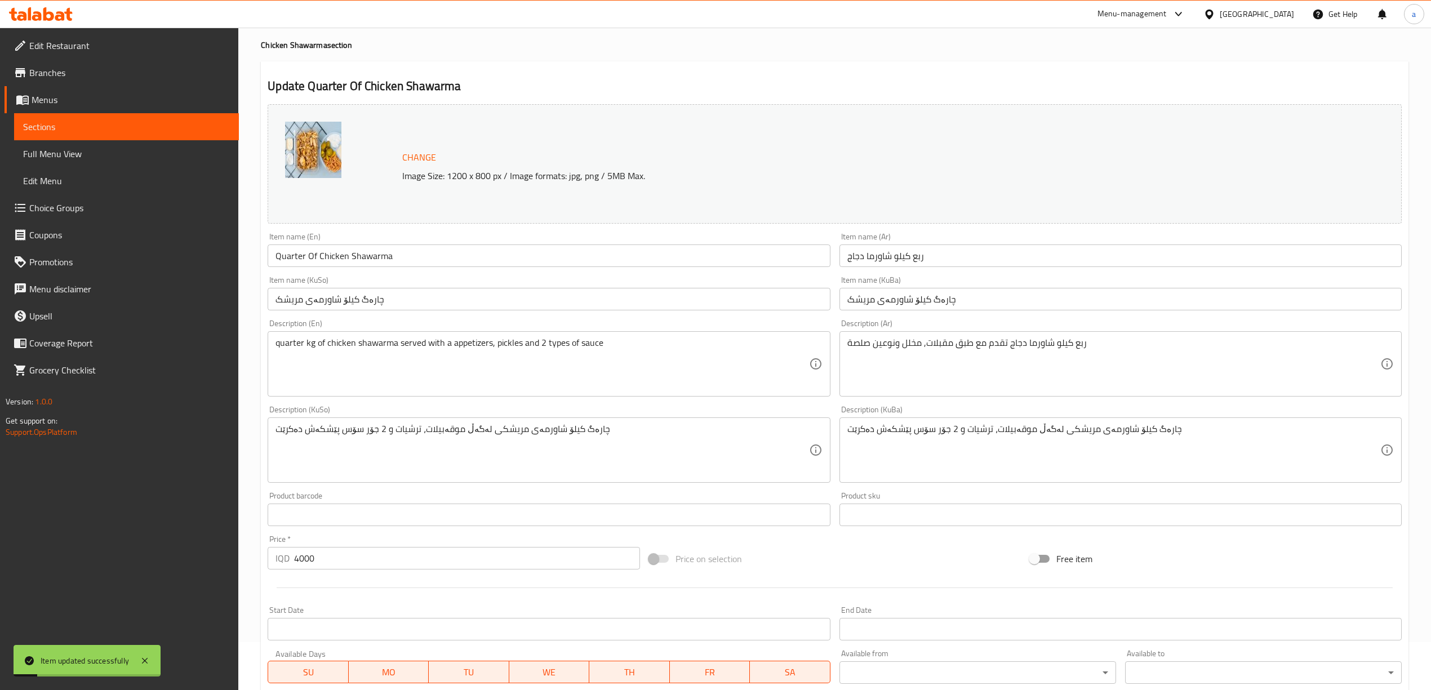
scroll to position [0, 0]
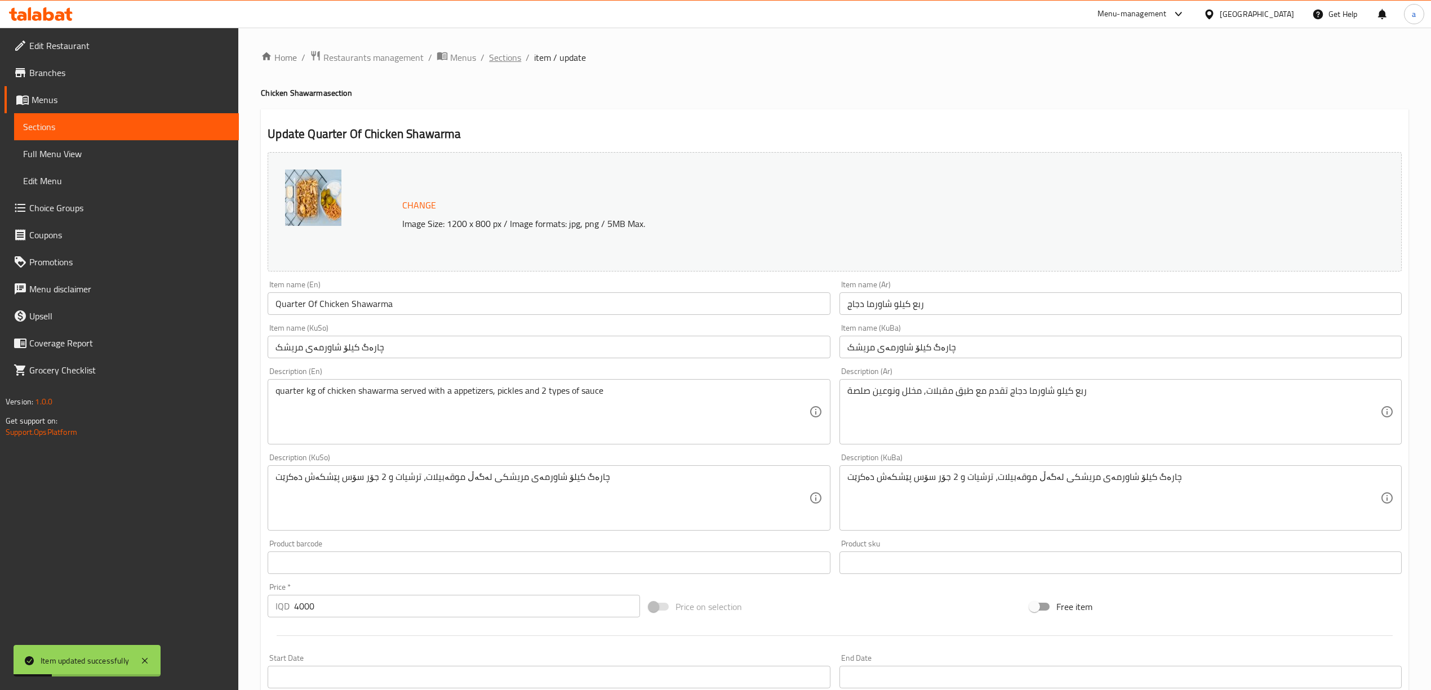
click at [505, 59] on span "Sections" at bounding box center [505, 58] width 32 height 14
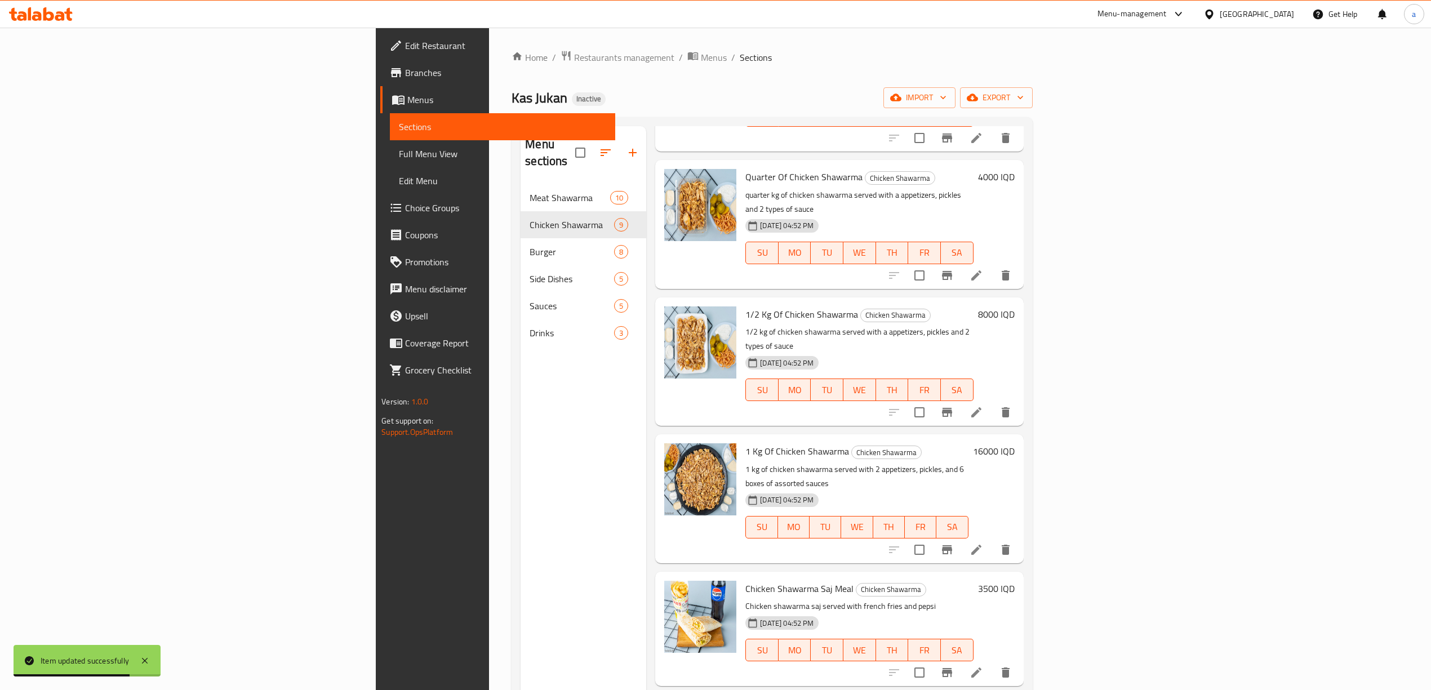
scroll to position [427, 0]
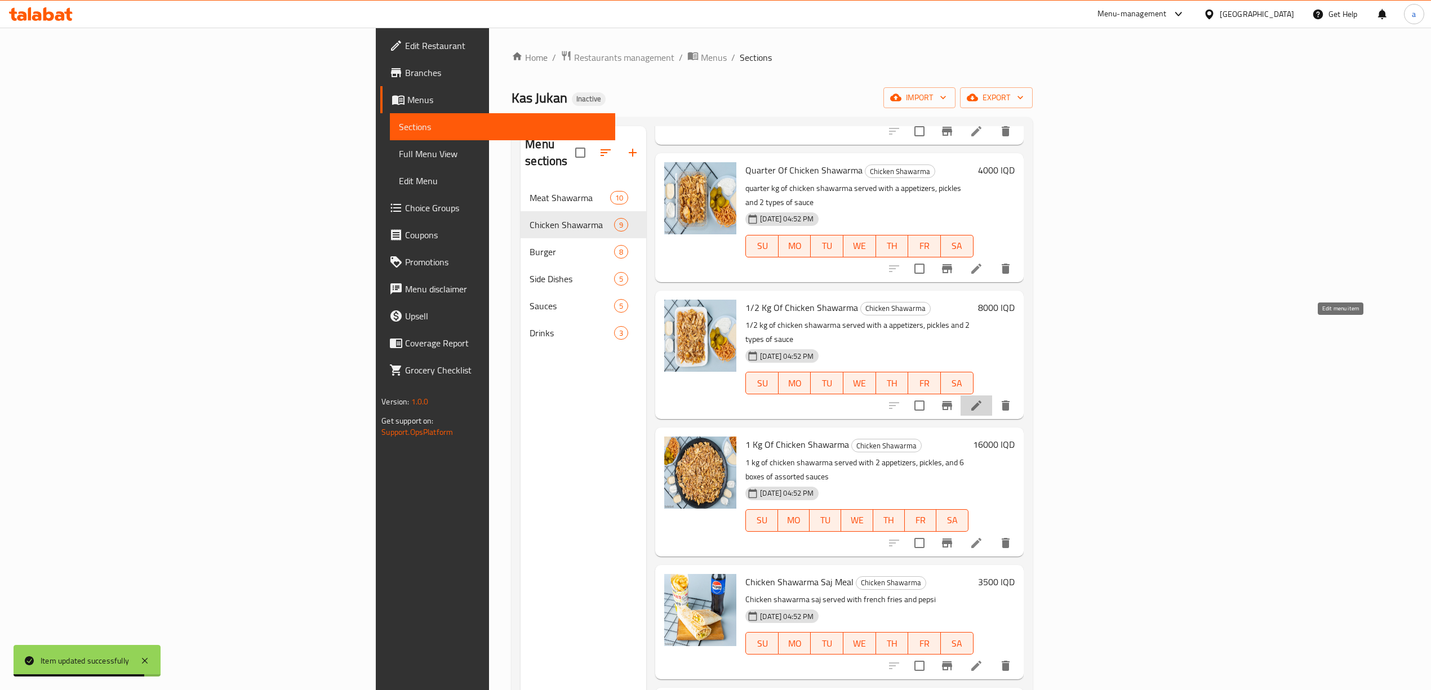
click at [983, 399] on icon at bounding box center [976, 406] width 14 height 14
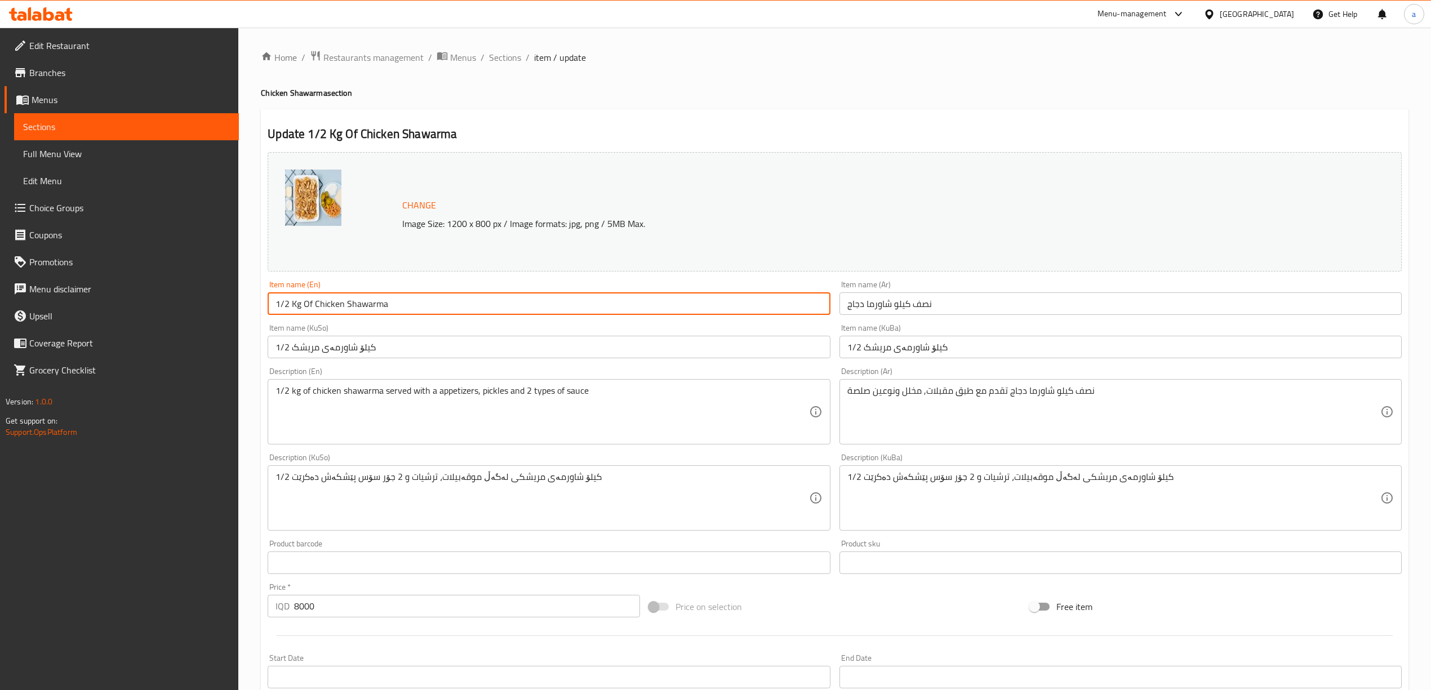
drag, startPoint x: 289, startPoint y: 304, endPoint x: 228, endPoint y: 309, distance: 61.0
click at [228, 309] on div "Edit Restaurant Branches Menus Sections Full Menu View Edit Menu Choice Groups …" at bounding box center [715, 485] width 1431 height 914
paste input "Half"
type input "Half Kg Of Chicken Shawarma"
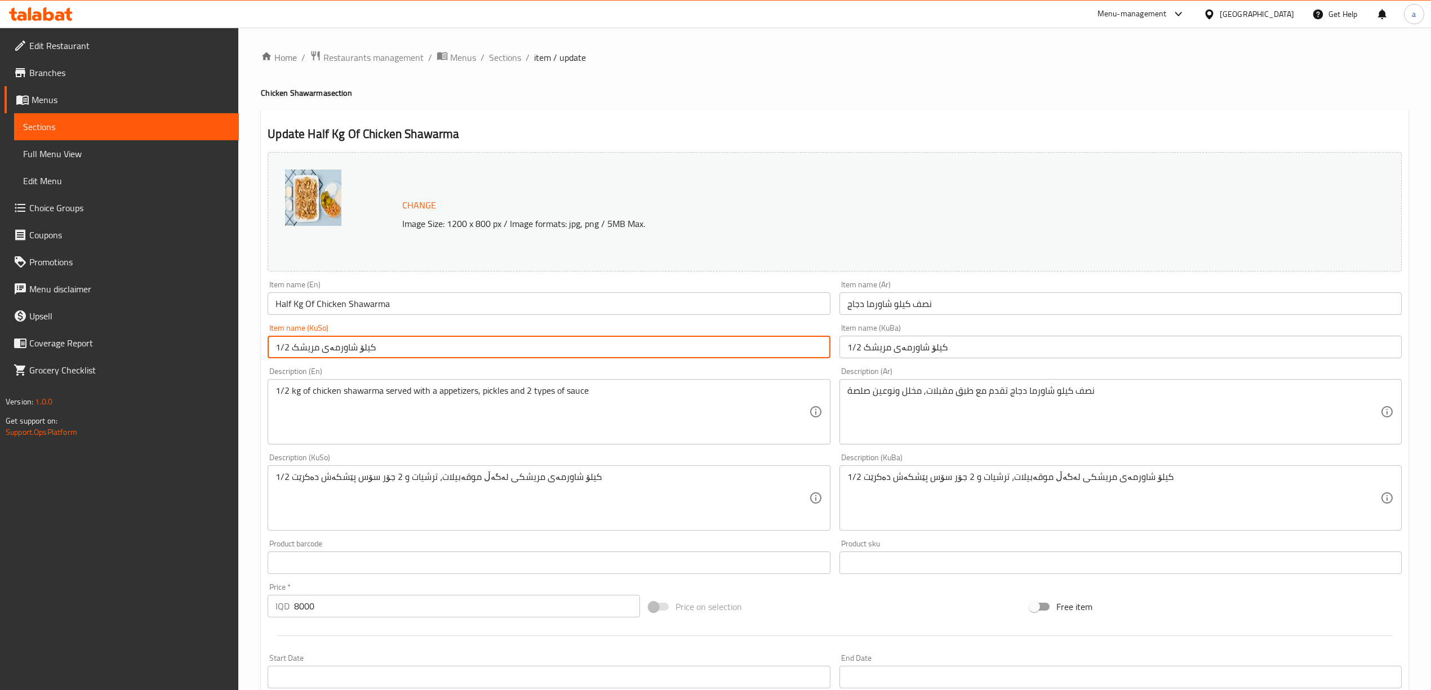
drag, startPoint x: 288, startPoint y: 354, endPoint x: 226, endPoint y: 352, distance: 62.0
click at [226, 352] on div "Edit Restaurant Branches Menus Sections Full Menu View Edit Menu Choice Groups …" at bounding box center [715, 485] width 1431 height 914
paste input "نیو"
type input "نیو کیلۆ شاورمەی مریشک"
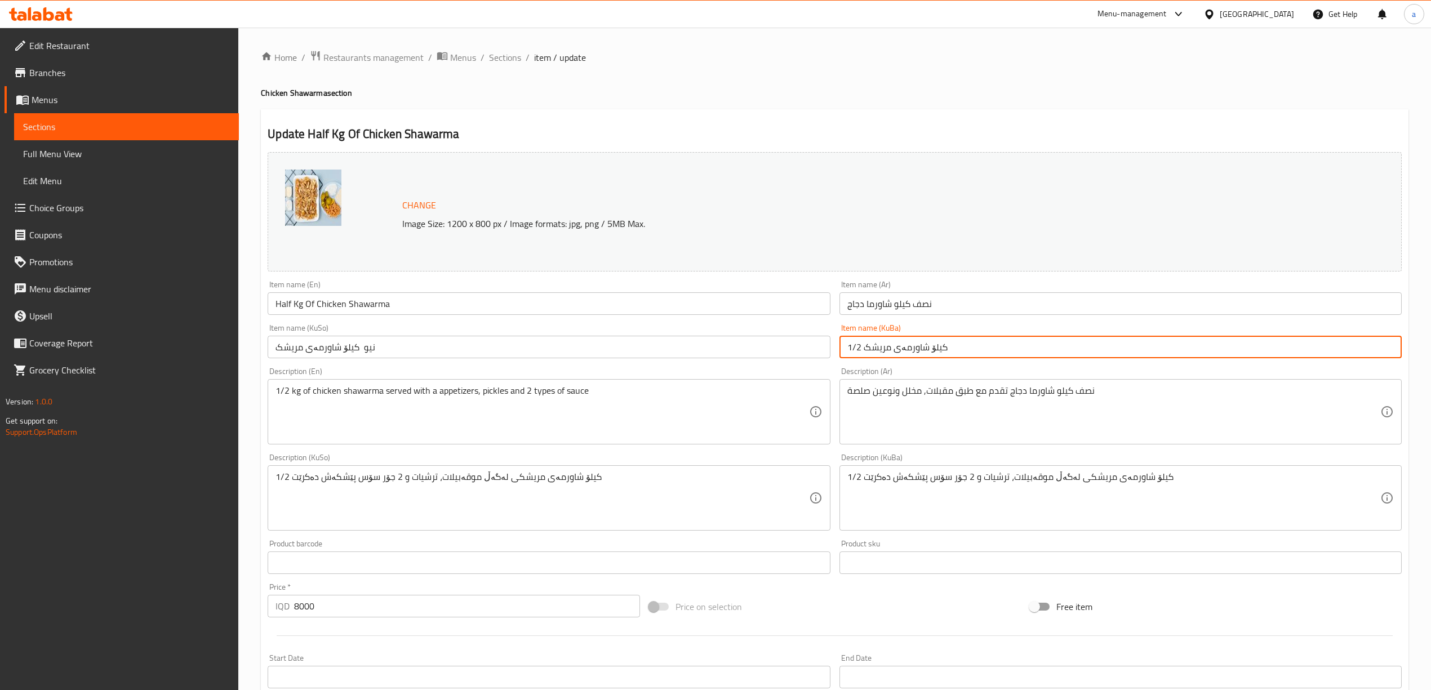
drag, startPoint x: 858, startPoint y: 350, endPoint x: 781, endPoint y: 350, distance: 77.7
click at [781, 350] on div "Change Image Size: 1200 x 800 px / Image formats: jpg, png / 5MB Max. Item name…" at bounding box center [834, 463] width 1143 height 631
paste input "نیو"
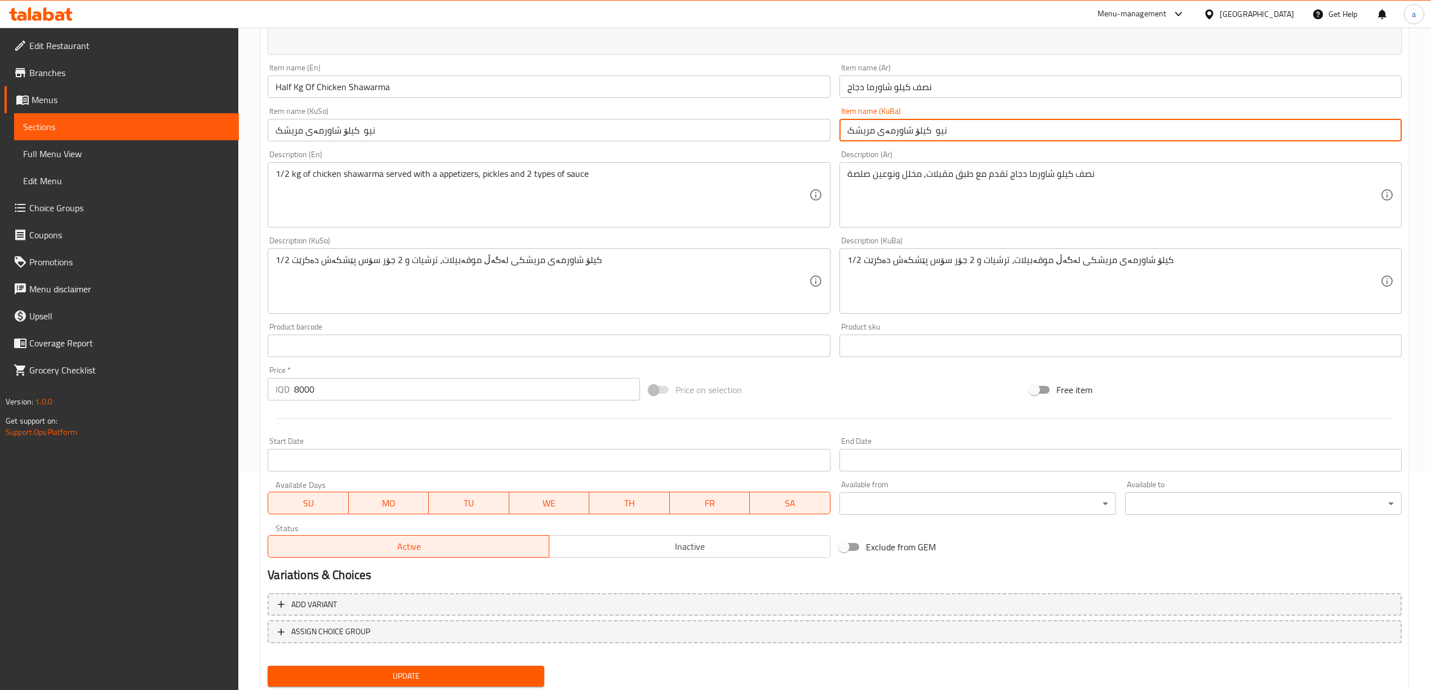
scroll to position [225, 0]
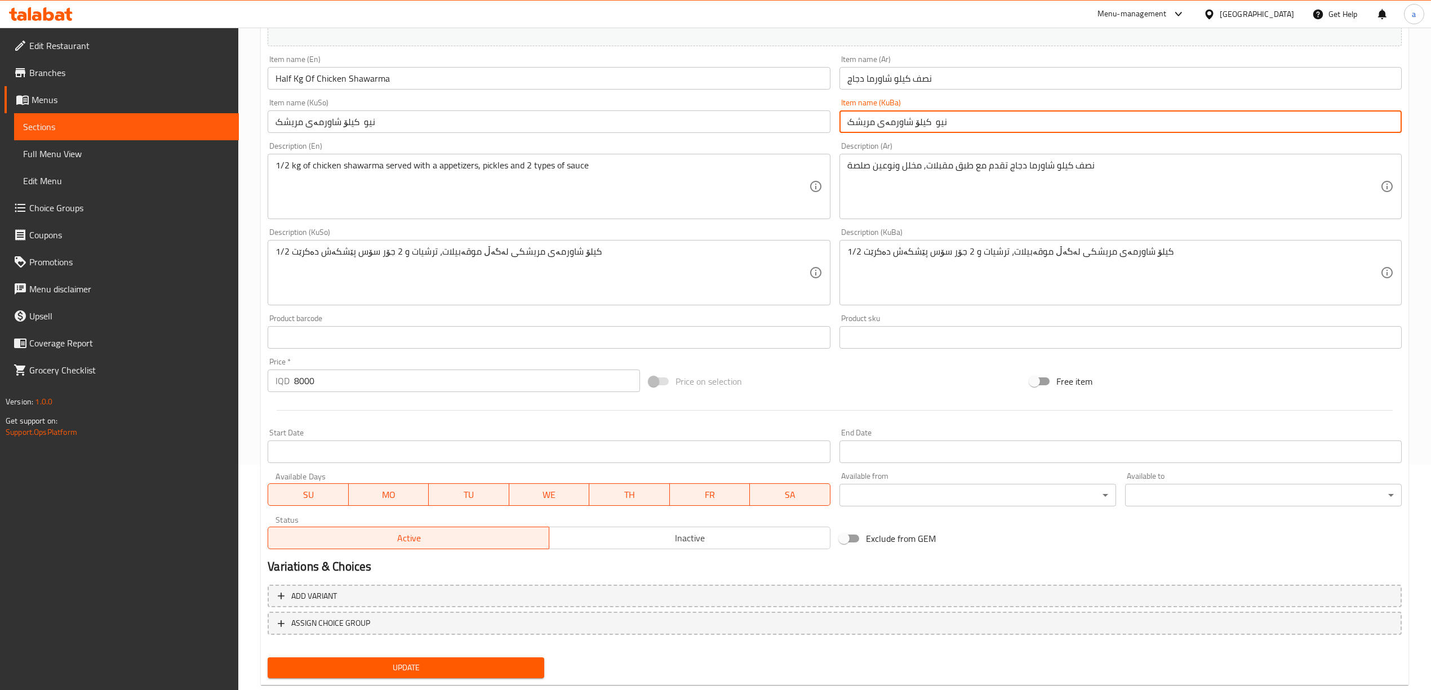
type input "نیو کیلۆ شاورمەی مریشک"
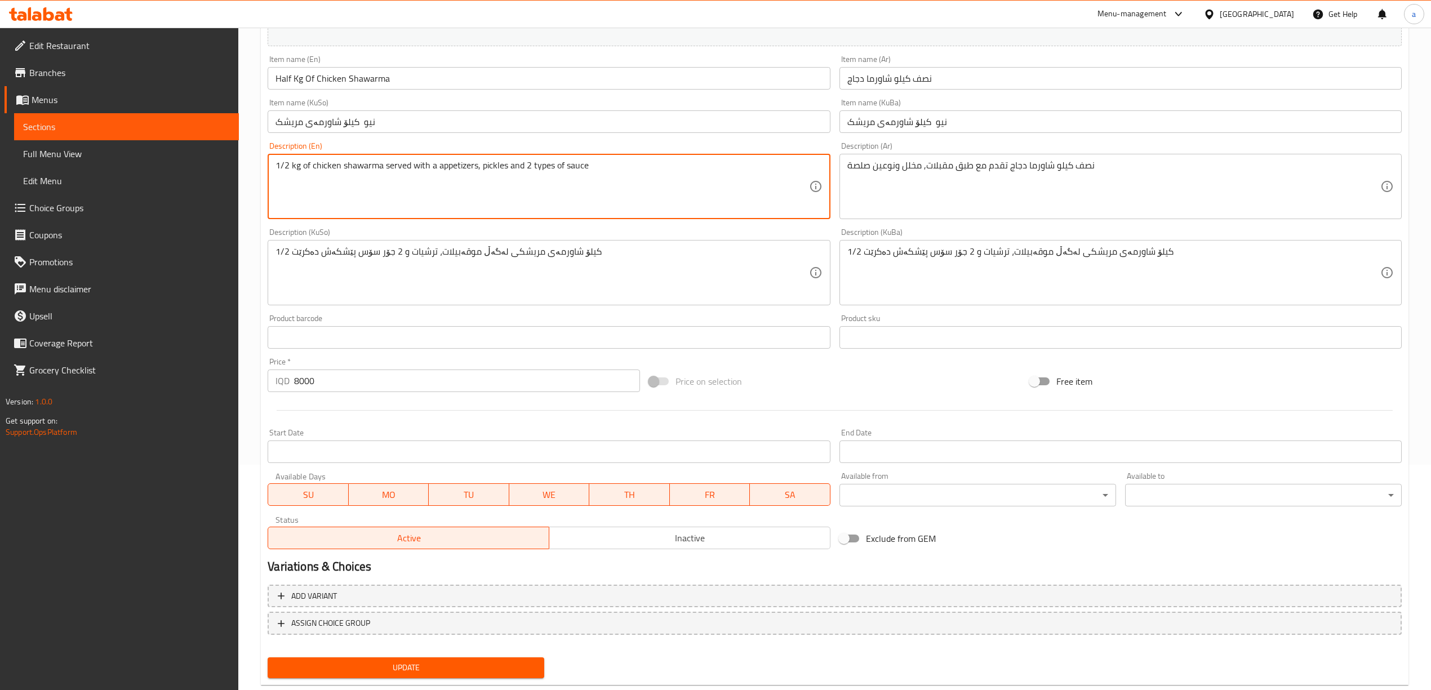
drag, startPoint x: 288, startPoint y: 167, endPoint x: 250, endPoint y: 170, distance: 38.4
paste textarea "Half"
type textarea "Half kg of chicken shawarma served with a appetizers, pickles and 2 types of sa…"
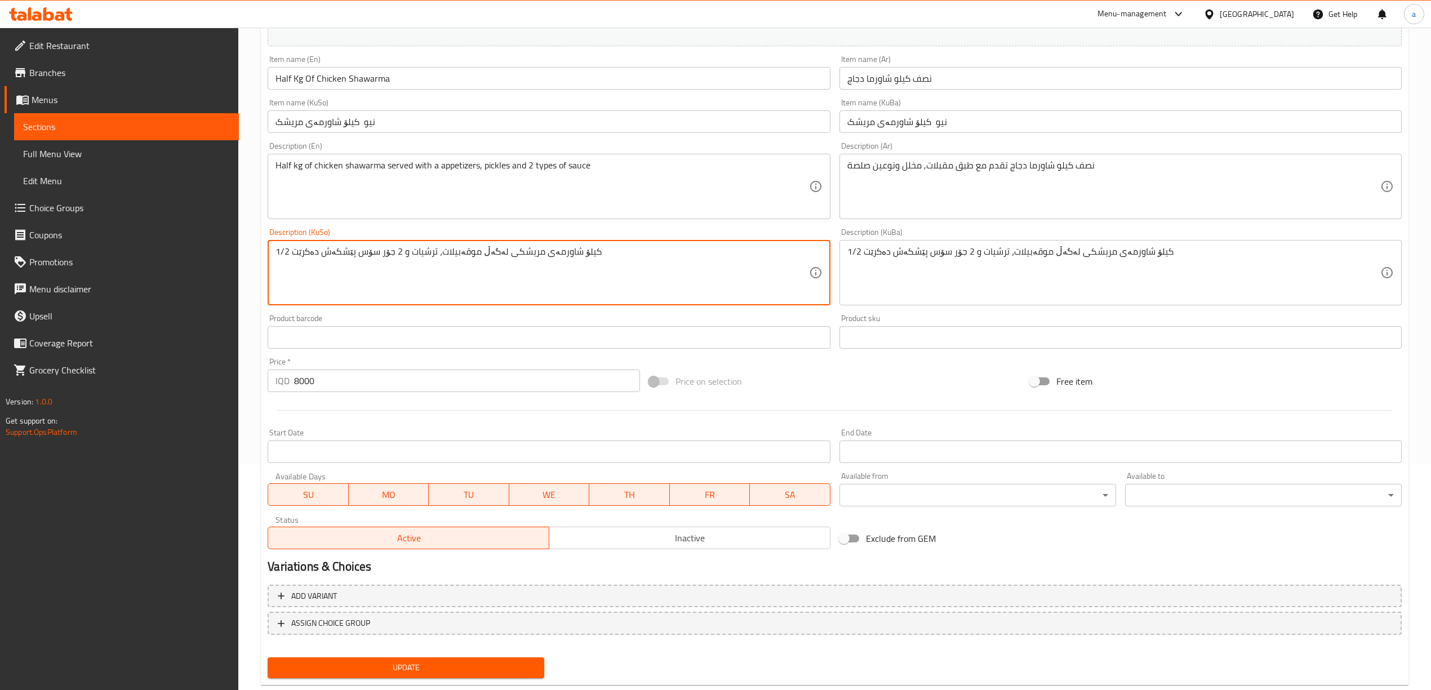
drag, startPoint x: 286, startPoint y: 255, endPoint x: 262, endPoint y: 253, distance: 24.3
click at [284, 255] on textarea "1/2 کیلۆ شاورمەی مریشکی لەگەڵ موقەبیلات، ترشیات و 2 جۆر سۆس پێشکەش دەکرێت" at bounding box center [541, 273] width 533 height 54
drag, startPoint x: 289, startPoint y: 255, endPoint x: 244, endPoint y: 255, distance: 45.6
click at [244, 255] on div "Home / Restaurants management / Menus / Sections / item / update Chicken Shawar…" at bounding box center [834, 259] width 1192 height 914
paste textarea "نیو"
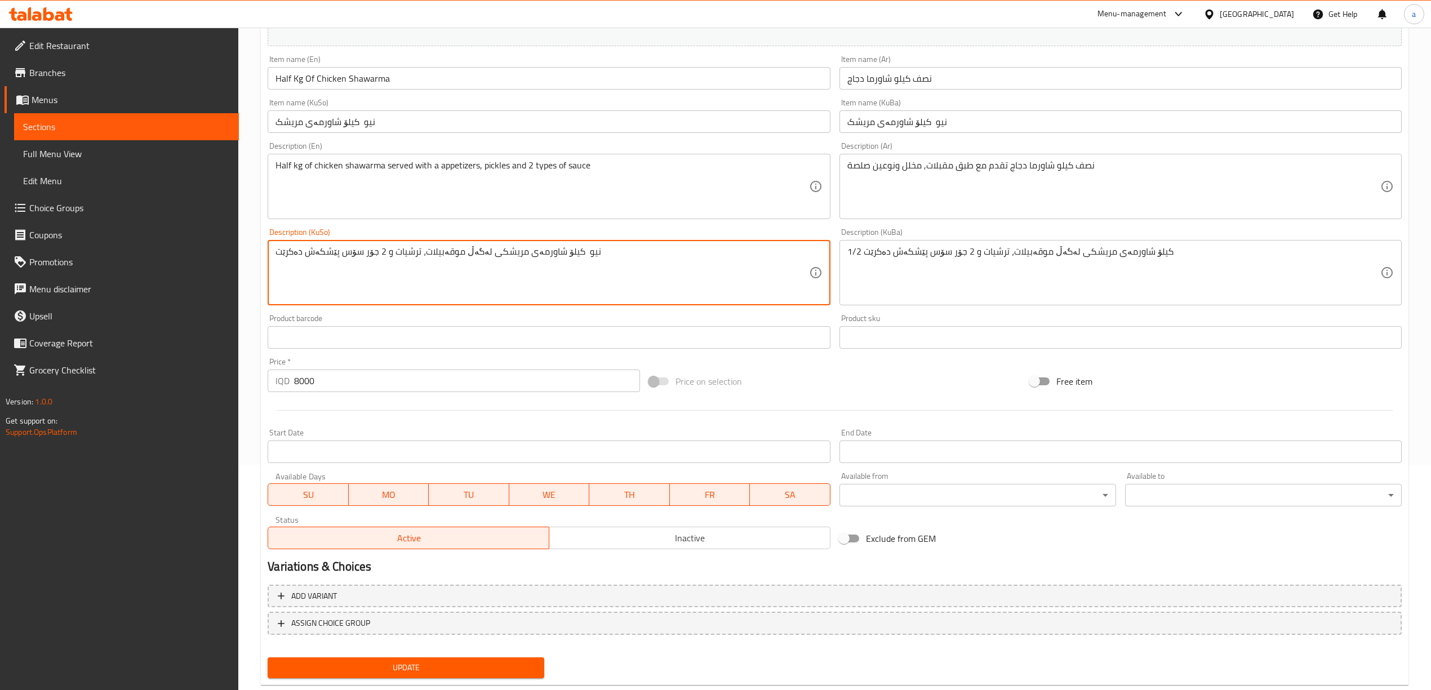
type textarea "نیو کیلۆ شاورمەی مریشکی لەگەڵ موقەبیلات، ترشیات و 2 جۆر سۆس پێشکەش دەکرێت"
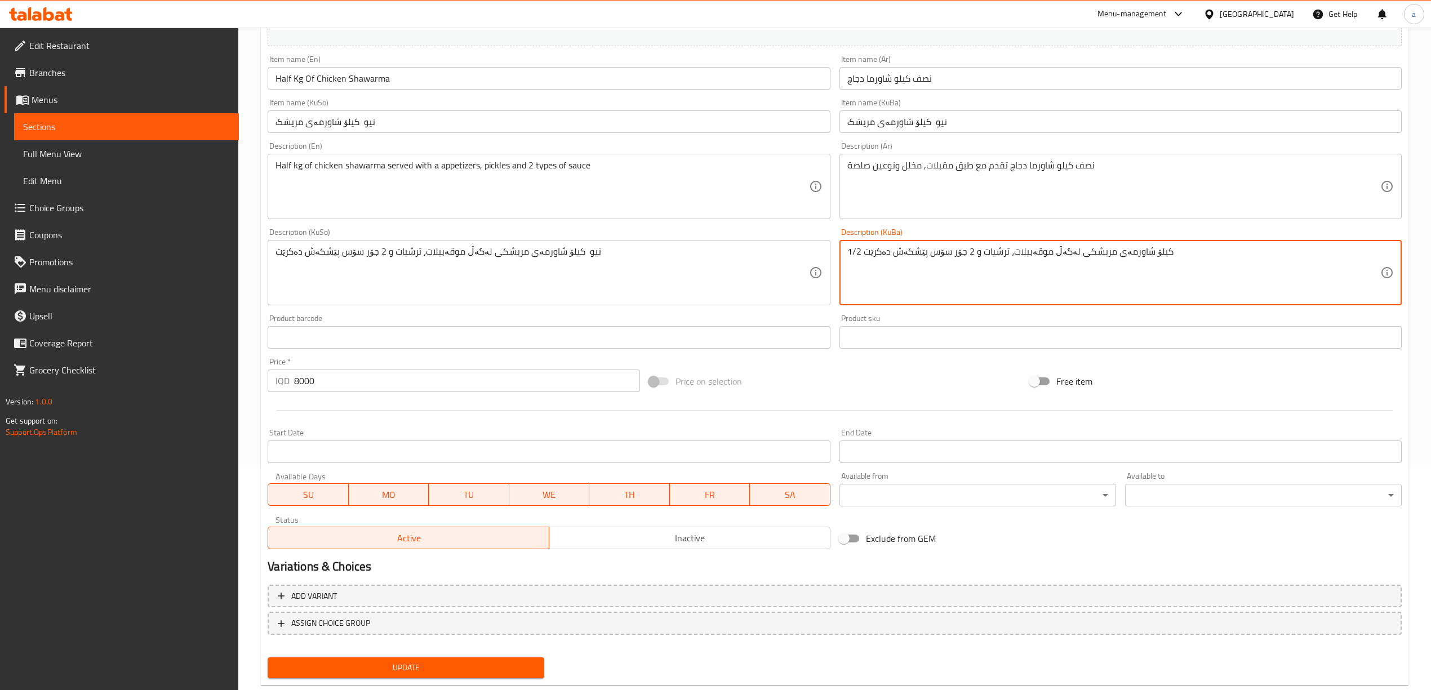
drag, startPoint x: 859, startPoint y: 251, endPoint x: 763, endPoint y: 262, distance: 97.5
paste textarea "نیو"
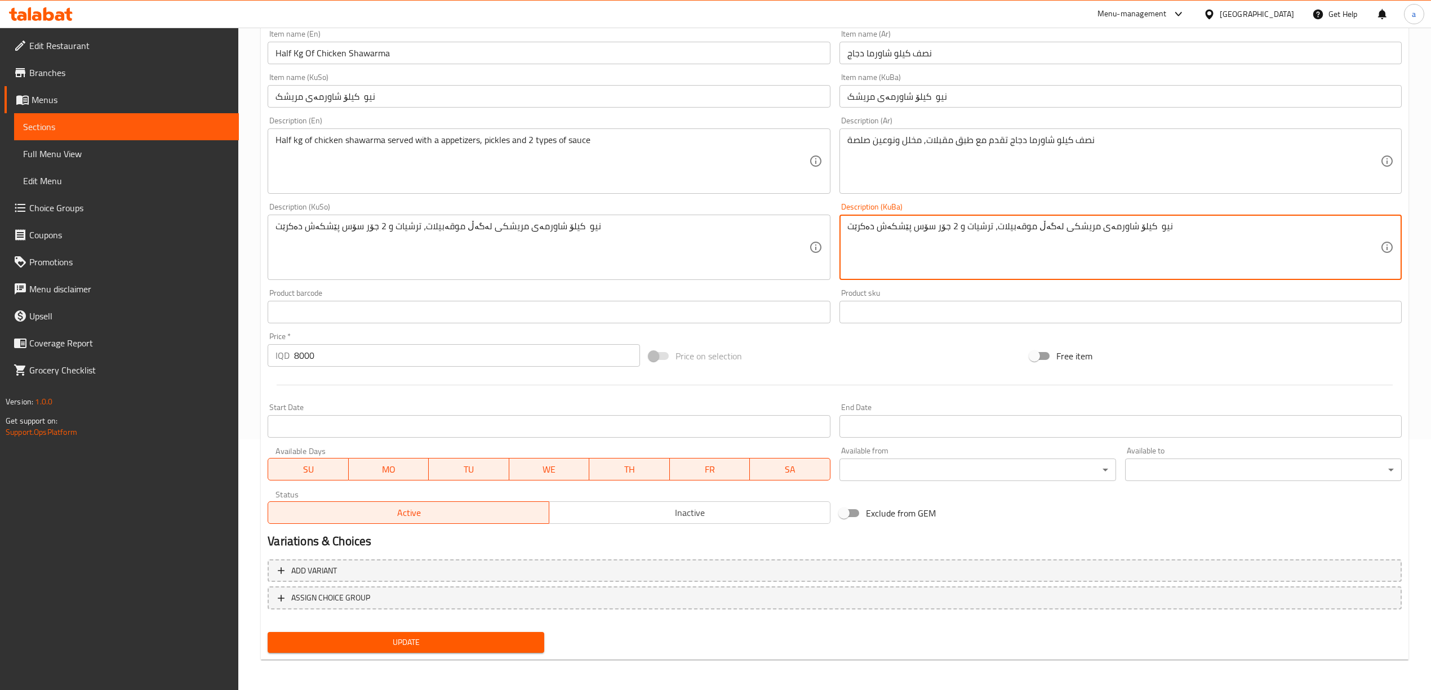
type textarea "نیو کیلۆ شاورمەی مریشکی لەگەڵ موقەبیلات، ترشیات و 2 جۆر سۆس پێشکەش دەکرێت"
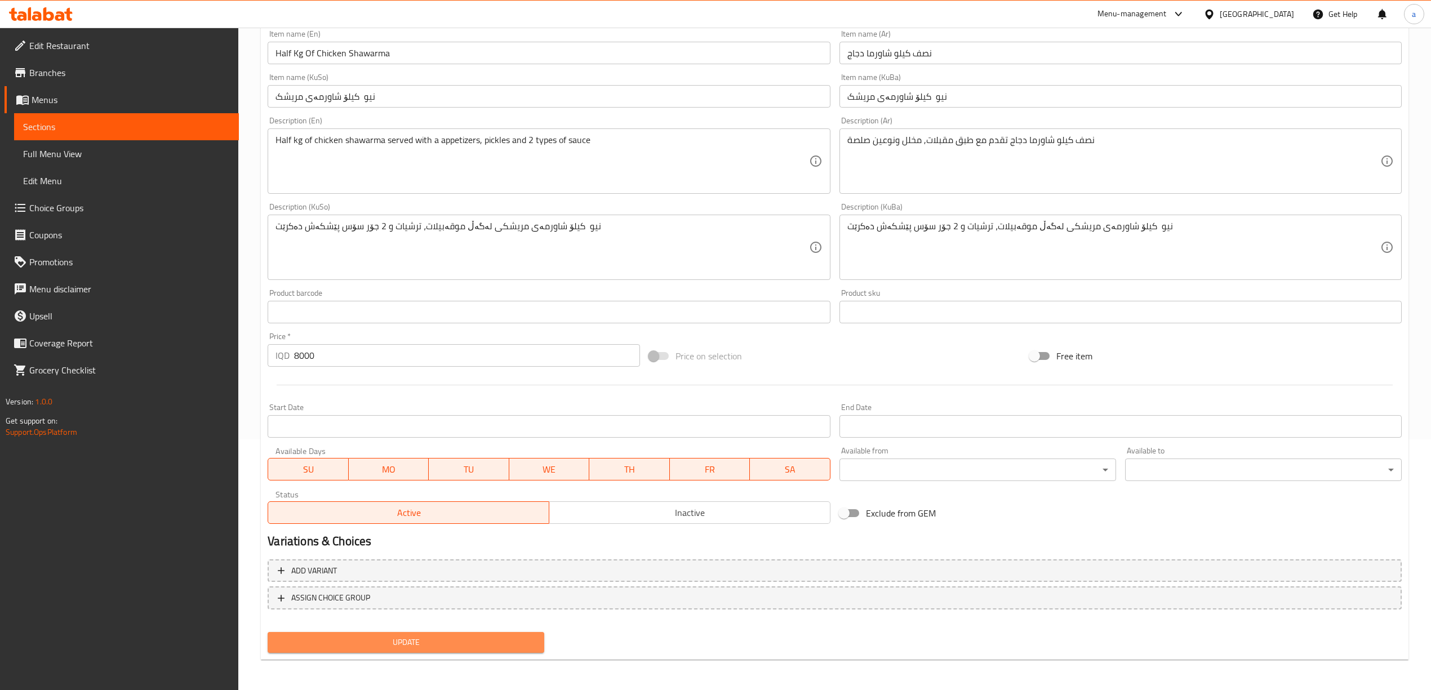
click at [500, 647] on span "Update" at bounding box center [406, 642] width 259 height 14
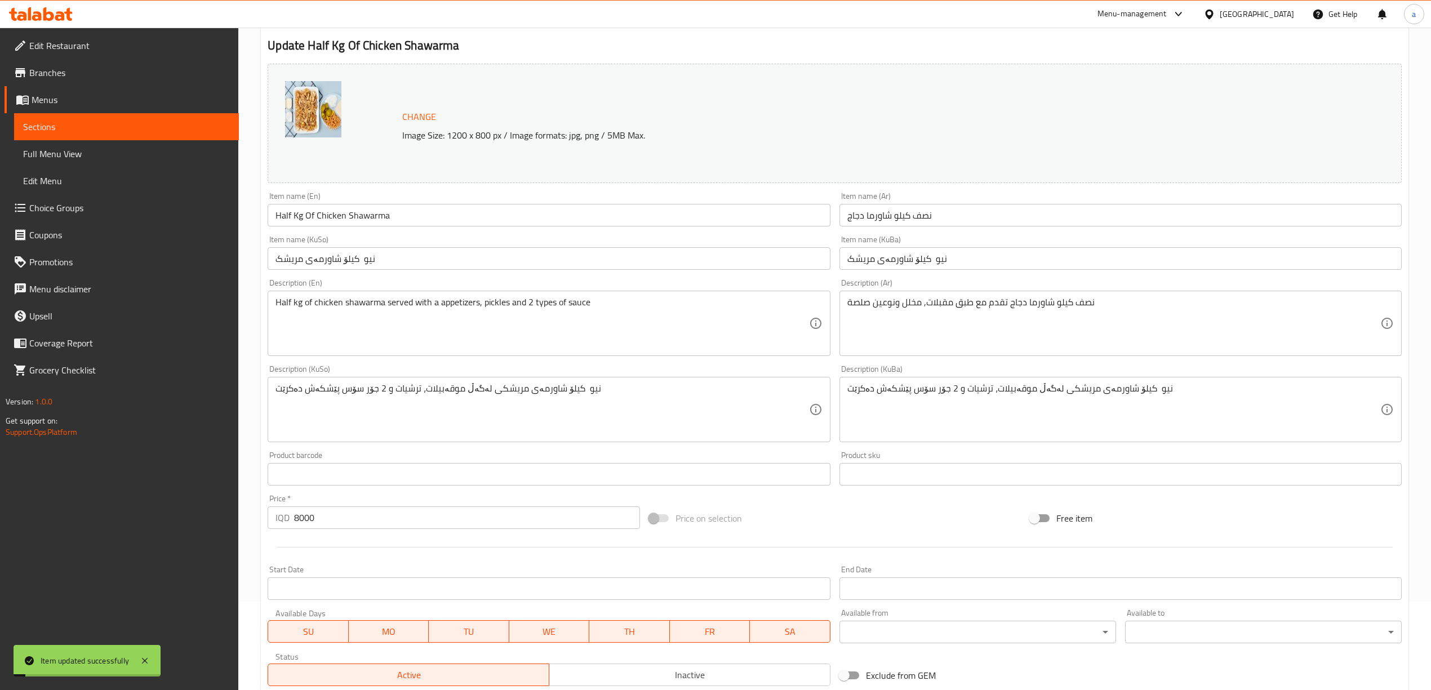
scroll to position [0, 0]
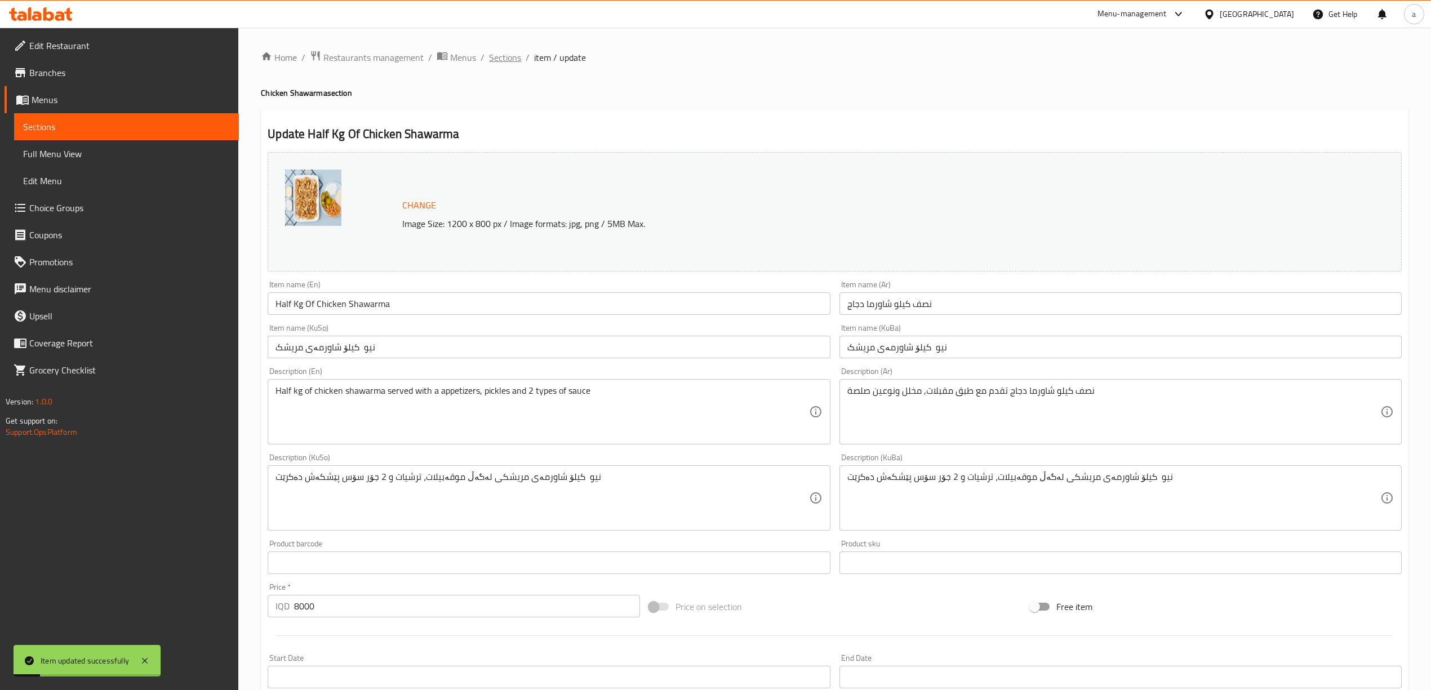
click at [496, 59] on span "Sections" at bounding box center [505, 58] width 32 height 14
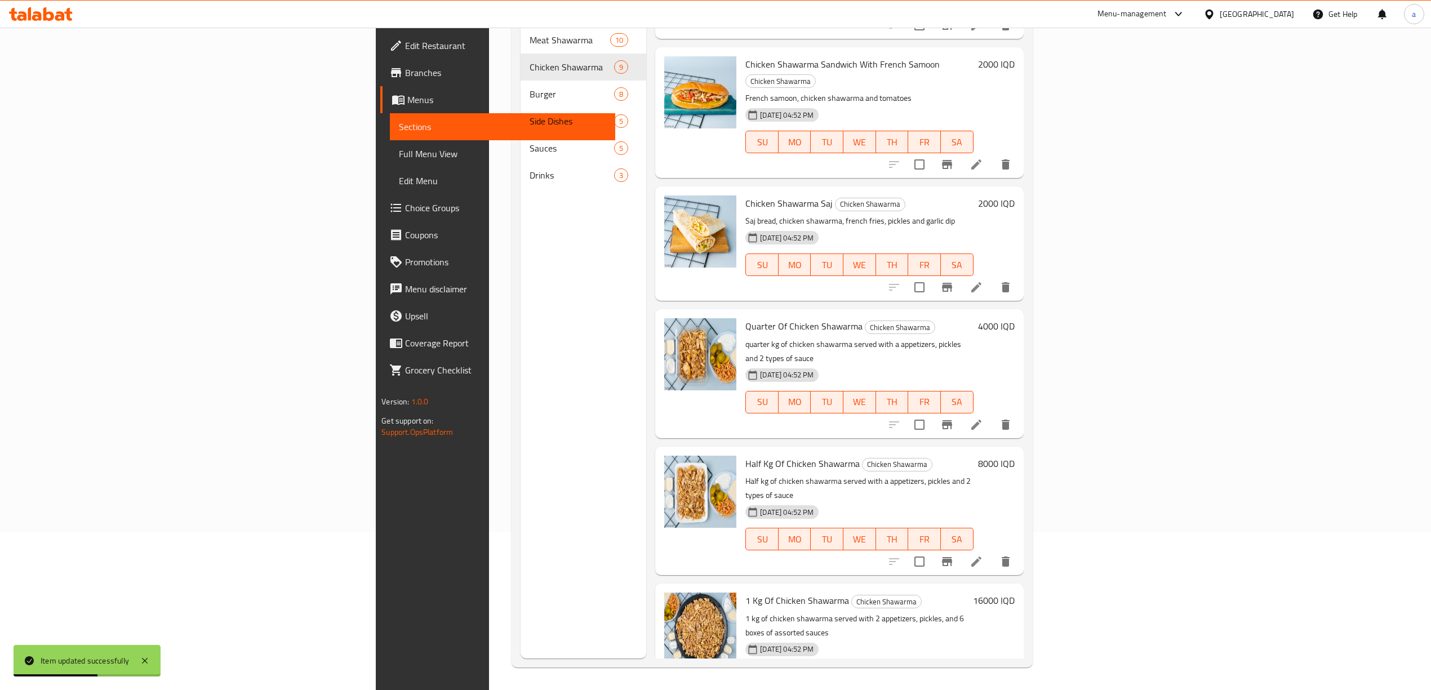
scroll to position [148, 0]
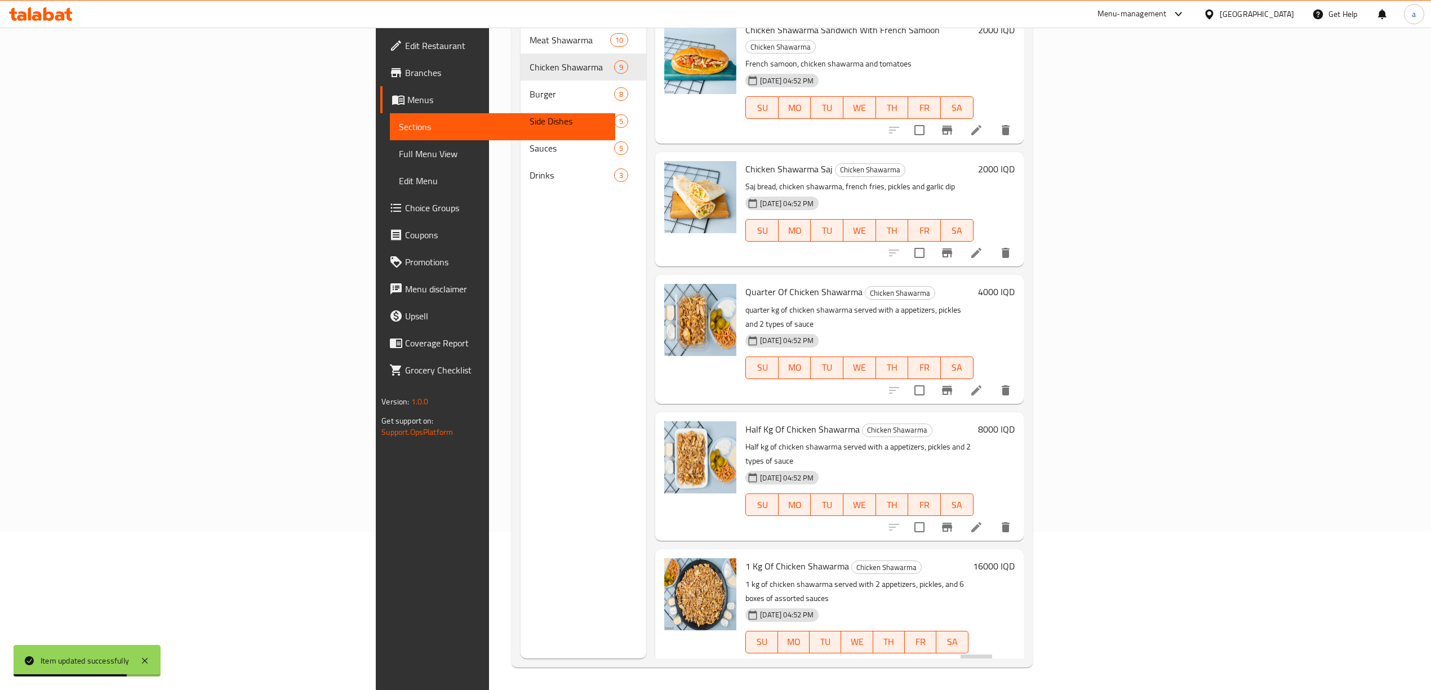
click at [983, 658] on icon at bounding box center [976, 665] width 14 height 14
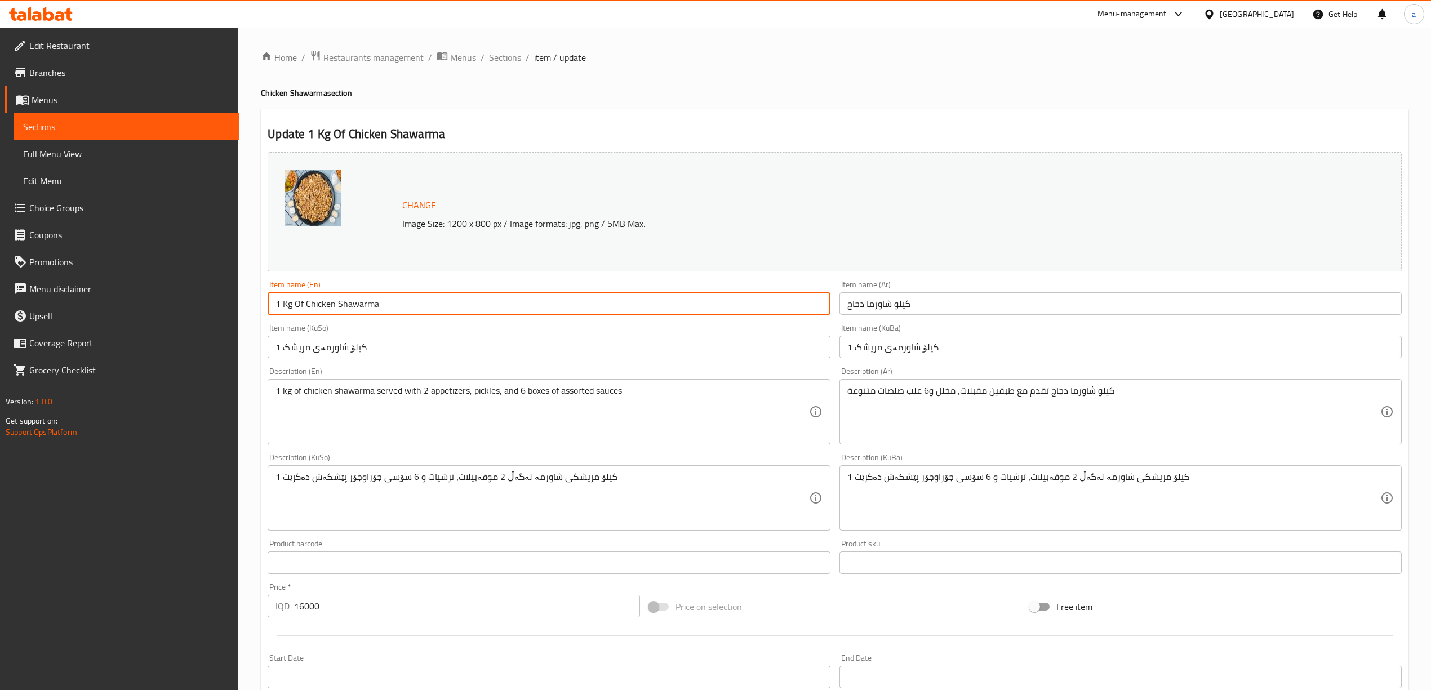
drag, startPoint x: 291, startPoint y: 308, endPoint x: 270, endPoint y: 306, distance: 20.3
click at [270, 306] on input "1 Kg Of Chicken Shawarma" at bounding box center [549, 303] width 562 height 23
paste input "kilo"
type input "kilo Of Chicken Shawarma"
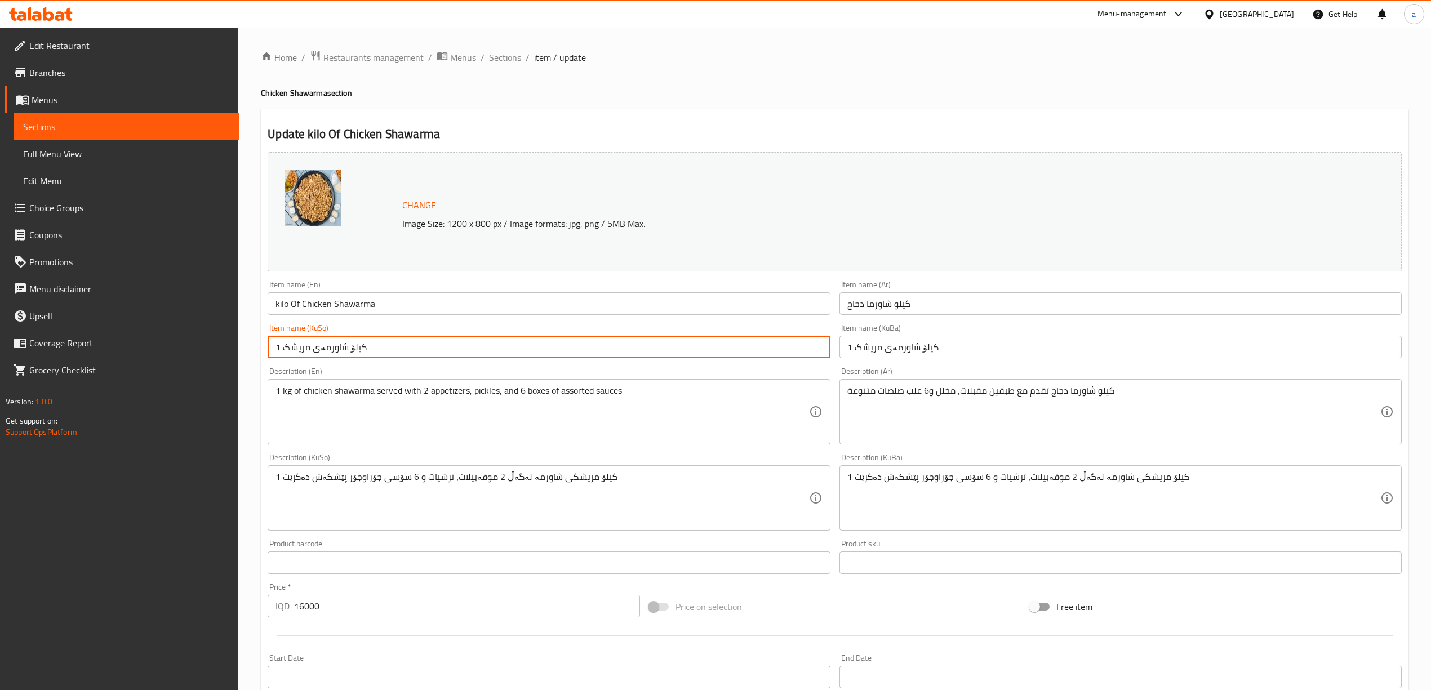
drag, startPoint x: 279, startPoint y: 350, endPoint x: 262, endPoint y: 349, distance: 16.9
click at [263, 349] on div "Item name (KuSo) 1 کیلۆ شاورمەی مریشک Item name (KuSo)" at bounding box center [548, 340] width 571 height 43
type input "کیلۆ شاورمەی مریشک"
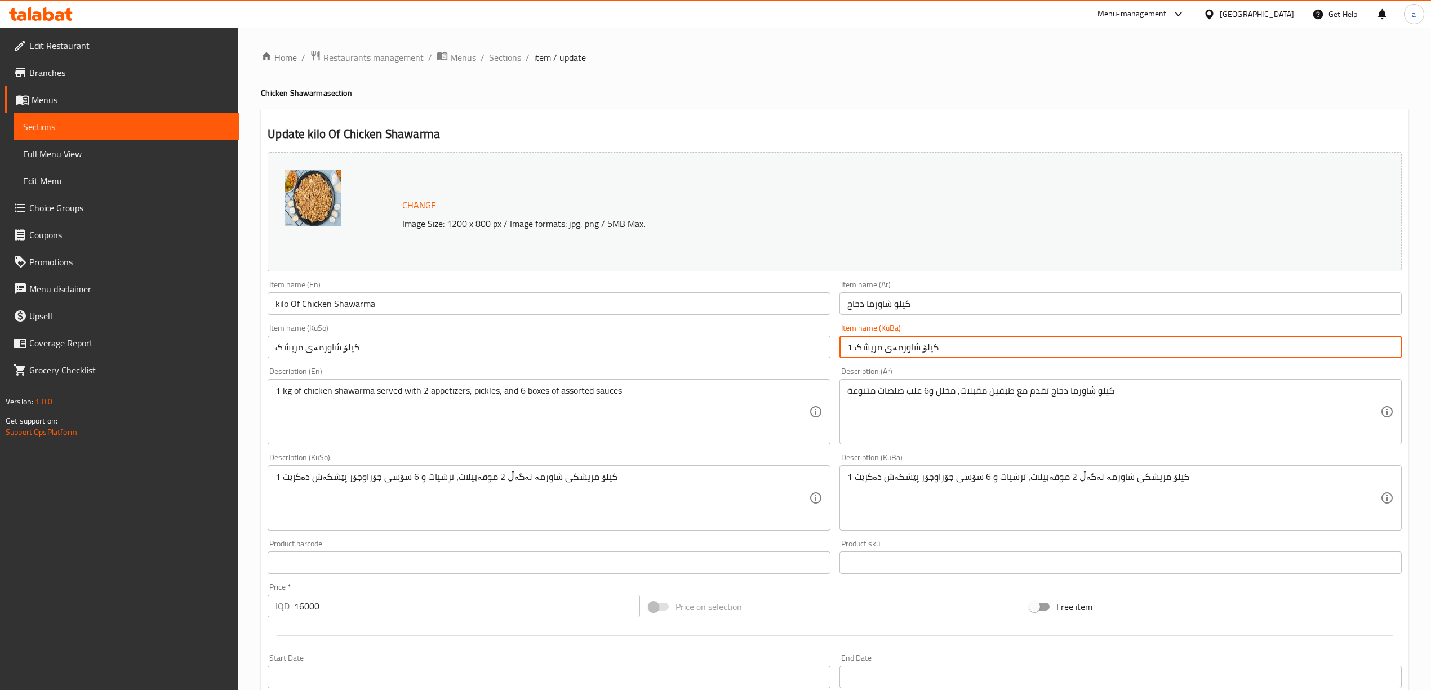
drag, startPoint x: 852, startPoint y: 349, endPoint x: 844, endPoint y: 350, distance: 7.9
click at [844, 350] on input "1 کیلۆ شاورمەی مریشک" at bounding box center [1120, 347] width 562 height 23
type input "کیلۆ شاورمەی مریشک"
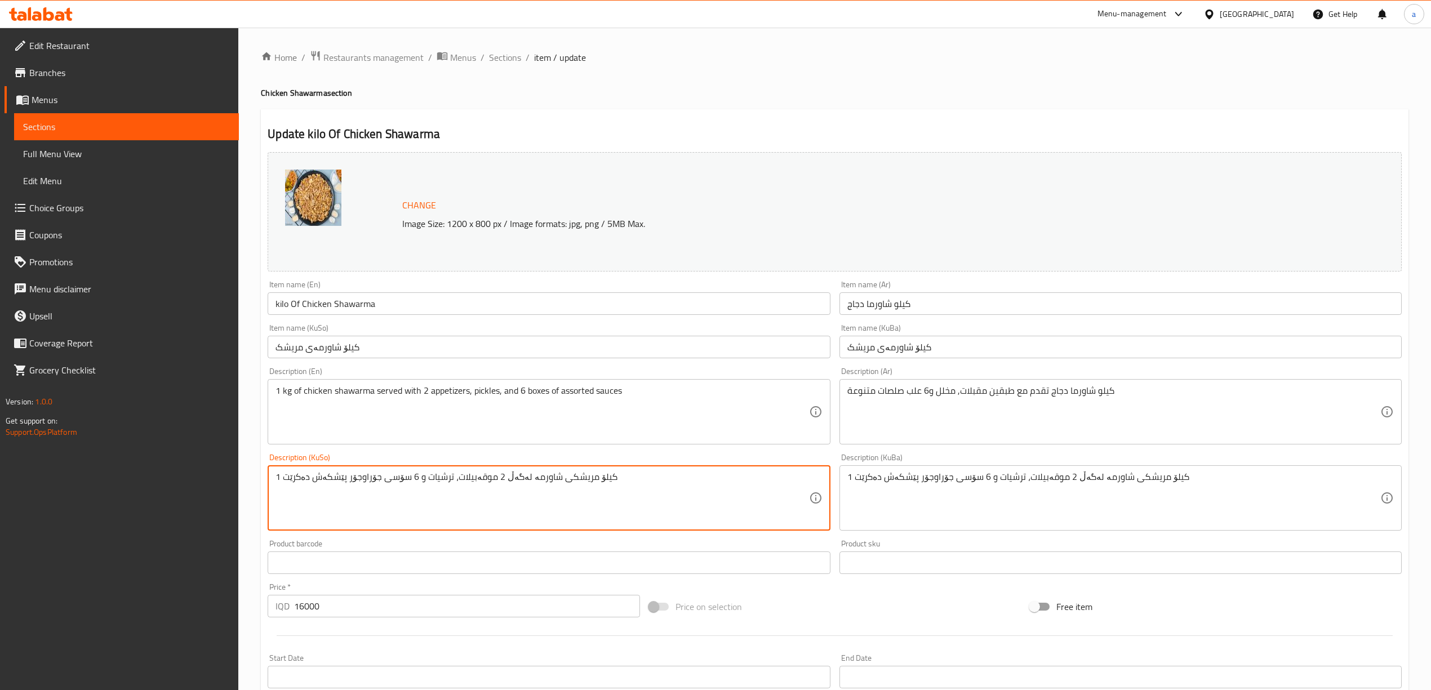
drag, startPoint x: 279, startPoint y: 478, endPoint x: 257, endPoint y: 478, distance: 22.5
type textarea "کیلۆ مریشکی شاورمە لەگەڵ 2 موقەبیلات، ترشیات و 6 سۆسی جۆراوجۆر پێشکەش دەکرێت"
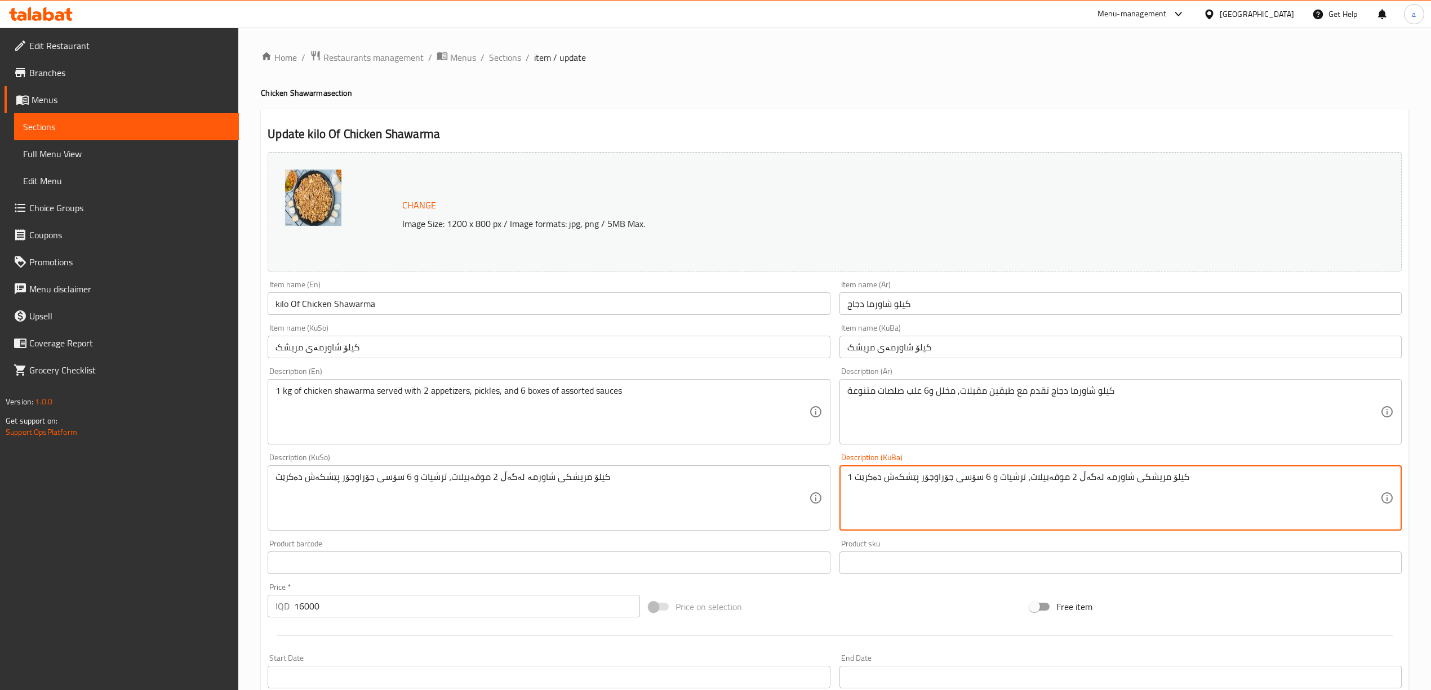
drag, startPoint x: 854, startPoint y: 474, endPoint x: 832, endPoint y: 476, distance: 21.5
type textarea "کیلۆ مریشکی شاورمە لەگەڵ 2 موقەبیلات، ترشیات و 6 سۆسی جۆراوجۆر پێشکەش دەکرێت"
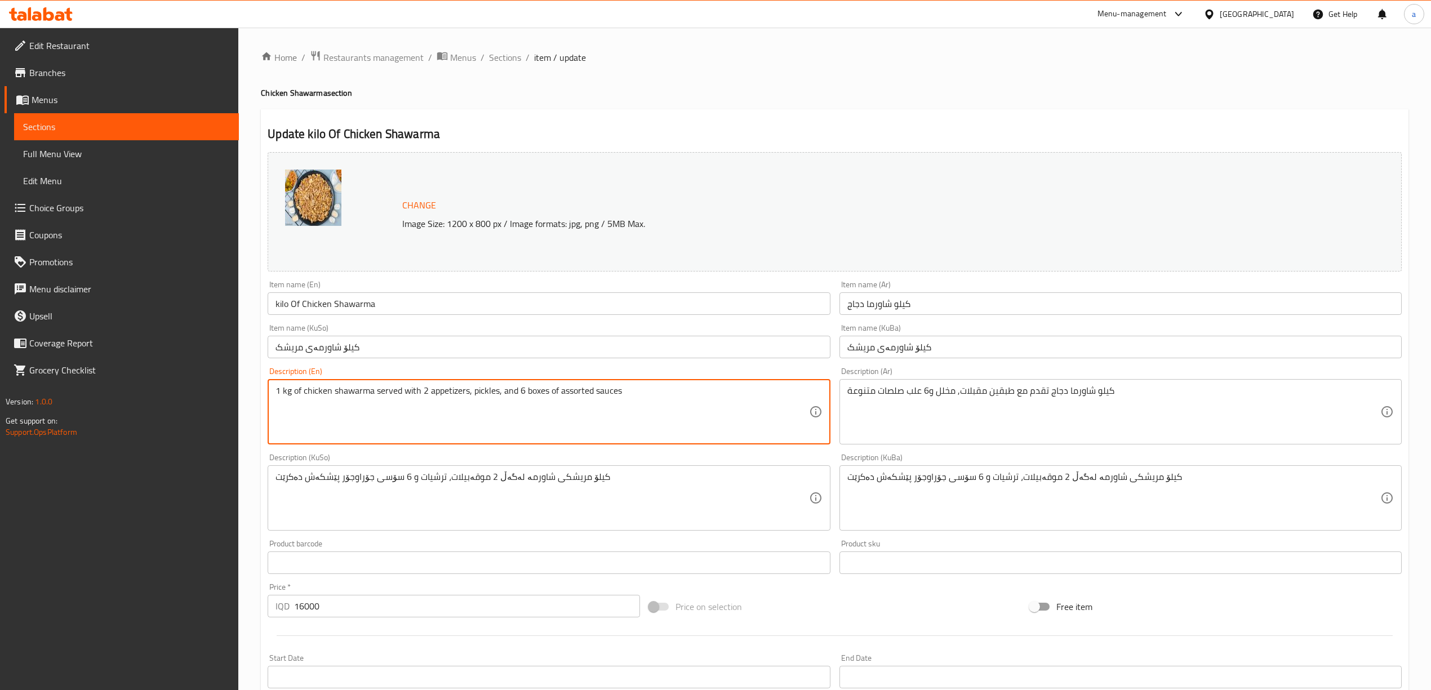
drag, startPoint x: 293, startPoint y: 394, endPoint x: 262, endPoint y: 397, distance: 31.1
paste textarea "kilo"
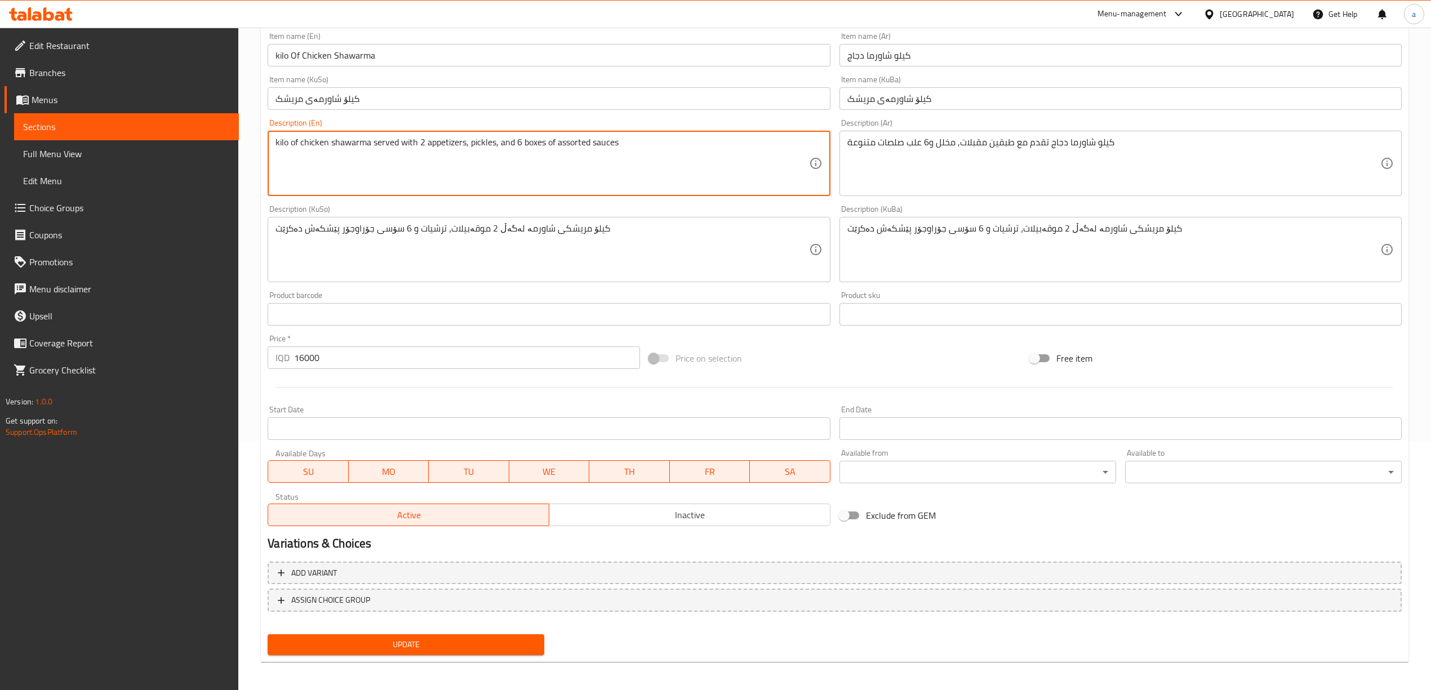
scroll to position [251, 0]
type textarea "kilo of chicken shawarma served with 2 appetizers, pickles, and 6 boxes of asso…"
click at [473, 651] on button "Update" at bounding box center [406, 642] width 277 height 21
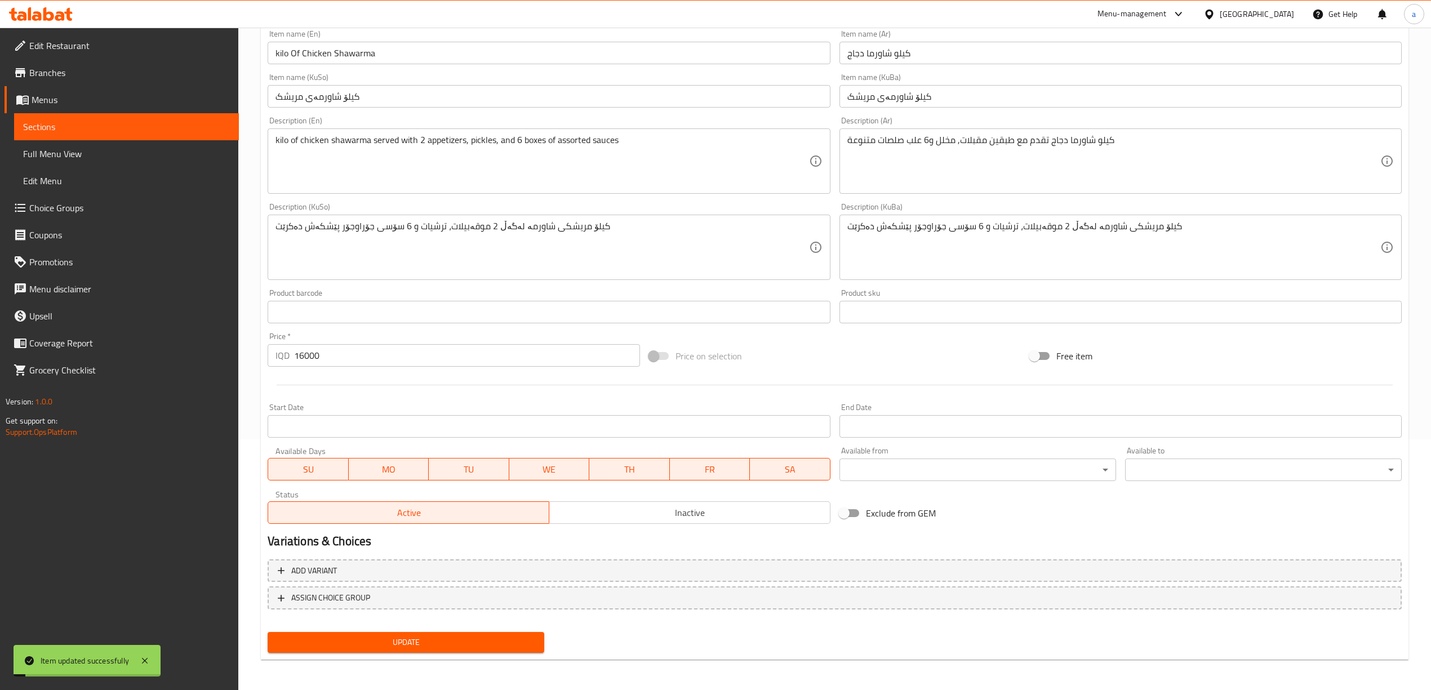
scroll to position [0, 0]
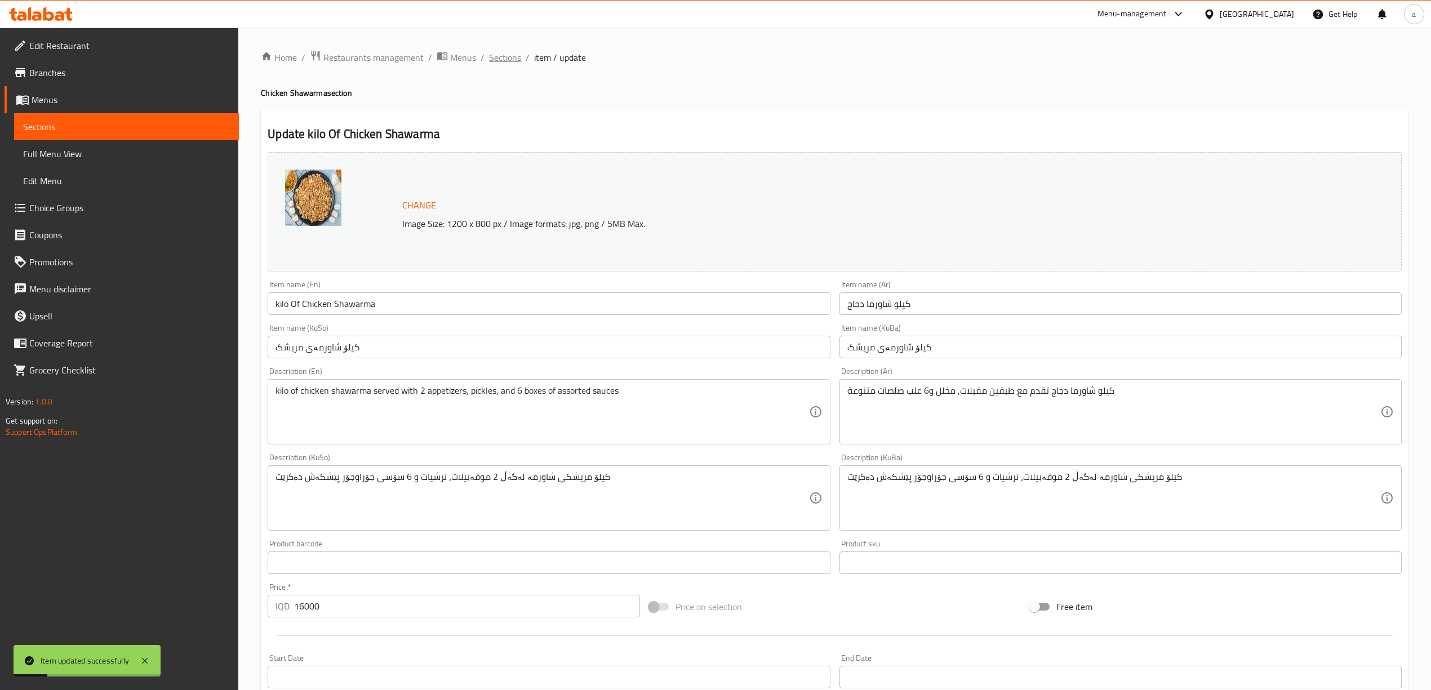
click at [510, 57] on span "Sections" at bounding box center [505, 58] width 32 height 14
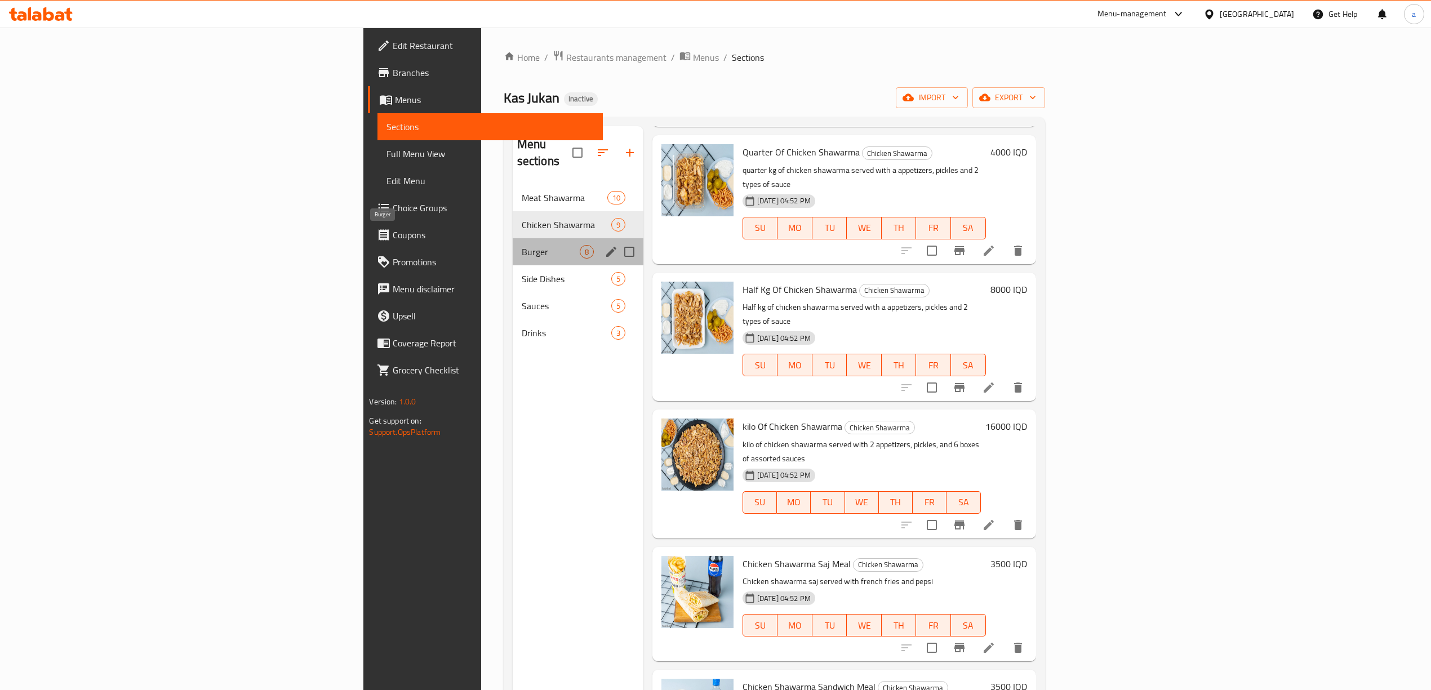
click at [522, 245] on span "Burger" at bounding box center [551, 252] width 58 height 14
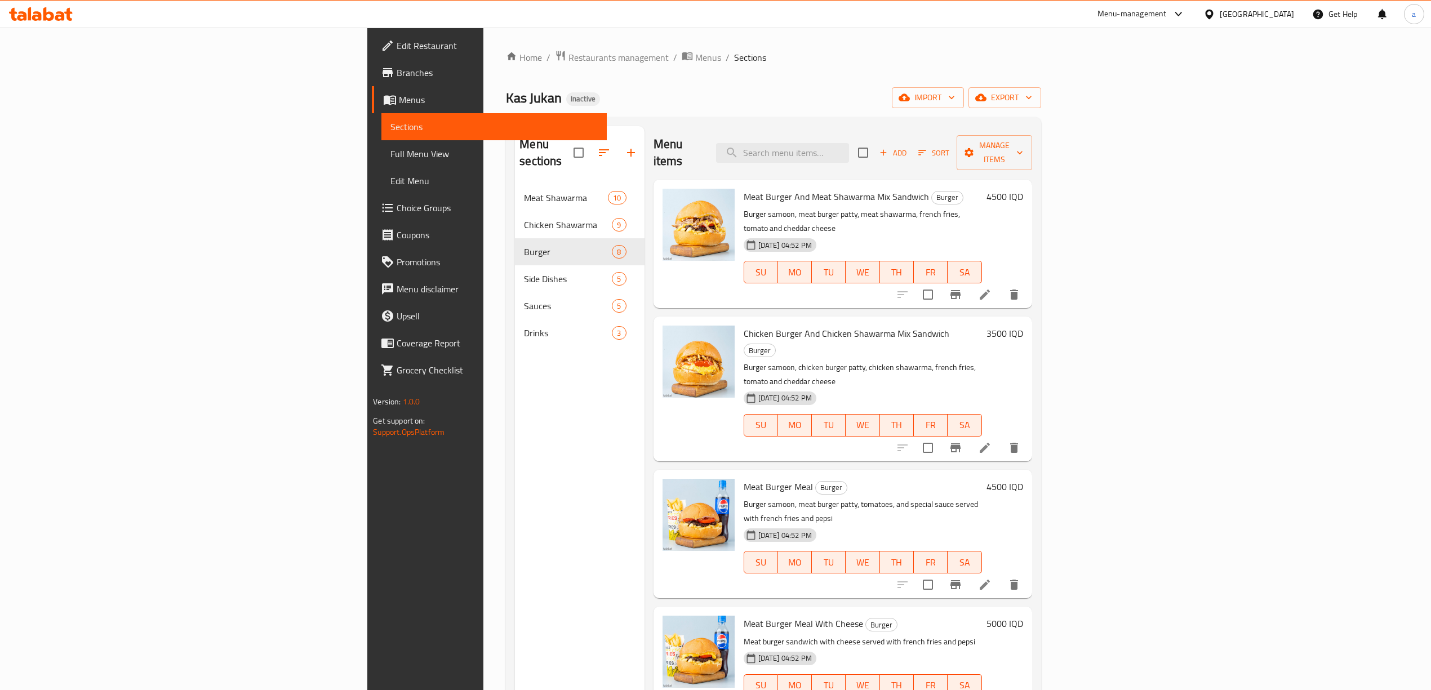
scroll to position [158, 0]
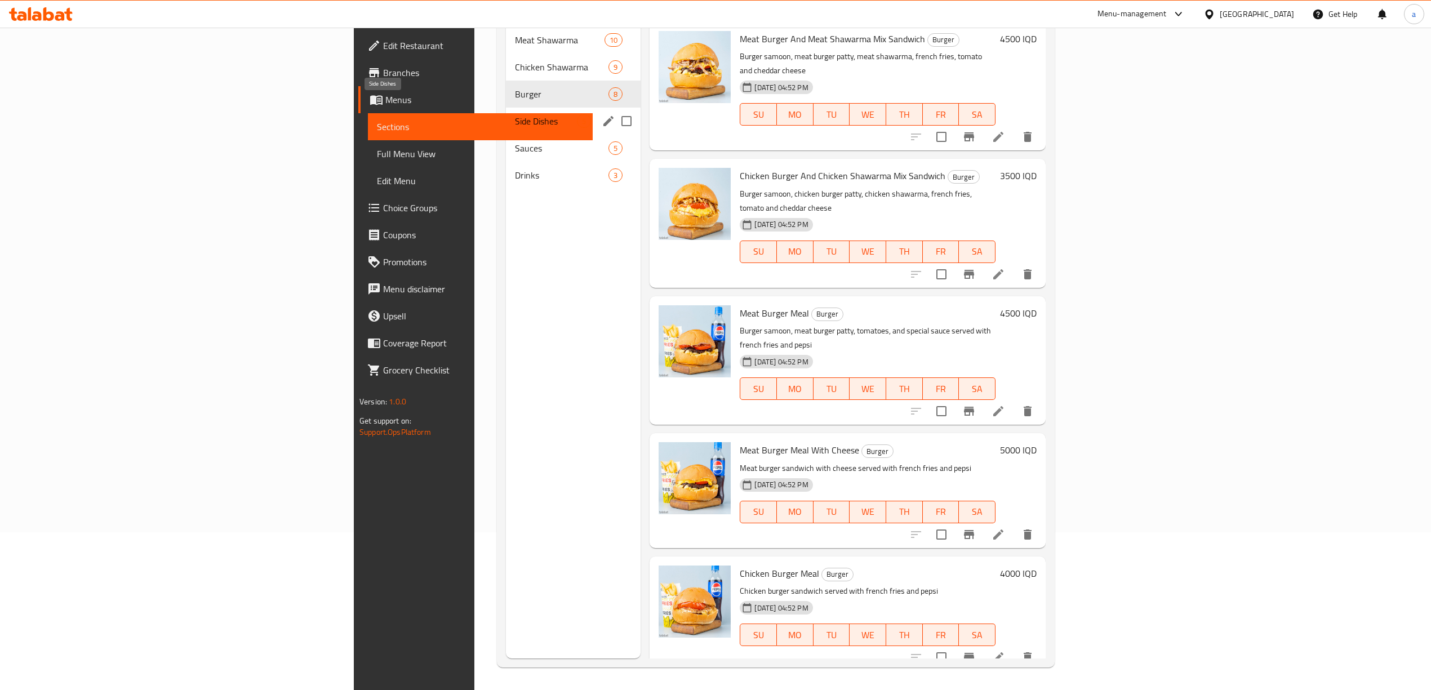
click at [515, 114] on span "Side Dishes" at bounding box center [546, 121] width 62 height 14
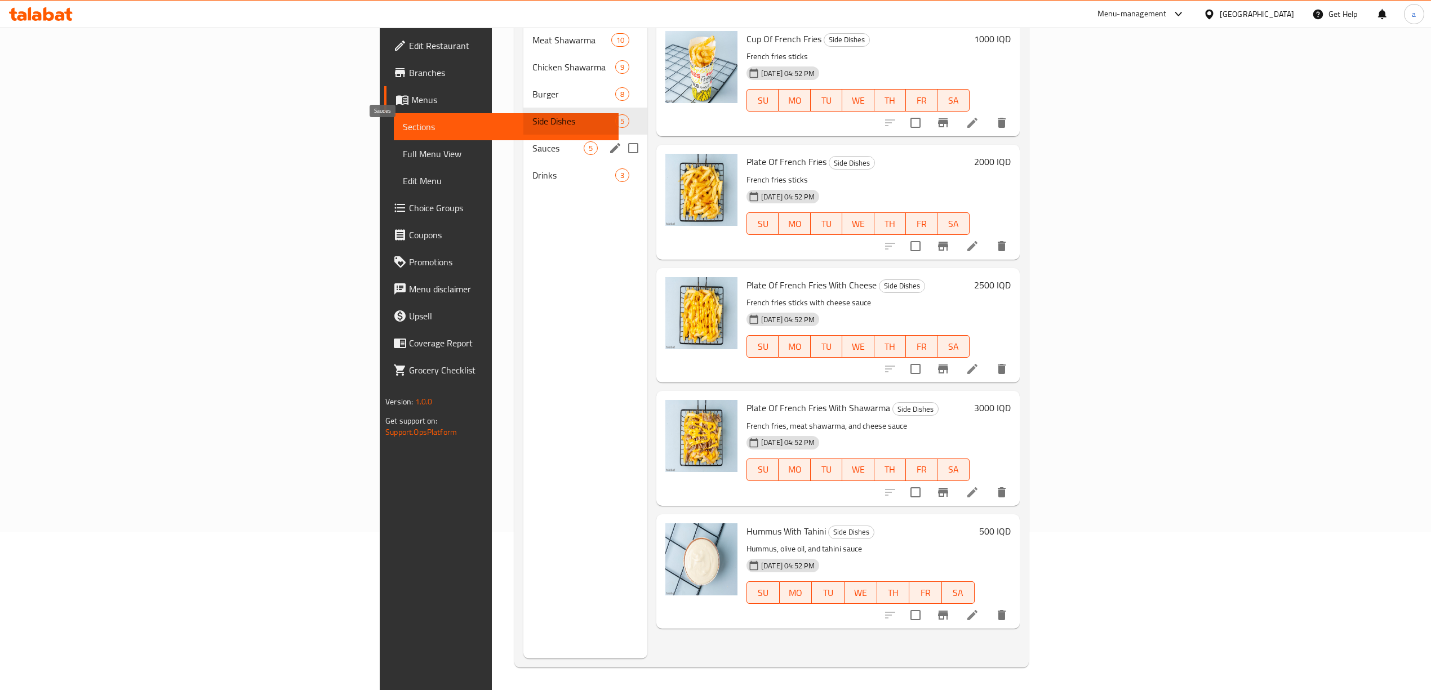
click at [532, 141] on span "Sauces" at bounding box center [557, 148] width 51 height 14
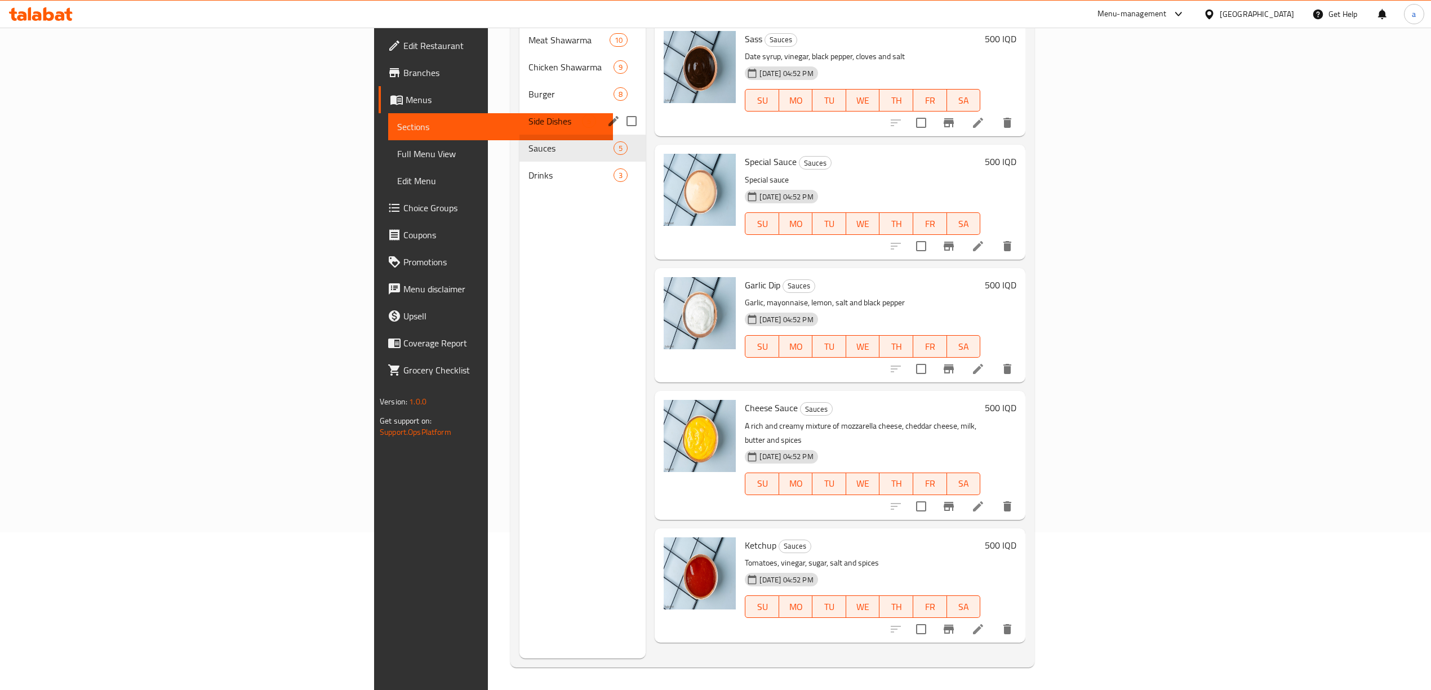
click at [519, 115] on div "Side Dishes 5" at bounding box center [582, 121] width 127 height 27
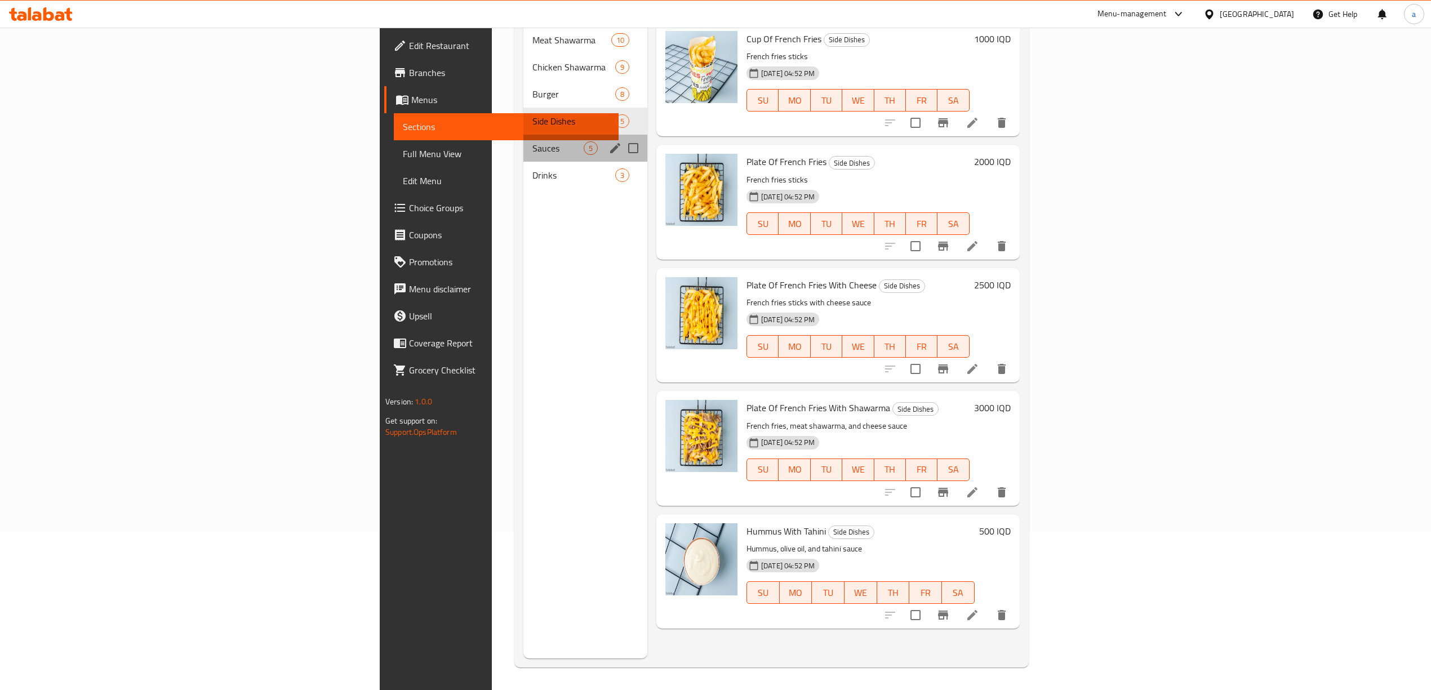
click at [523, 143] on div "Sauces 5" at bounding box center [585, 148] width 124 height 27
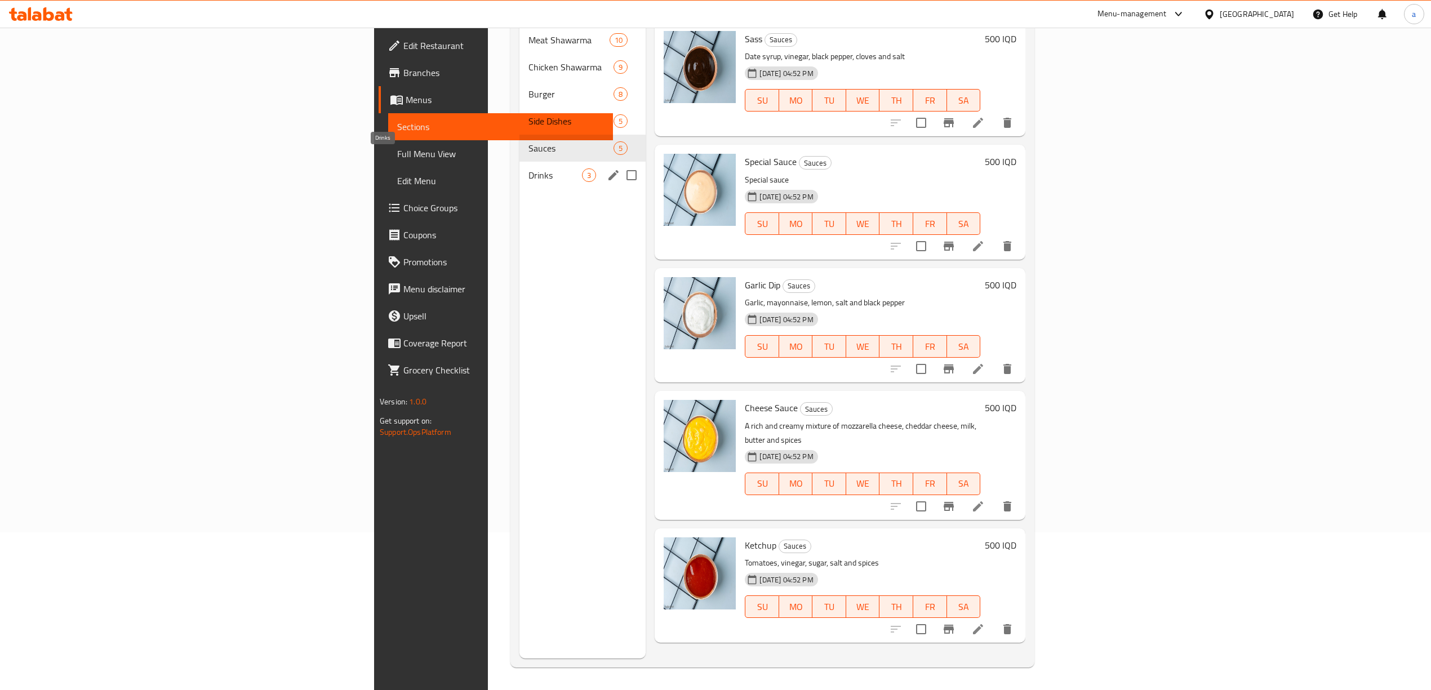
click at [528, 168] on span "Drinks" at bounding box center [555, 175] width 54 height 14
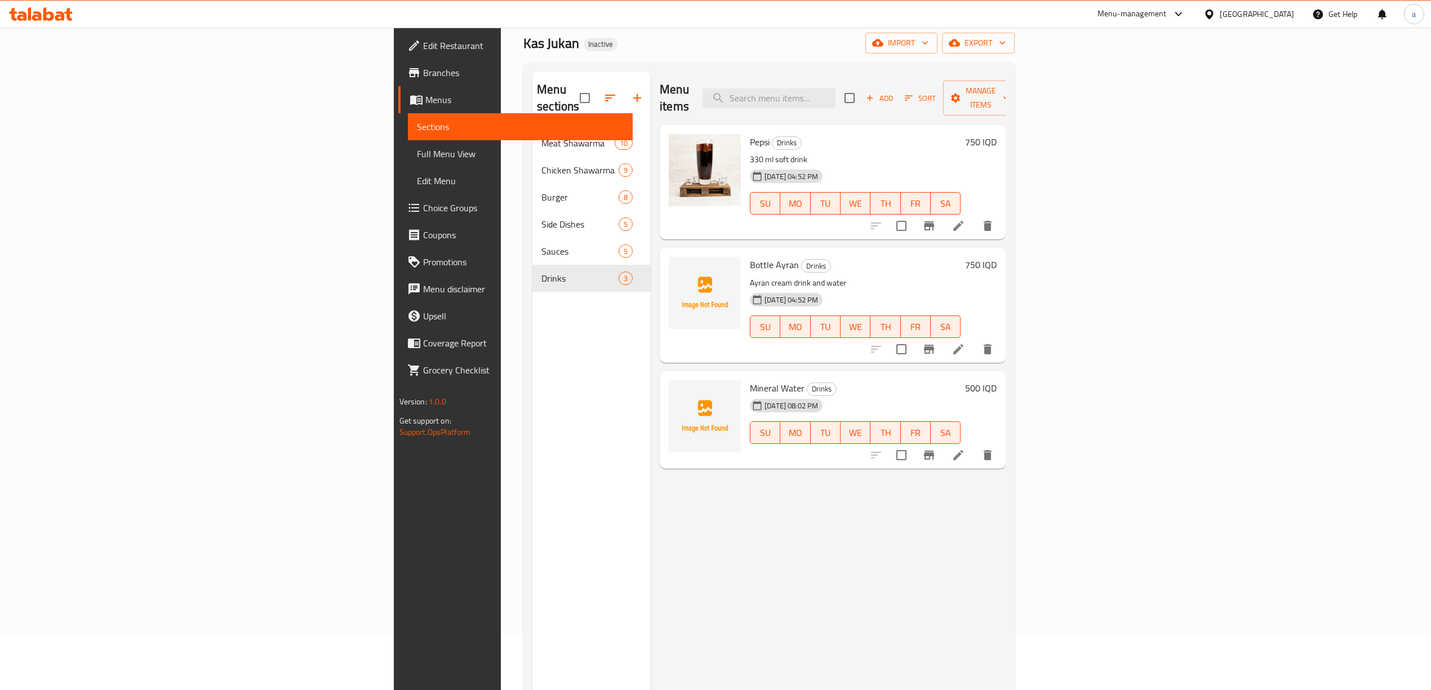
scroll to position [54, 0]
click at [669, 393] on img at bounding box center [705, 417] width 72 height 72
click at [965, 449] on icon at bounding box center [958, 456] width 14 height 14
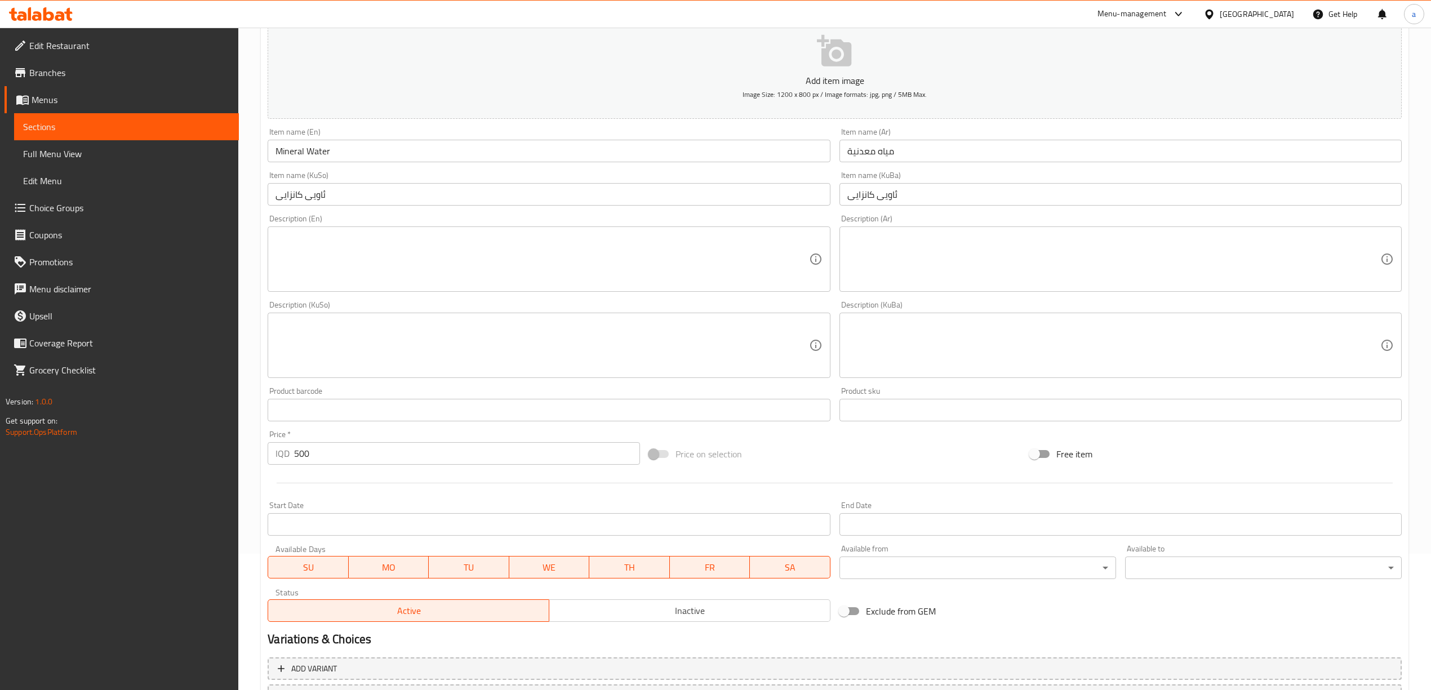
scroll to position [235, 0]
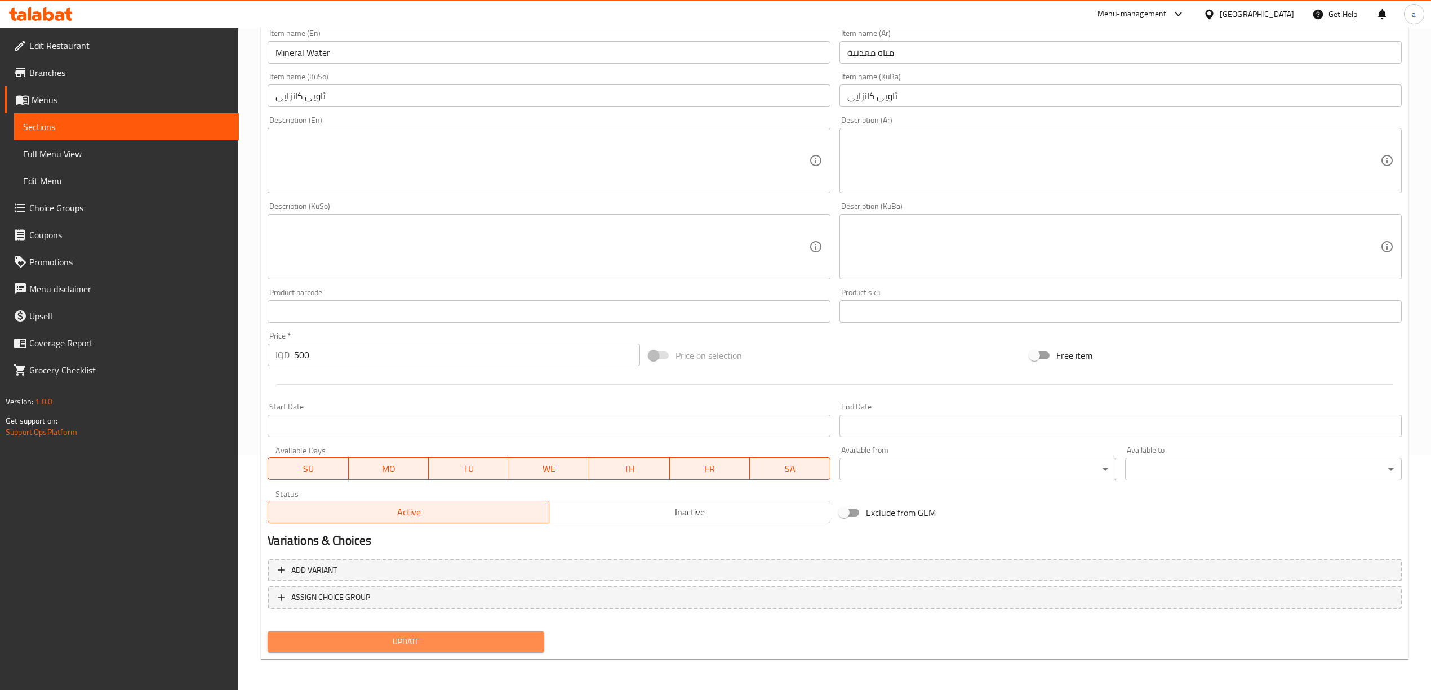
click at [458, 632] on button "Update" at bounding box center [406, 641] width 277 height 21
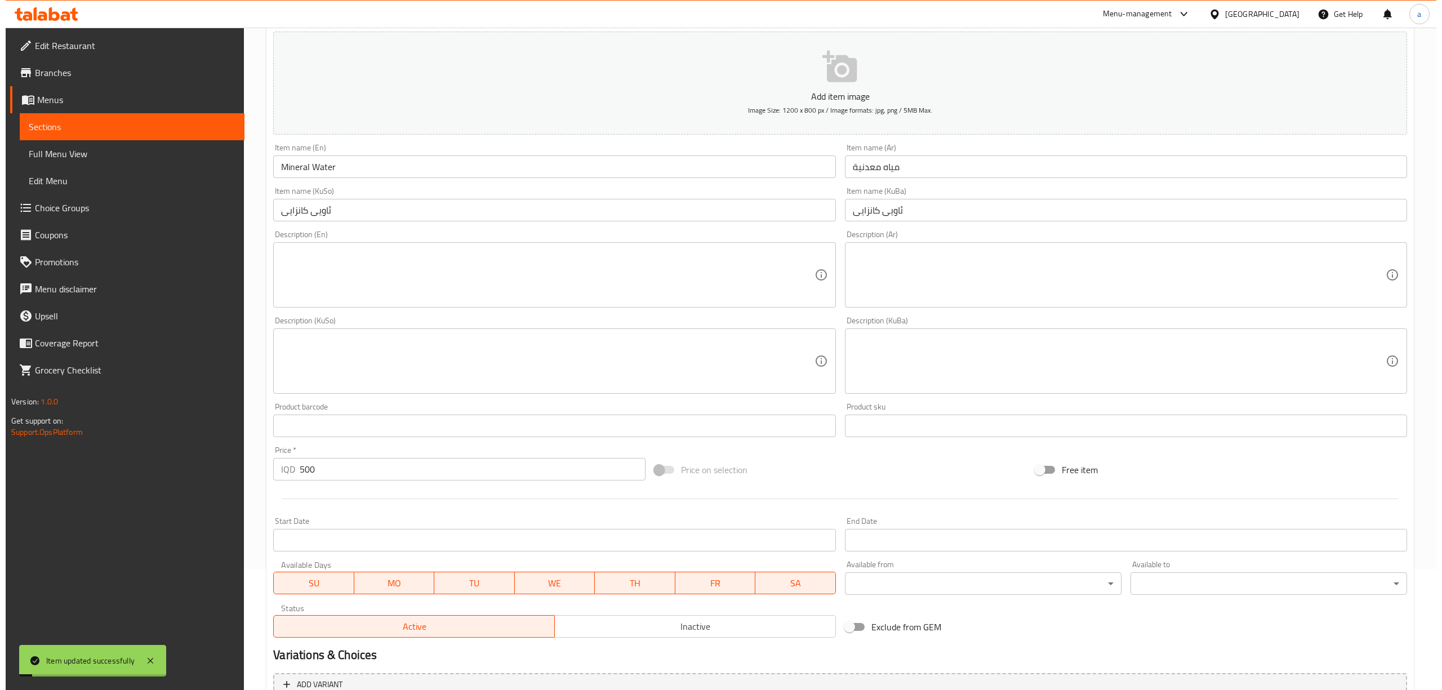
scroll to position [0, 0]
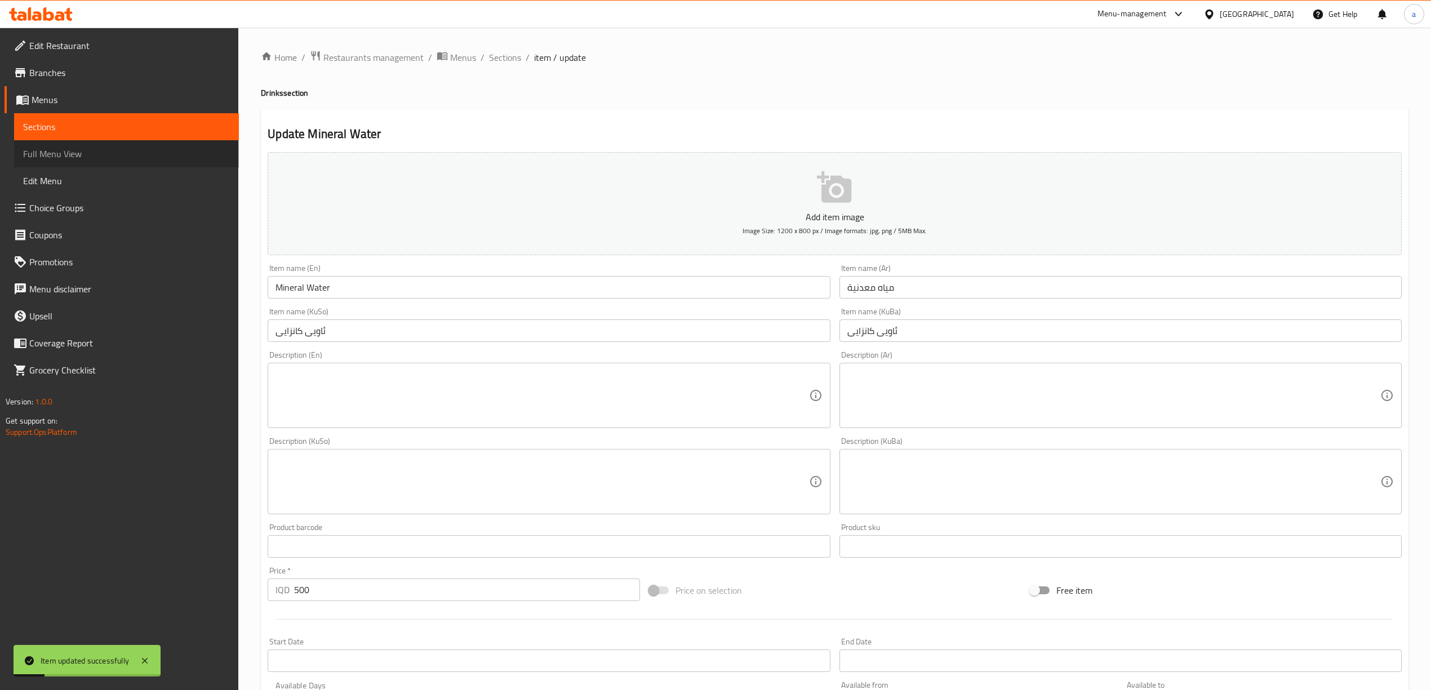
click at [29, 147] on span "Full Menu View" at bounding box center [126, 154] width 207 height 14
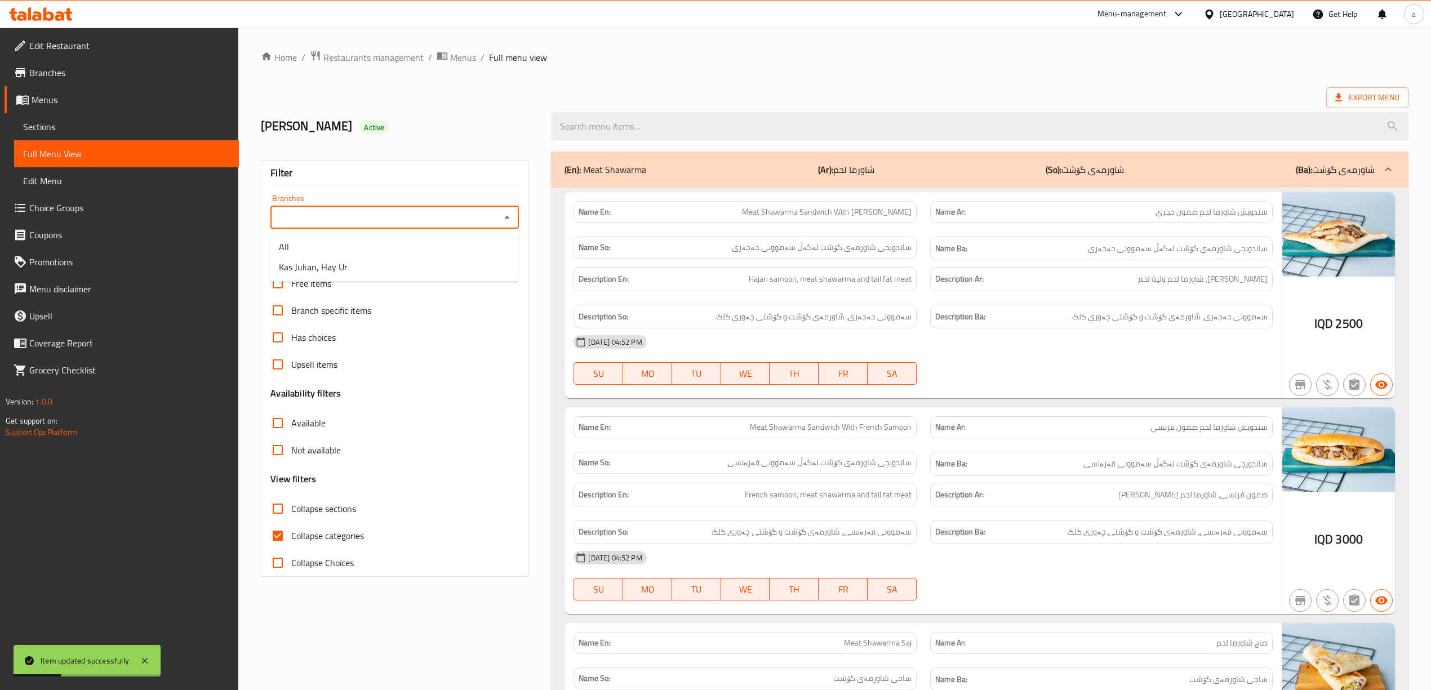
click at [499, 217] on div "Branches" at bounding box center [394, 217] width 248 height 23
click at [406, 266] on li "Kas Jukan, Hay Ur" at bounding box center [394, 267] width 248 height 20
type input "Kas Jukan, Hay Ur"
click at [300, 536] on span "Collapse categories" at bounding box center [327, 536] width 73 height 14
click at [291, 536] on input "Collapse categories" at bounding box center [277, 535] width 27 height 27
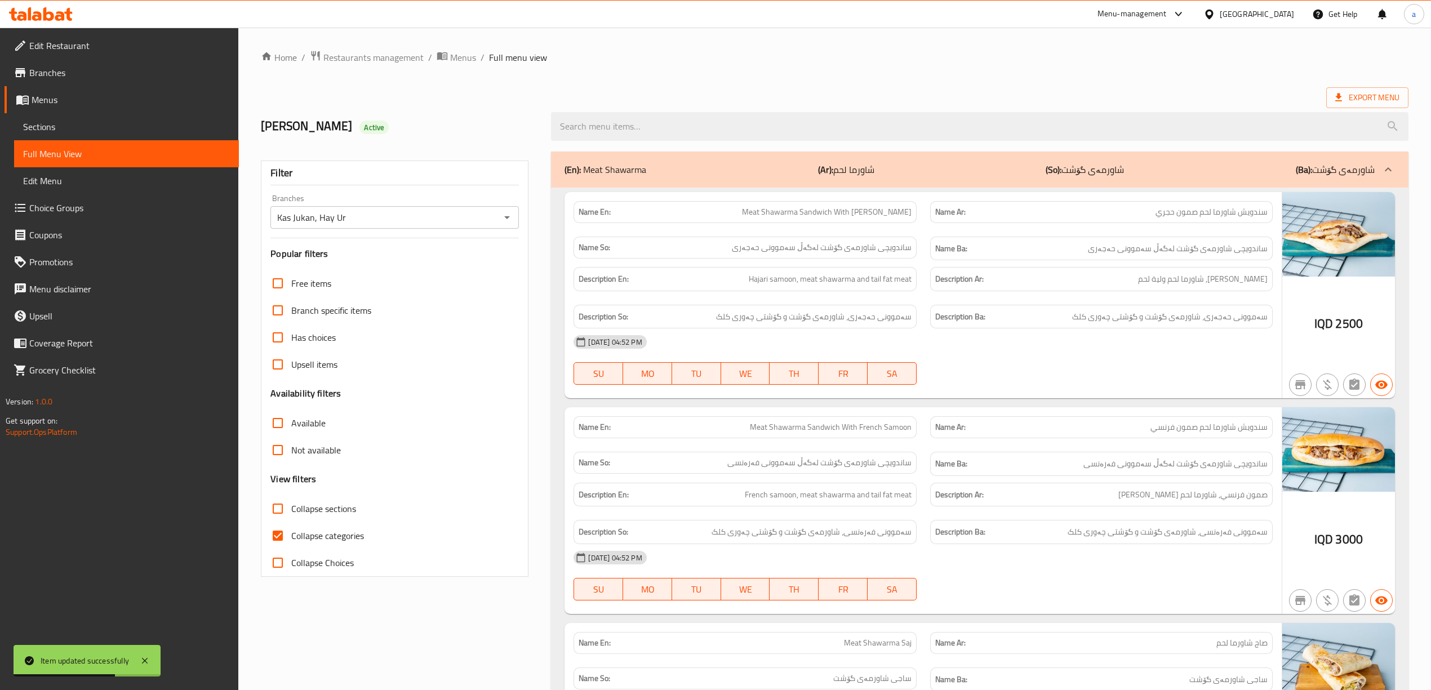
checkbox input "false"
click at [274, 509] on input "Collapse sections" at bounding box center [277, 508] width 27 height 27
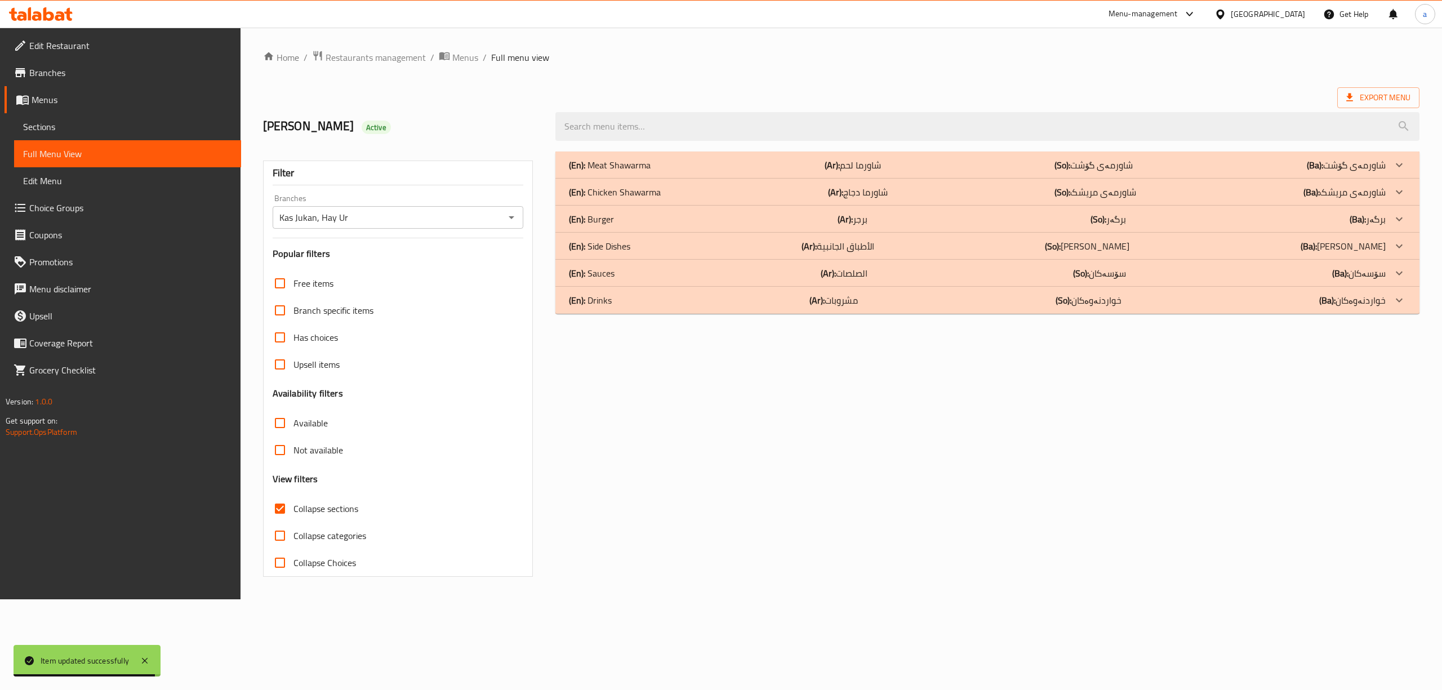
drag, startPoint x: 279, startPoint y: 503, endPoint x: 368, endPoint y: 440, distance: 108.3
click at [280, 503] on input "Collapse sections" at bounding box center [279, 508] width 27 height 27
checkbox input "false"
